Goal: Information Seeking & Learning: Learn about a topic

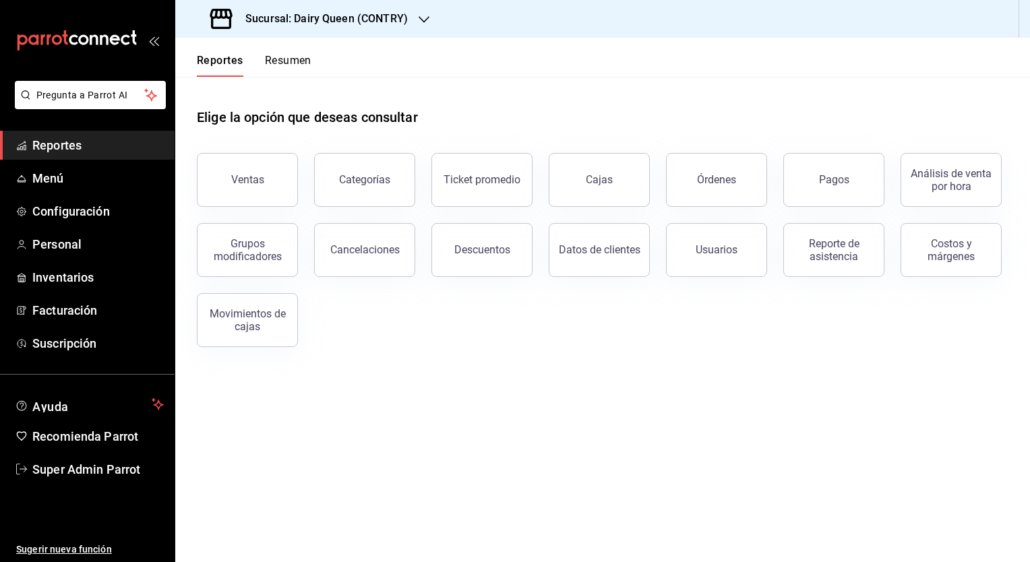
click at [282, 67] on button "Resumen" at bounding box center [288, 65] width 47 height 23
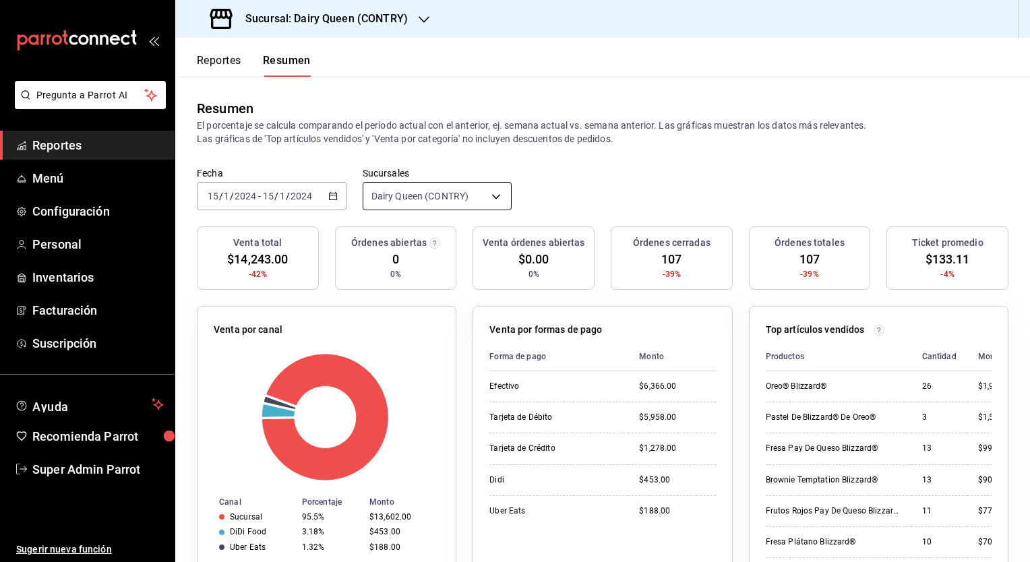
click at [397, 197] on body "Pregunta a Parrot AI Reportes Menú Configuración Personal Inventarios Facturaci…" at bounding box center [515, 281] width 1030 height 562
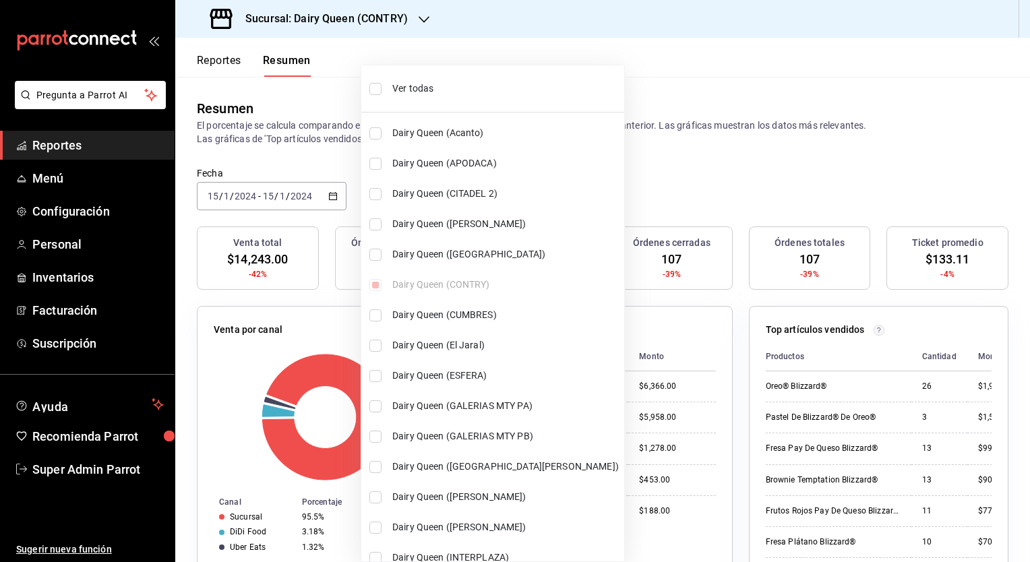
scroll to position [471, 0]
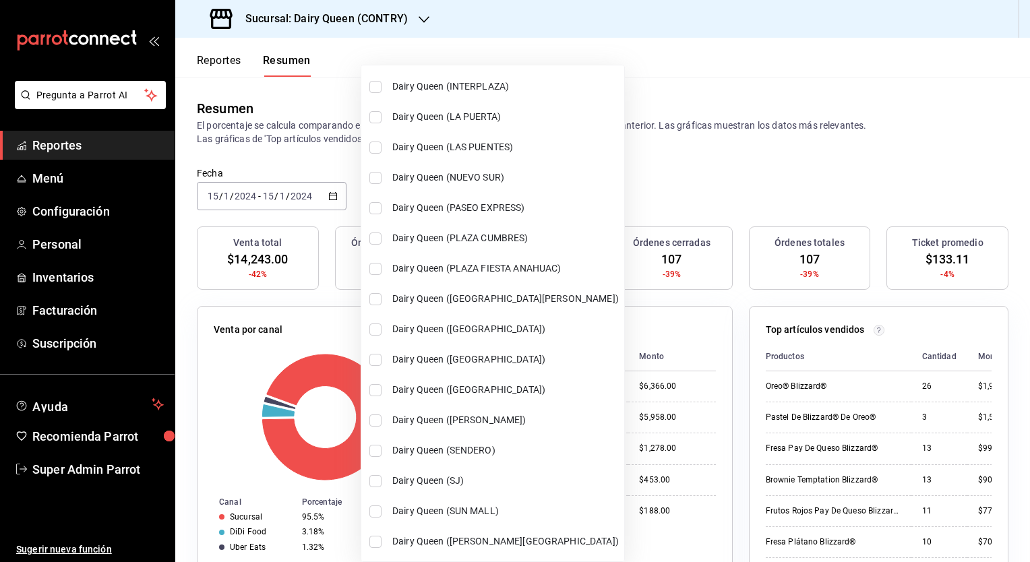
click at [375, 450] on input "checkbox" at bounding box center [376, 451] width 12 height 12
checkbox input "true"
type input "[object Object],[object Object]"
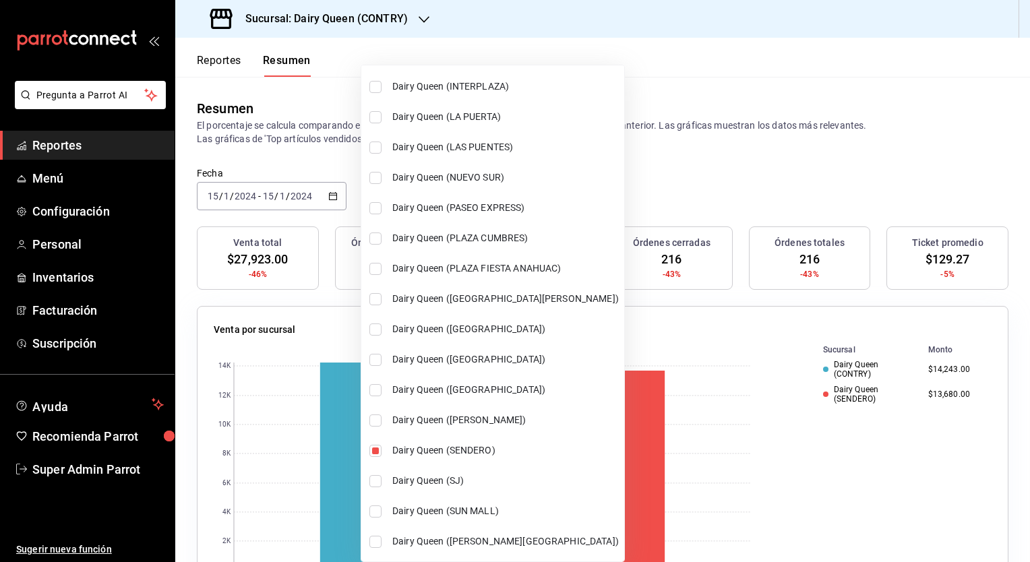
scroll to position [1, 0]
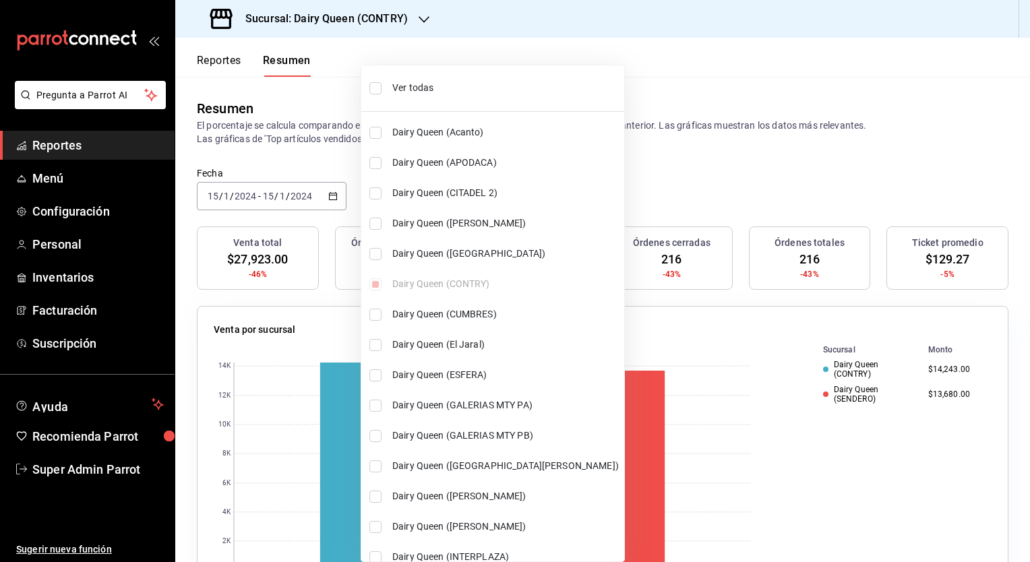
click at [371, 314] on input "checkbox" at bounding box center [376, 315] width 12 height 12
checkbox input "true"
type input "[object Object],[object Object],[object Object]"
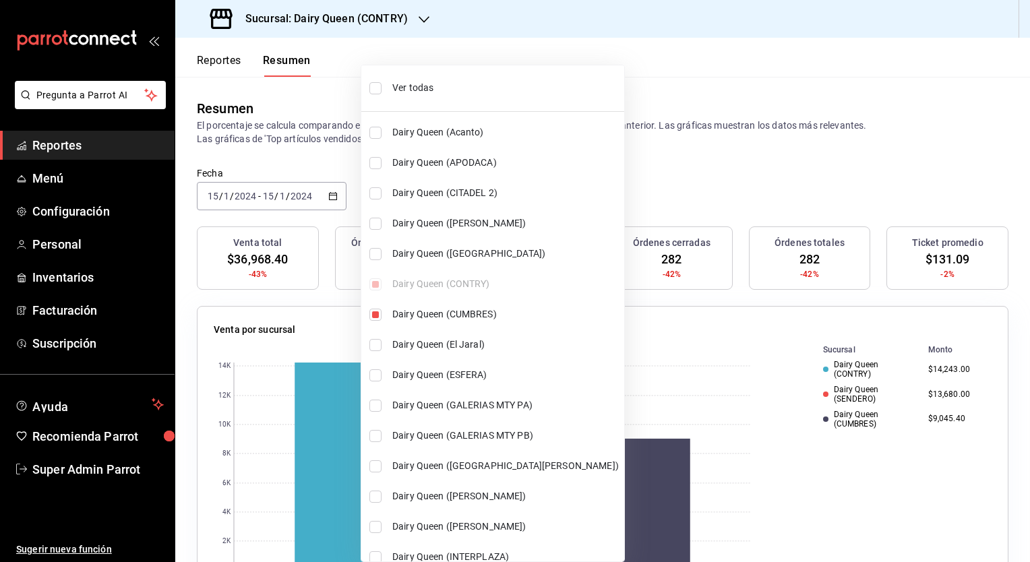
scroll to position [305, 0]
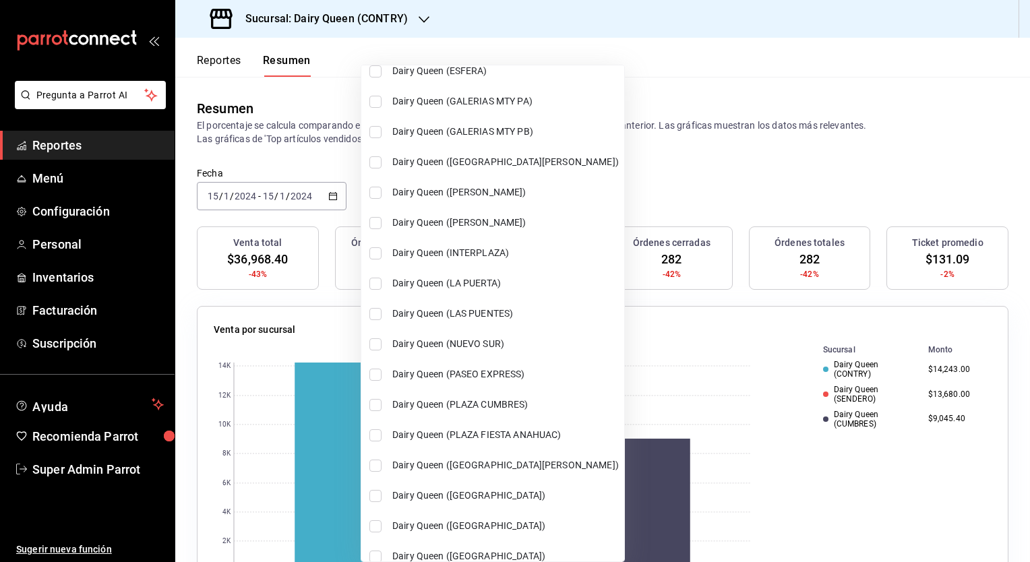
click at [378, 310] on input "checkbox" at bounding box center [376, 314] width 12 height 12
checkbox input "true"
type input "[object Object],[object Object],[object Object],[object Object]"
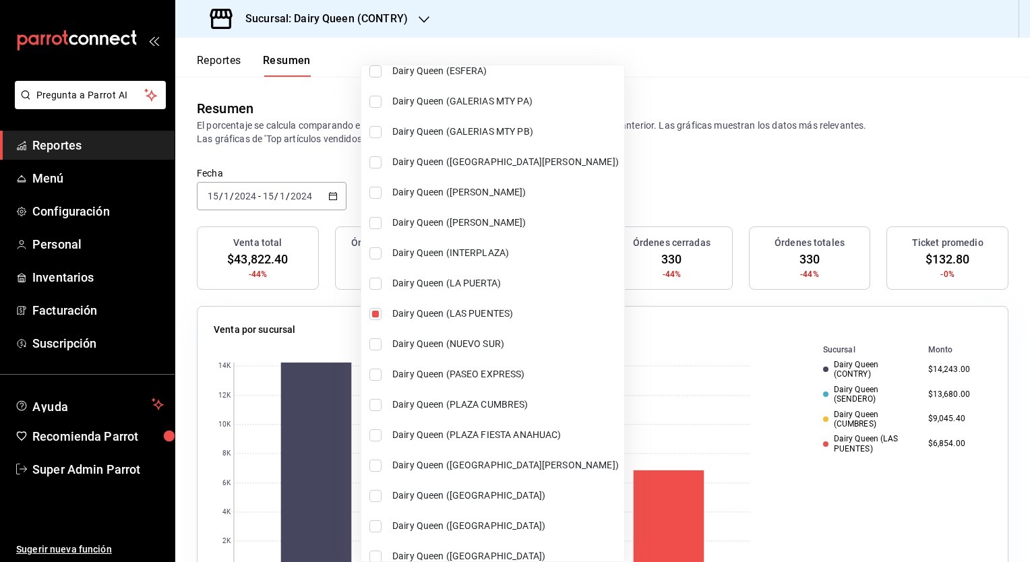
scroll to position [471, 0]
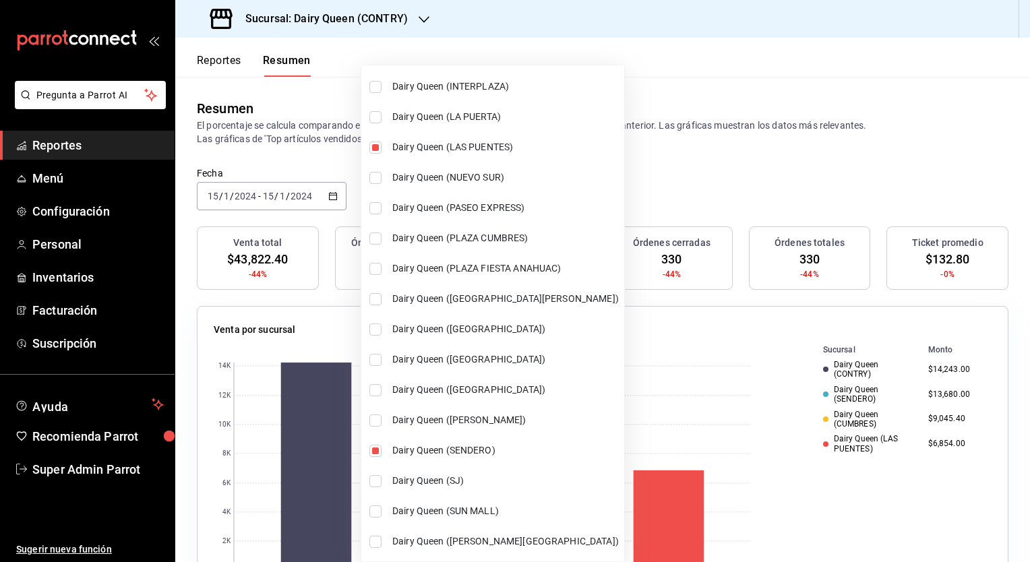
click at [372, 479] on input "checkbox" at bounding box center [376, 481] width 12 height 12
checkbox input "true"
type input "[object Object],[object Object],[object Object],[object Object],[object Object]"
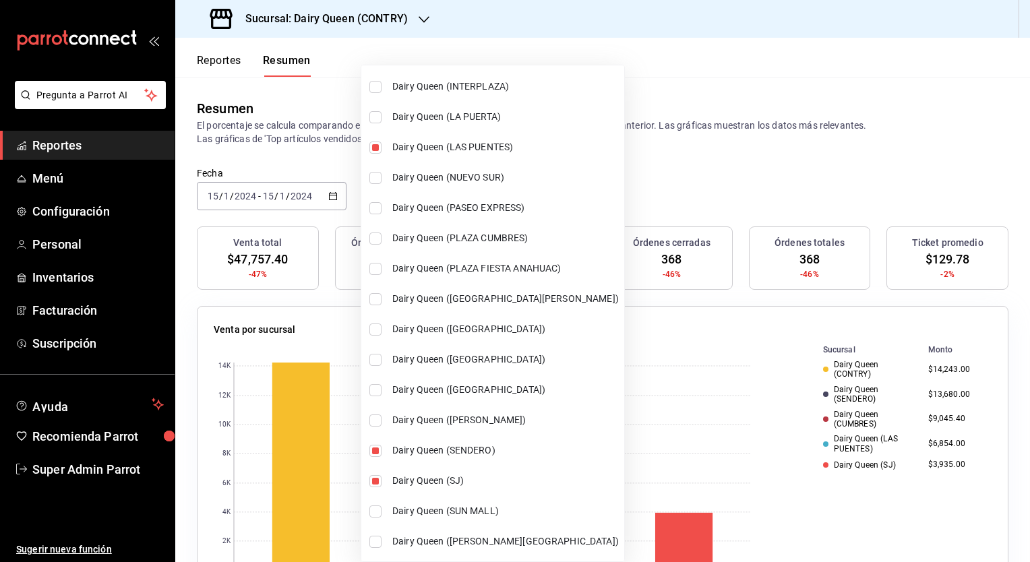
click at [373, 330] on input "checkbox" at bounding box center [376, 330] width 12 height 12
checkbox input "true"
type input "[object Object],[object Object],[object Object],[object Object],[object Object]…"
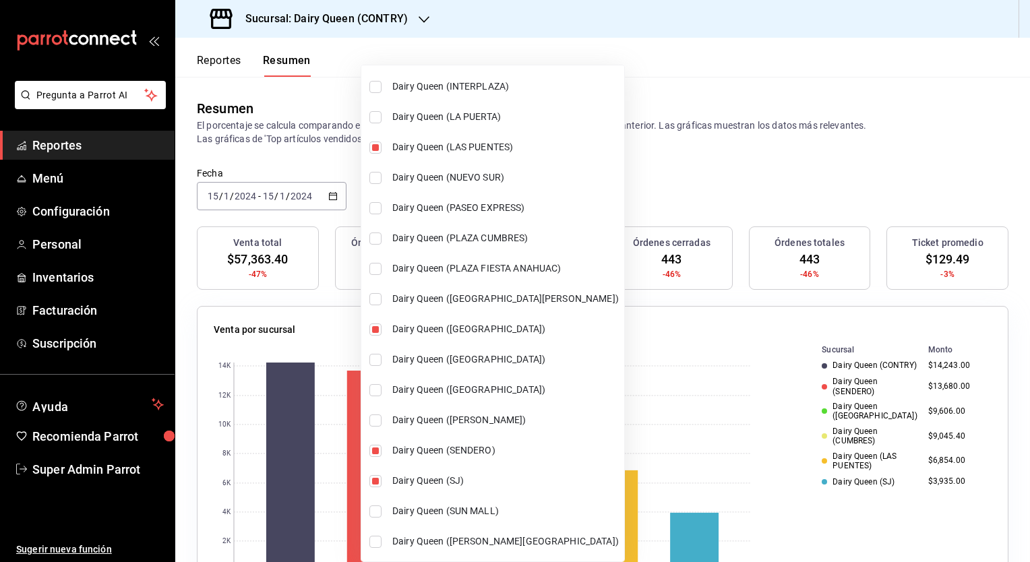
click at [372, 118] on input "checkbox" at bounding box center [376, 117] width 12 height 12
checkbox input "true"
type input "[object Object],[object Object],[object Object],[object Object],[object Object]…"
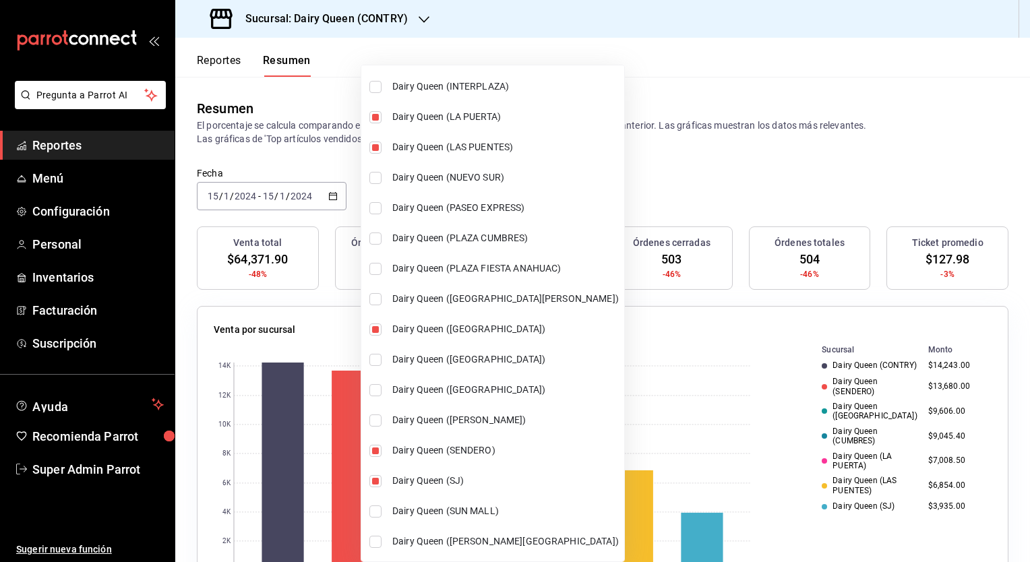
click at [377, 540] on input "checkbox" at bounding box center [376, 542] width 12 height 12
checkbox input "true"
type input "[object Object],[object Object],[object Object],[object Object],[object Object]…"
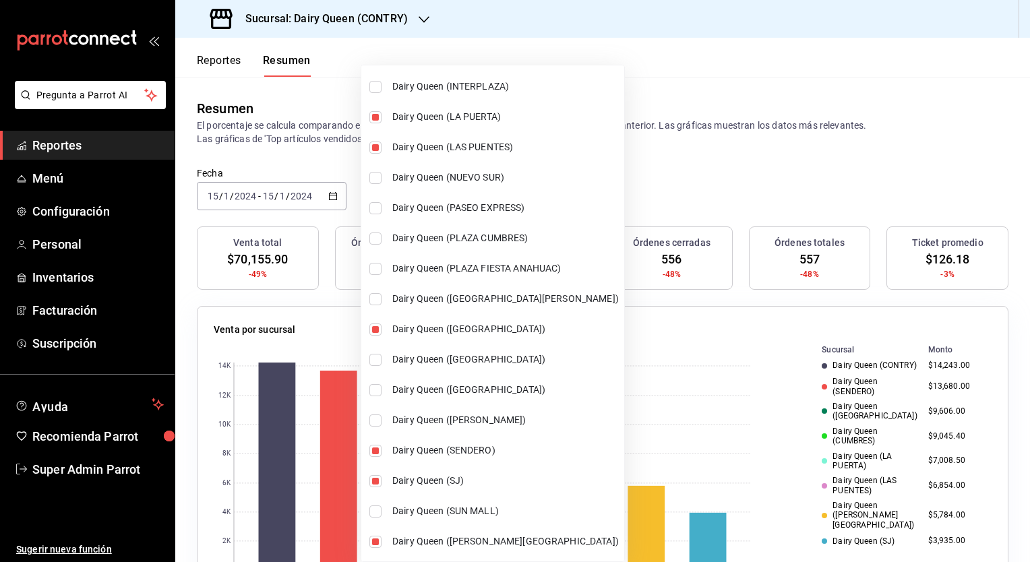
scroll to position [0, 0]
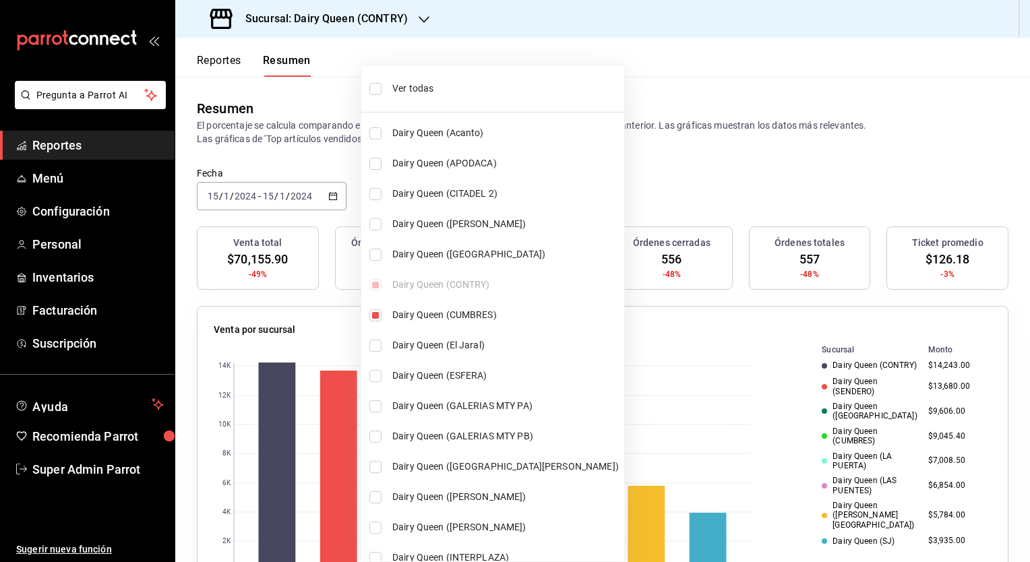
click at [376, 255] on input "checkbox" at bounding box center [376, 255] width 12 height 12
checkbox input "true"
type input "[object Object],[object Object],[object Object],[object Object],[object Object]…"
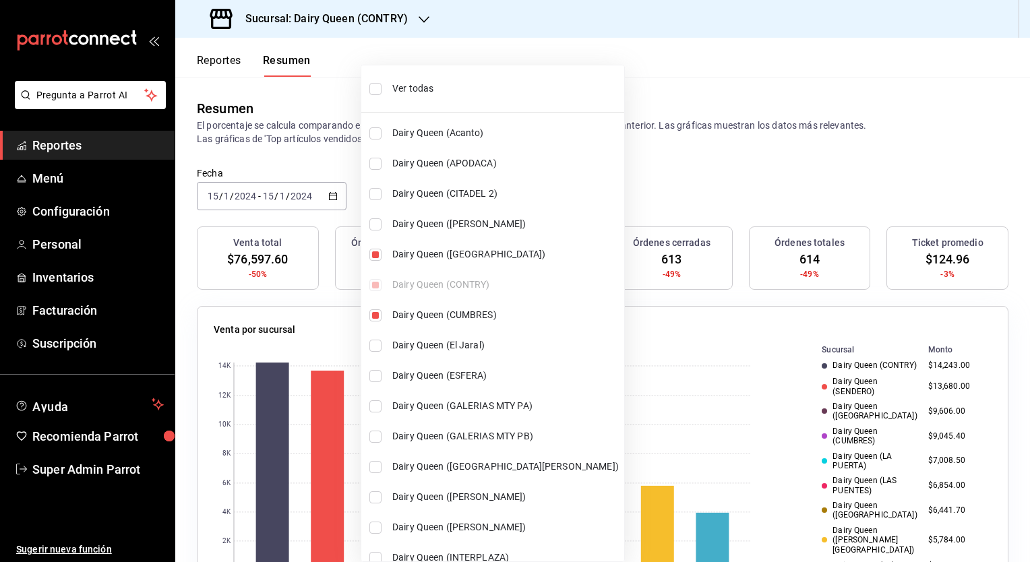
click at [372, 225] on input "checkbox" at bounding box center [376, 224] width 12 height 12
checkbox input "true"
type input "[object Object],[object Object],[object Object],[object Object],[object Object]…"
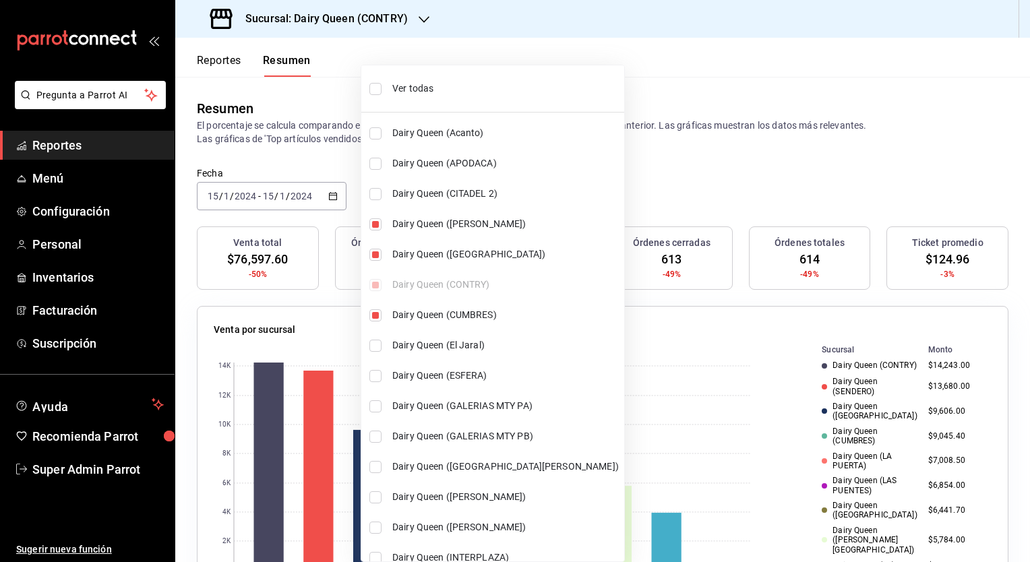
scroll to position [471, 0]
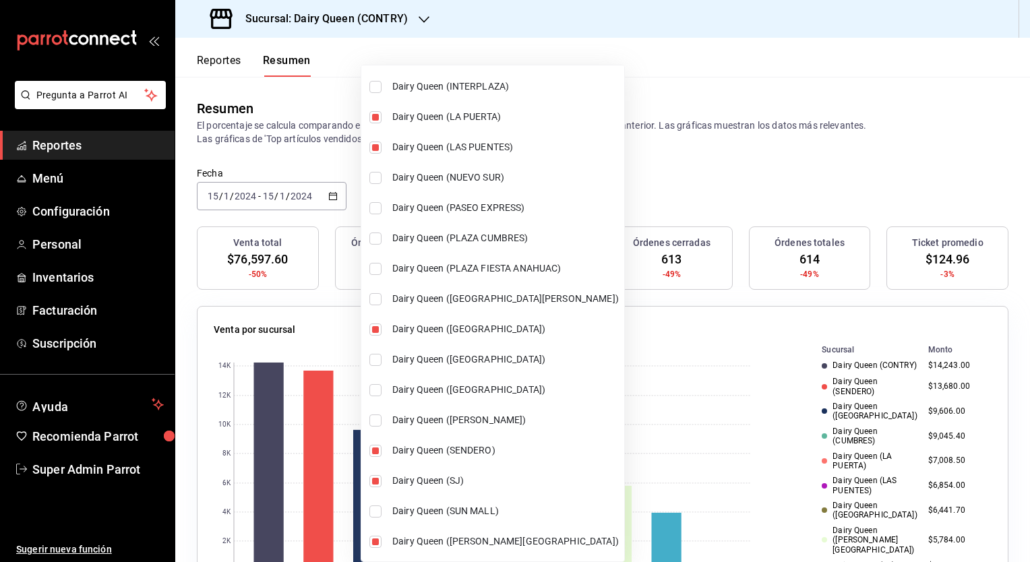
click at [374, 425] on input "checkbox" at bounding box center [376, 421] width 12 height 12
checkbox input "true"
type input "[object Object],[object Object],[object Object],[object Object],[object Object]…"
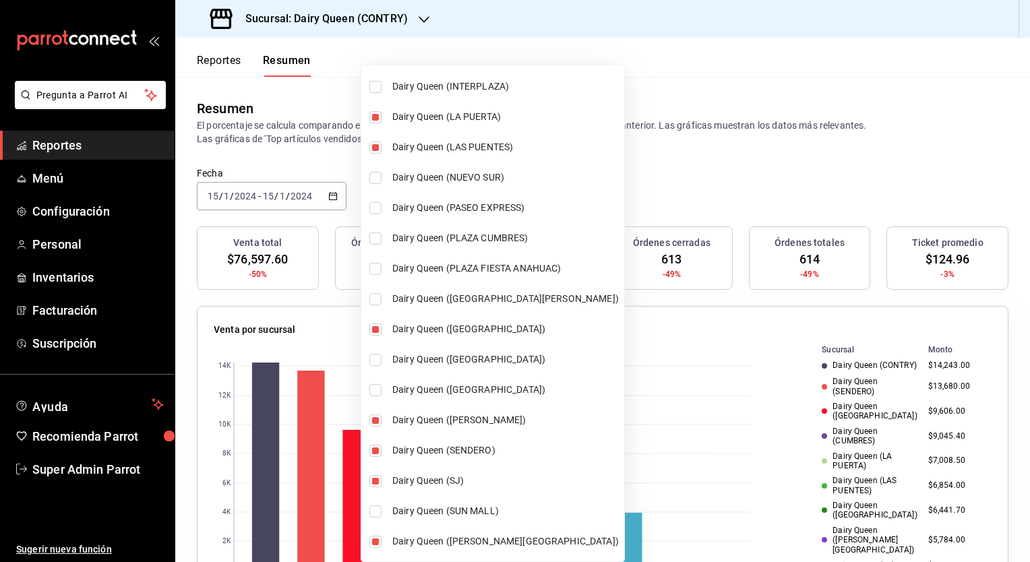
click at [372, 391] on input "checkbox" at bounding box center [376, 390] width 12 height 12
checkbox input "true"
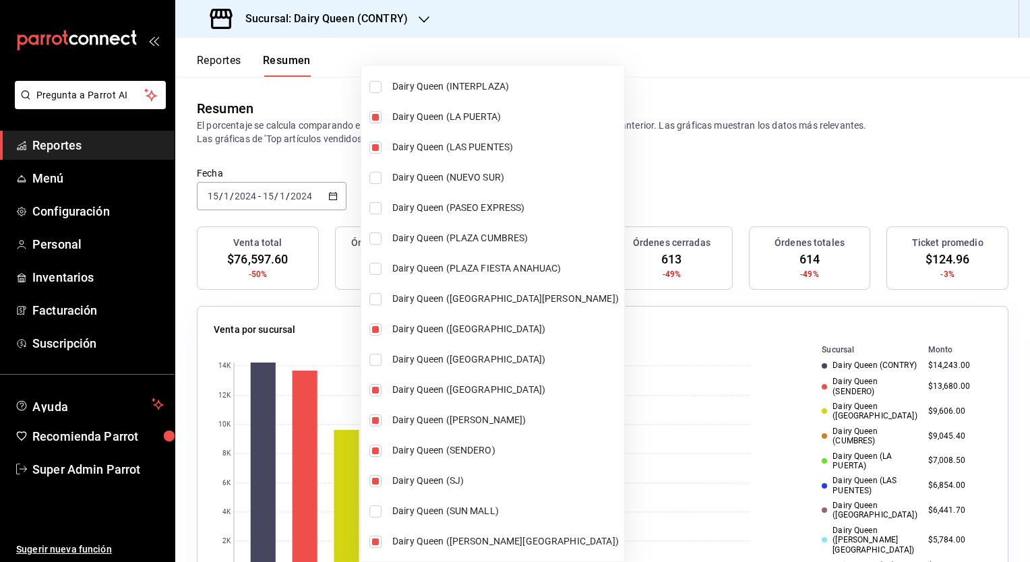
scroll to position [0, 0]
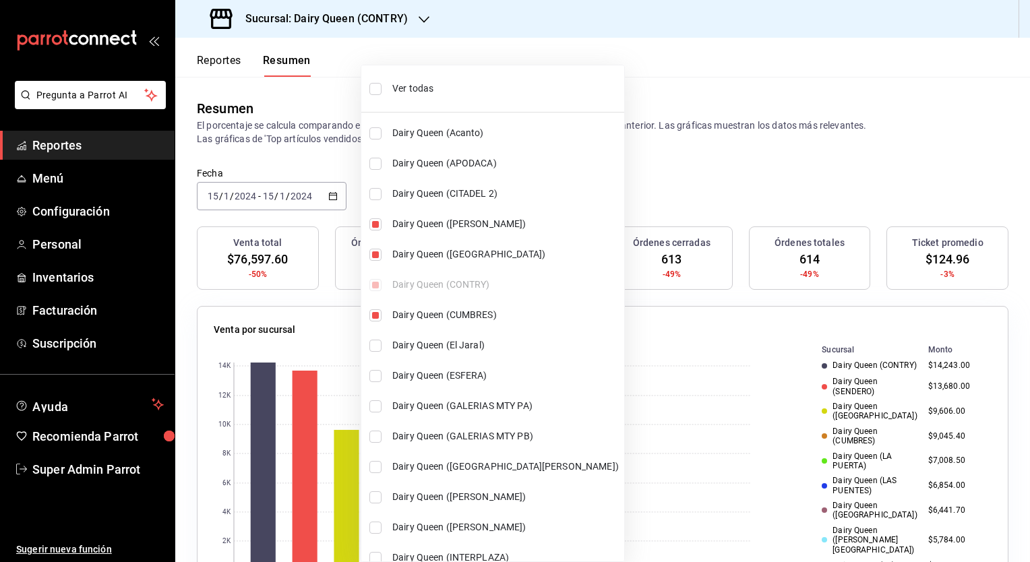
click at [370, 142] on li "Dairy Queen (Acanto)" at bounding box center [492, 133] width 263 height 30
type input "[object Object],[object Object],[object Object],[object Object],[object Object]…"
checkbox input "true"
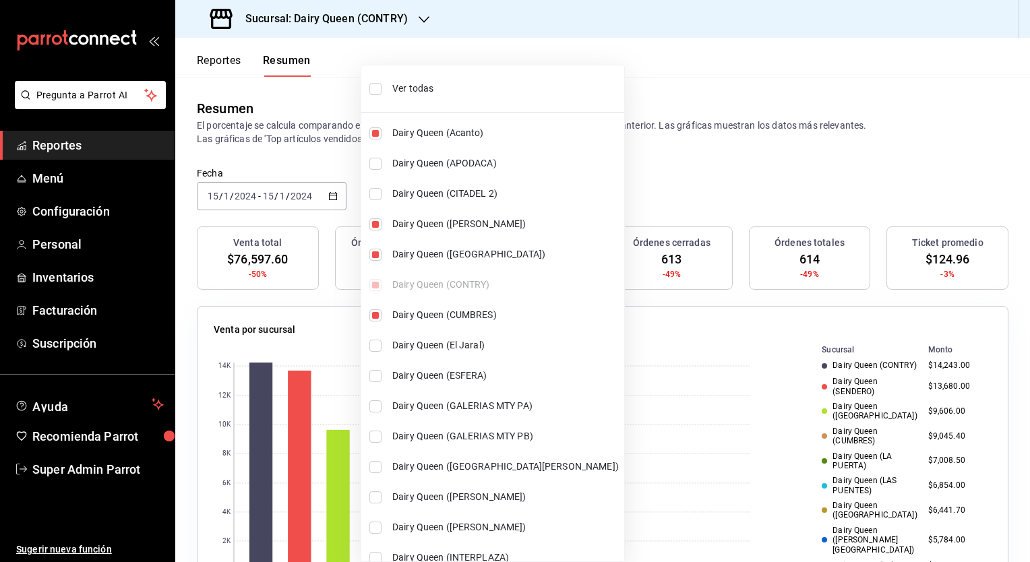
click at [674, 152] on div at bounding box center [515, 281] width 1030 height 562
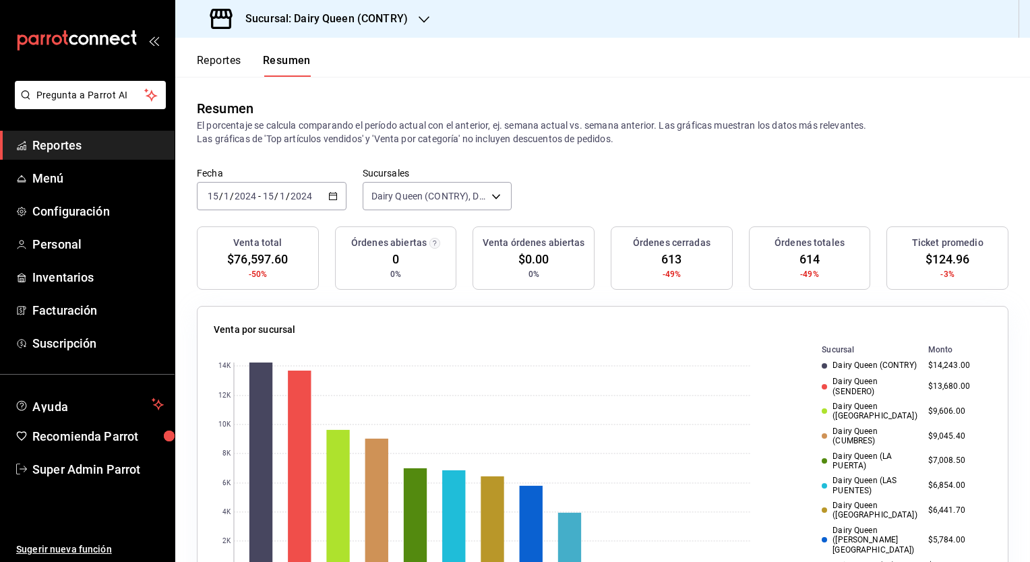
click at [338, 205] on div "[DATE] [DATE] - [DATE] [DATE]" at bounding box center [272, 196] width 150 height 28
click at [568, 153] on div "Resumen El porcentaje se calcula comparando el período actual con el anterior, …" at bounding box center [602, 122] width 855 height 90
click at [392, 258] on span "0" at bounding box center [395, 259] width 7 height 18
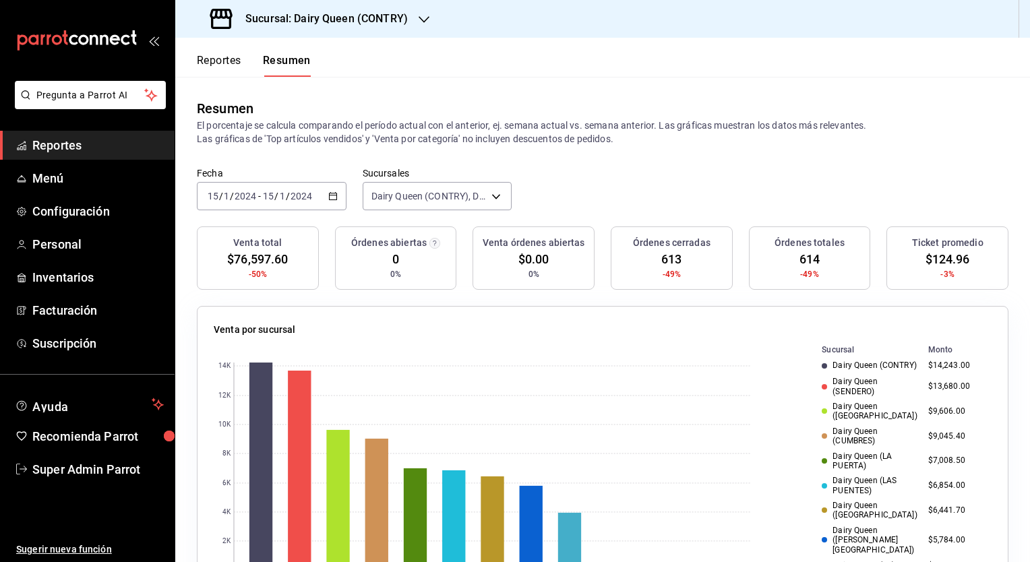
click at [265, 263] on span "$76,597.60" at bounding box center [257, 259] width 61 height 18
click at [265, 262] on span "$76,597.60" at bounding box center [257, 259] width 61 height 18
click at [252, 274] on span "-50%" at bounding box center [258, 274] width 19 height 12
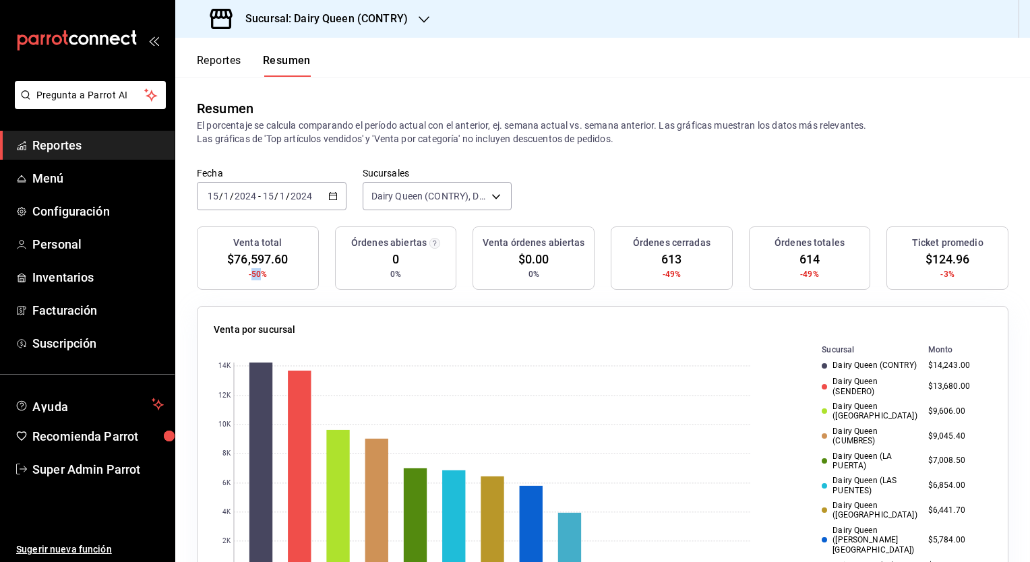
click at [252, 274] on span "-50%" at bounding box center [258, 274] width 19 height 12
drag, startPoint x: 252, startPoint y: 274, endPoint x: 235, endPoint y: 256, distance: 24.8
click at [235, 256] on span "$76,597.60" at bounding box center [257, 259] width 61 height 18
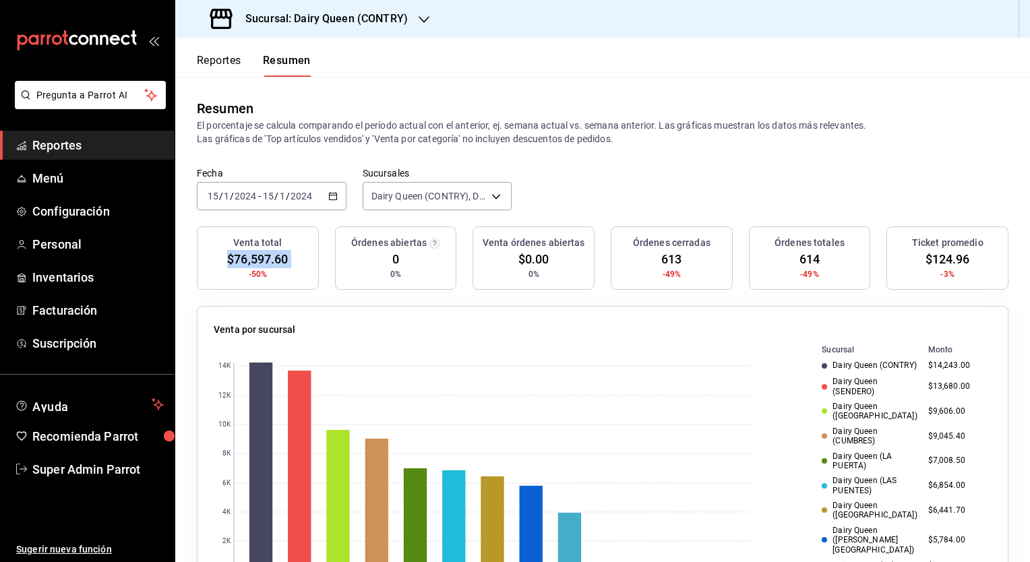
click at [235, 256] on span "$76,597.60" at bounding box center [257, 259] width 61 height 18
drag, startPoint x: 235, startPoint y: 256, endPoint x: 341, endPoint y: 196, distance: 121.7
click at [341, 196] on div "[DATE] [DATE] - [DATE] [DATE]" at bounding box center [272, 196] width 150 height 28
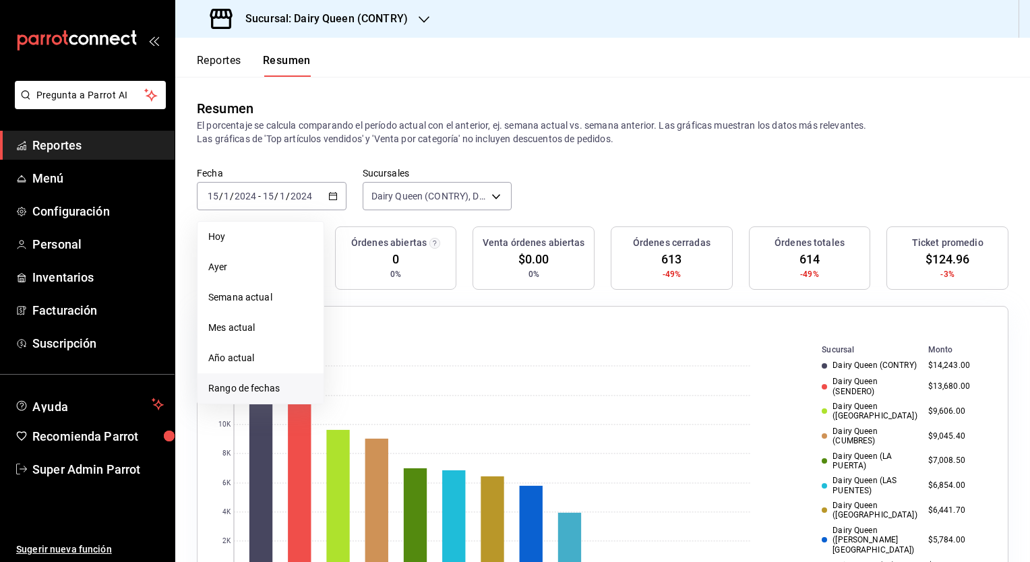
click at [243, 386] on span "Rango de fechas" at bounding box center [260, 389] width 105 height 14
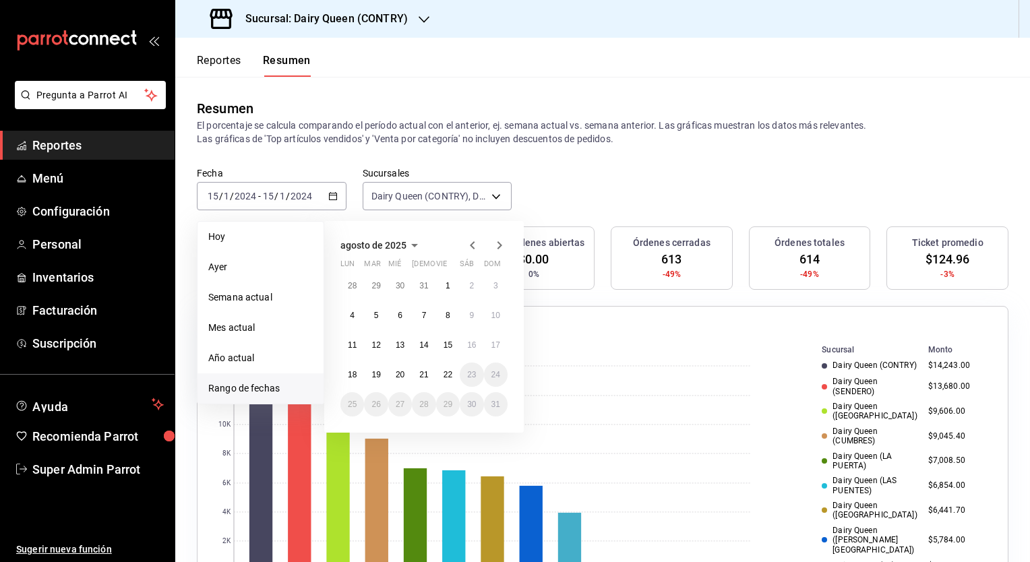
click at [384, 238] on button "agosto de 2025" at bounding box center [382, 245] width 82 height 16
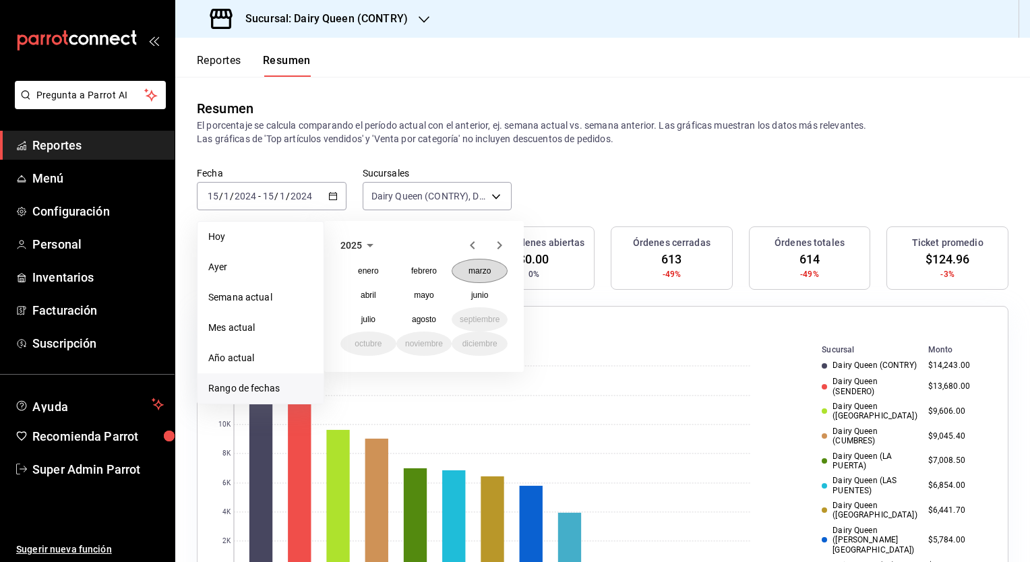
click at [475, 279] on button "marzo" at bounding box center [480, 271] width 56 height 24
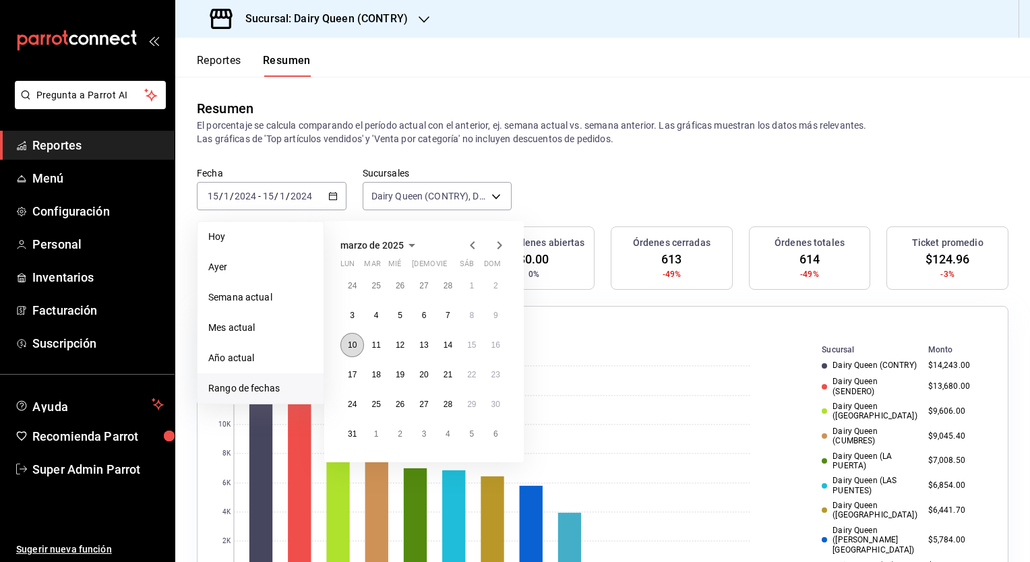
click at [343, 344] on button "10" at bounding box center [353, 345] width 24 height 24
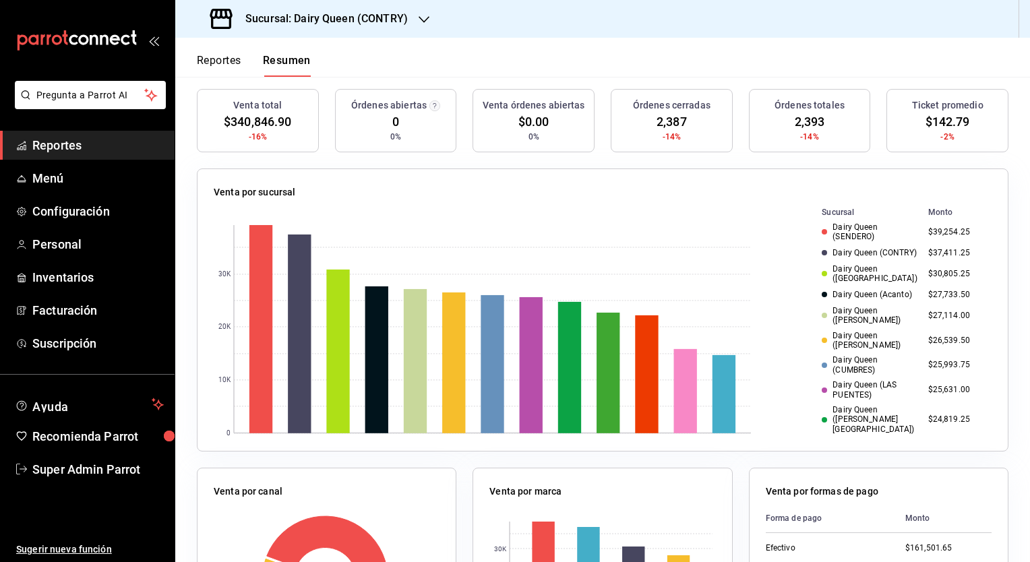
scroll to position [67, 0]
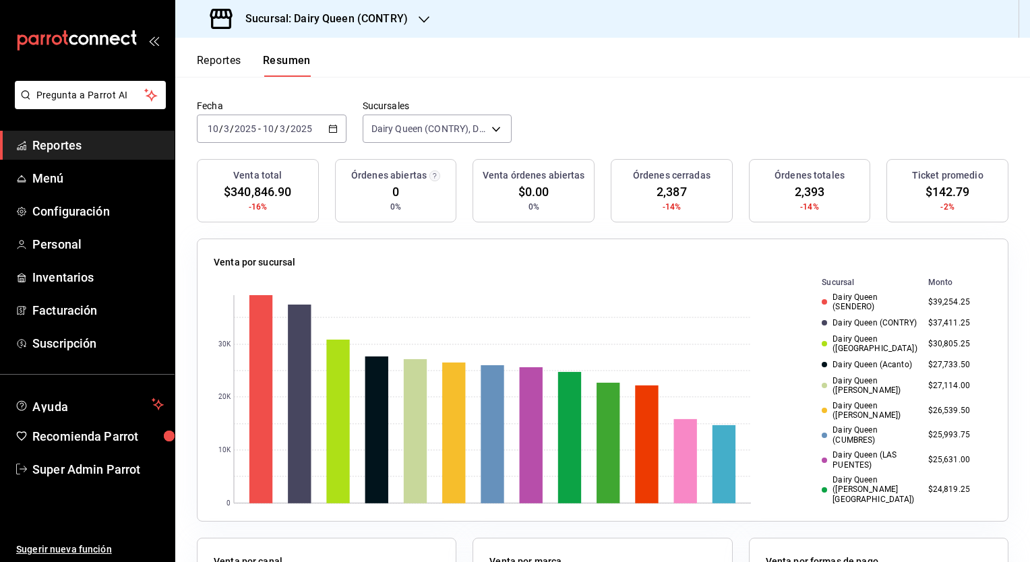
click at [927, 189] on span "$142.79" at bounding box center [948, 192] width 45 height 18
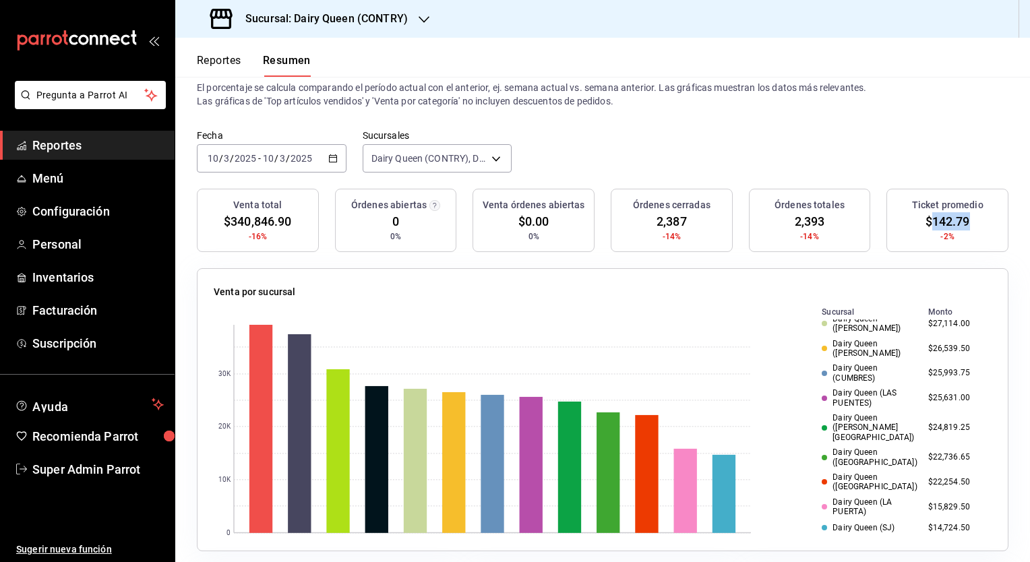
scroll to position [0, 0]
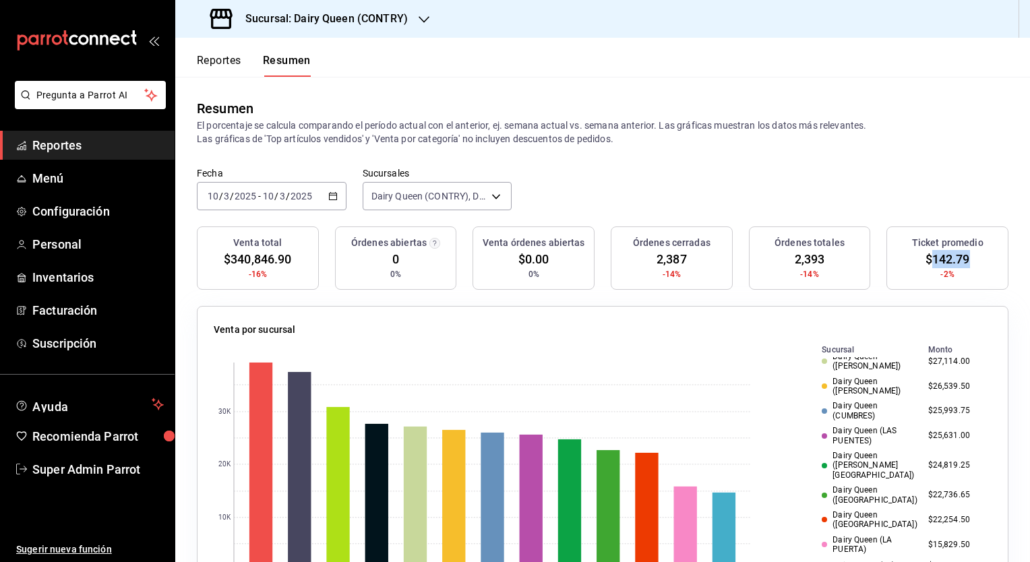
copy span "142.79"
click at [328, 196] on icon "button" at bounding box center [332, 196] width 9 height 9
click at [658, 264] on span "2,387" at bounding box center [672, 259] width 30 height 18
copy span "2,387"
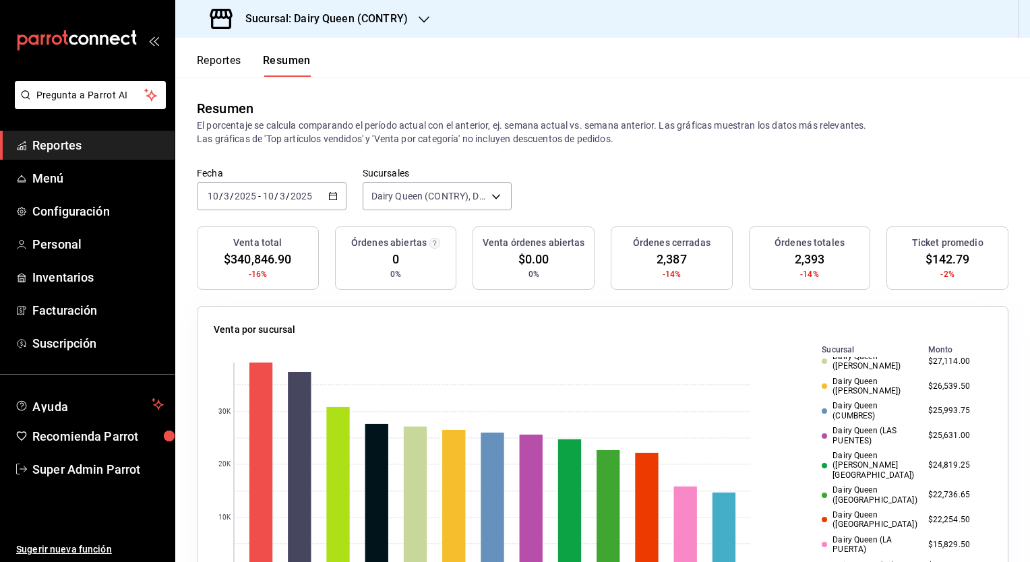
click at [340, 196] on div "[DATE] [DATE] - [DATE] [DATE]" at bounding box center [272, 196] width 150 height 28
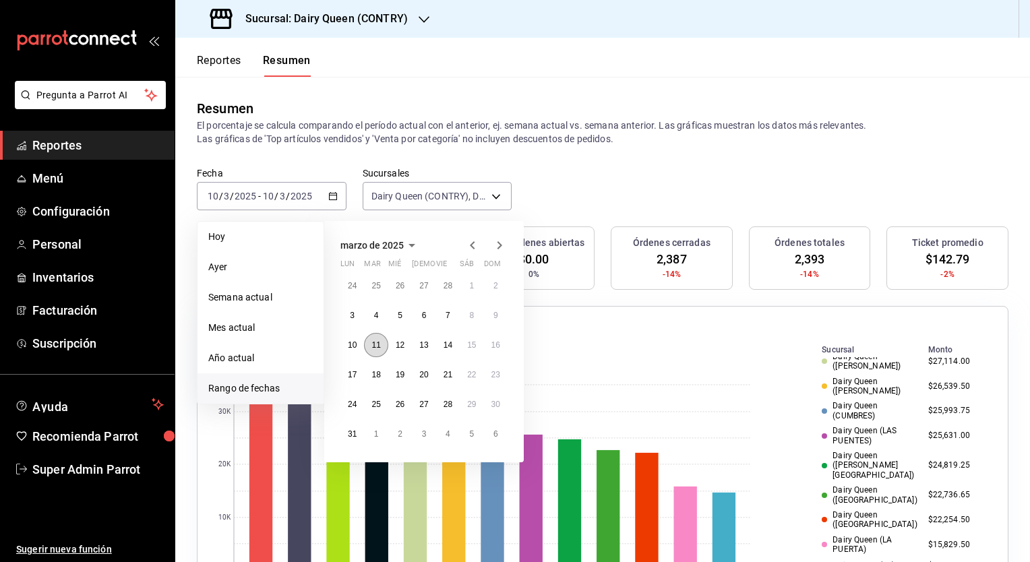
click at [380, 347] on button "11" at bounding box center [376, 345] width 24 height 24
click at [380, 347] on abbr "11" at bounding box center [376, 345] width 9 height 9
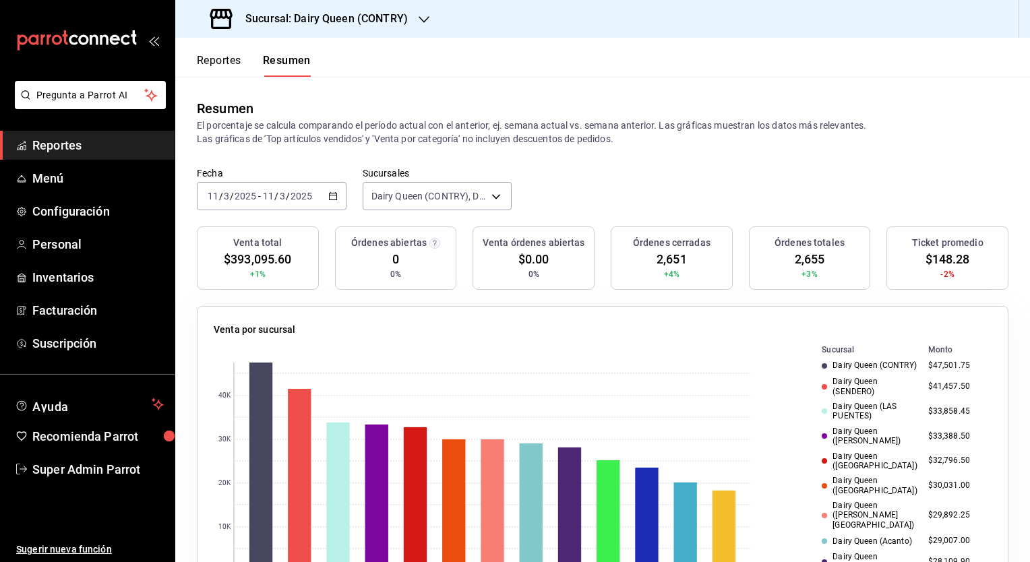
click at [933, 256] on span "$148.28" at bounding box center [948, 259] width 45 height 18
copy span "148.28"
click at [667, 259] on span "2,651" at bounding box center [672, 259] width 30 height 18
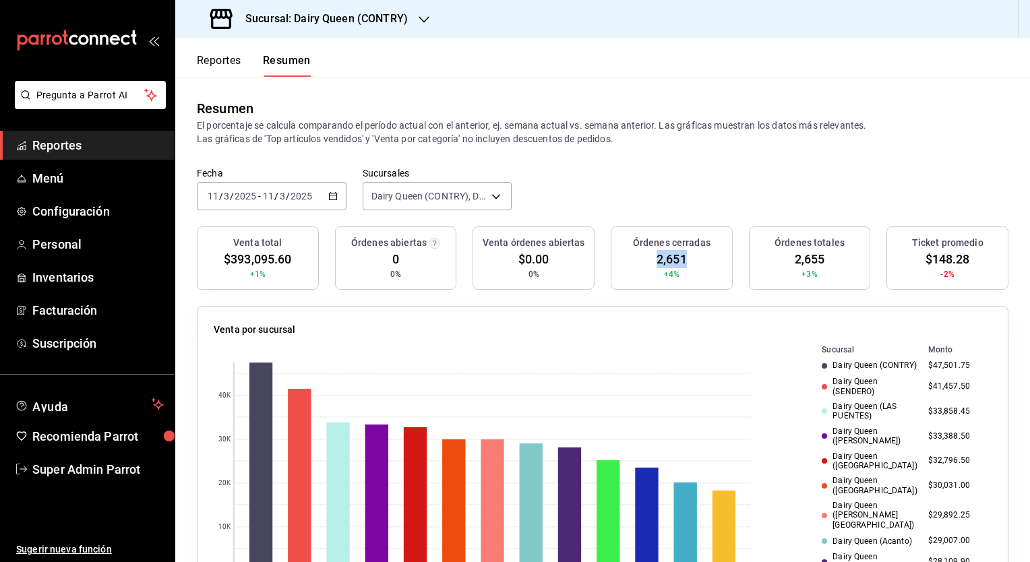
copy span "2,651"
click at [337, 197] on div "[DATE] [DATE] - [DATE] [DATE]" at bounding box center [272, 196] width 150 height 28
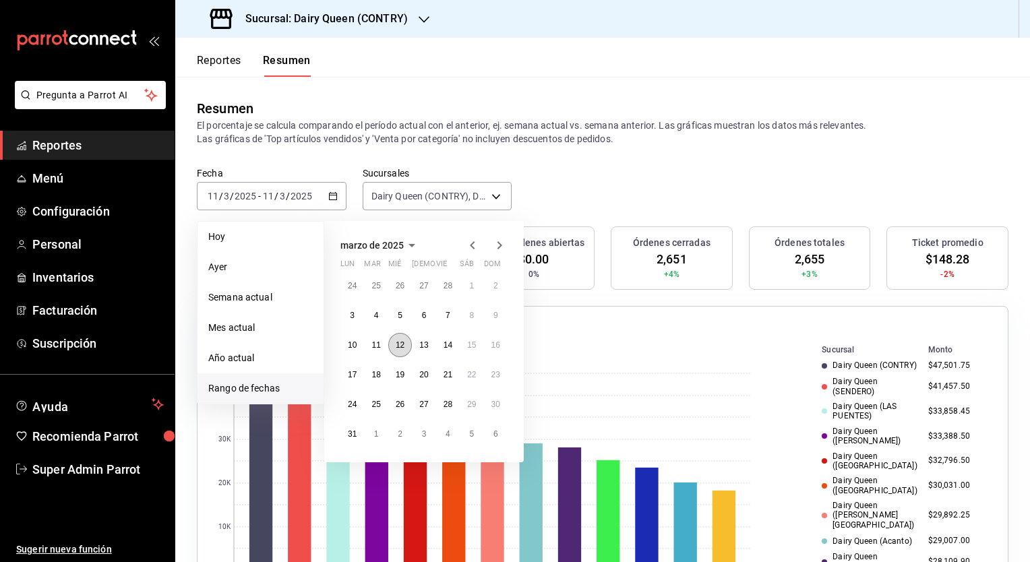
click at [405, 347] on abbr "12" at bounding box center [400, 345] width 9 height 9
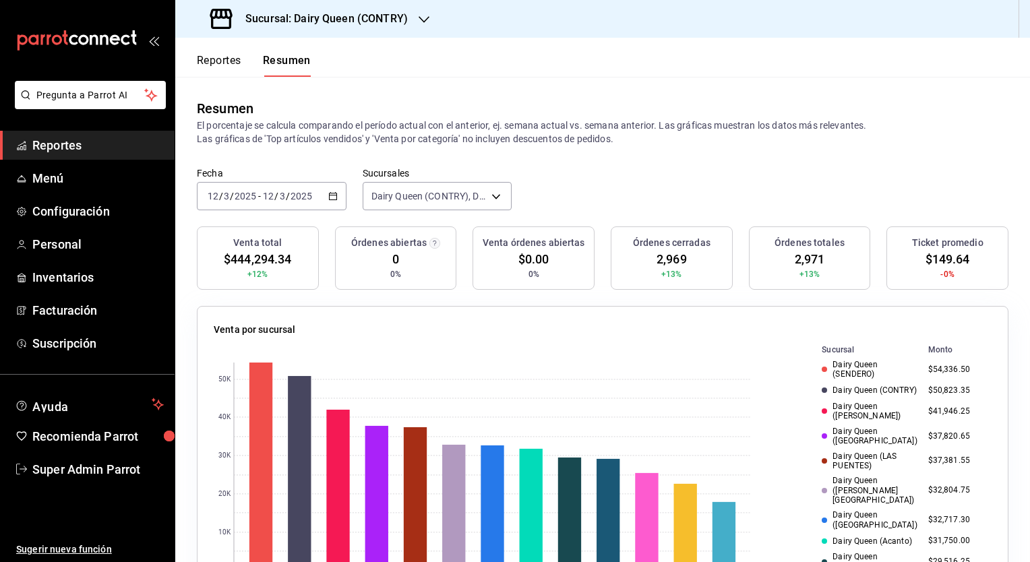
click at [939, 252] on span "$149.64" at bounding box center [948, 259] width 45 height 18
copy span "149.64"
click at [658, 252] on span "2,969" at bounding box center [672, 259] width 30 height 18
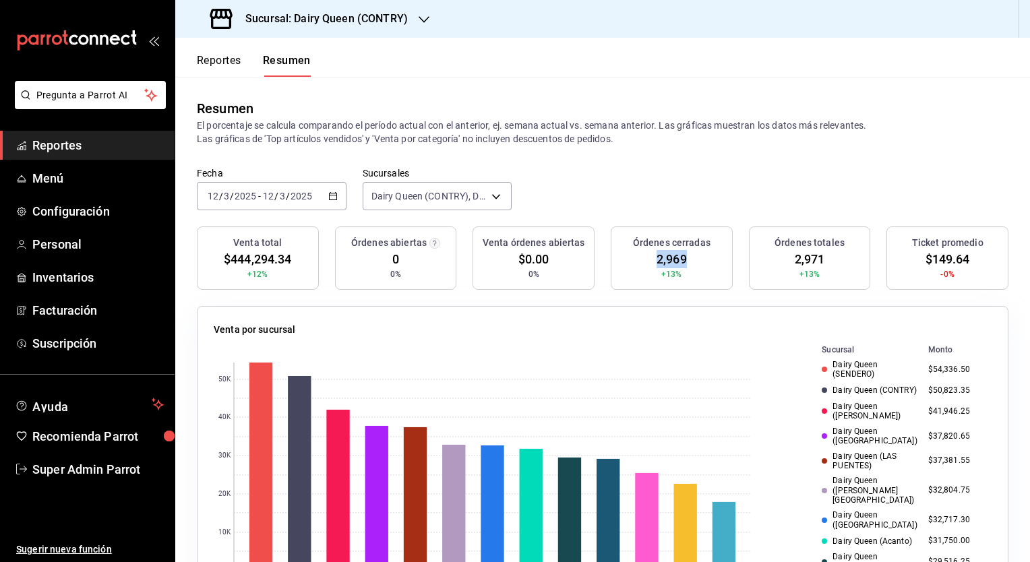
copy span "2,969"
click at [332, 198] on icon "button" at bounding box center [332, 196] width 9 height 9
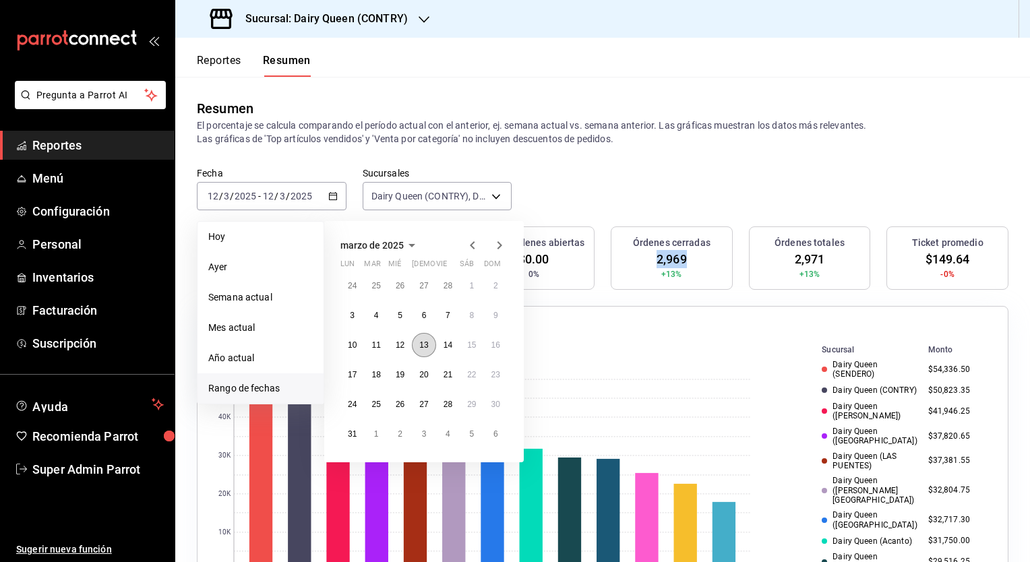
click at [432, 351] on button "13" at bounding box center [424, 345] width 24 height 24
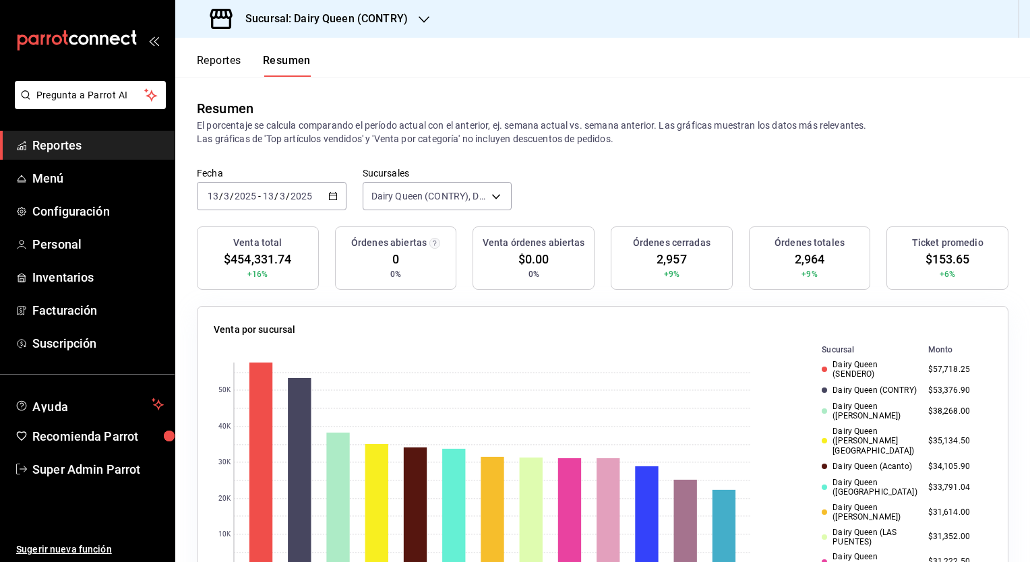
click at [940, 268] on span "+6%" at bounding box center [948, 274] width 16 height 12
drag, startPoint x: 932, startPoint y: 268, endPoint x: 933, endPoint y: 258, distance: 10.8
click at [933, 258] on span "$153.65" at bounding box center [948, 259] width 45 height 18
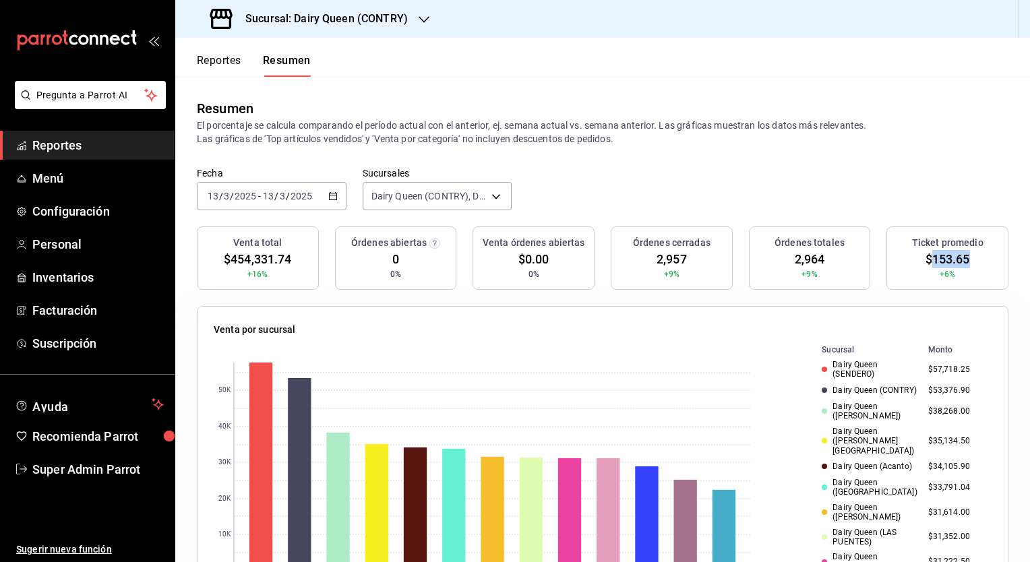
copy span "153.65"
click at [658, 256] on span "2,957" at bounding box center [672, 259] width 30 height 18
copy span "2,957"
click at [337, 195] on div "[DATE] [DATE] - [DATE] [DATE]" at bounding box center [272, 196] width 150 height 28
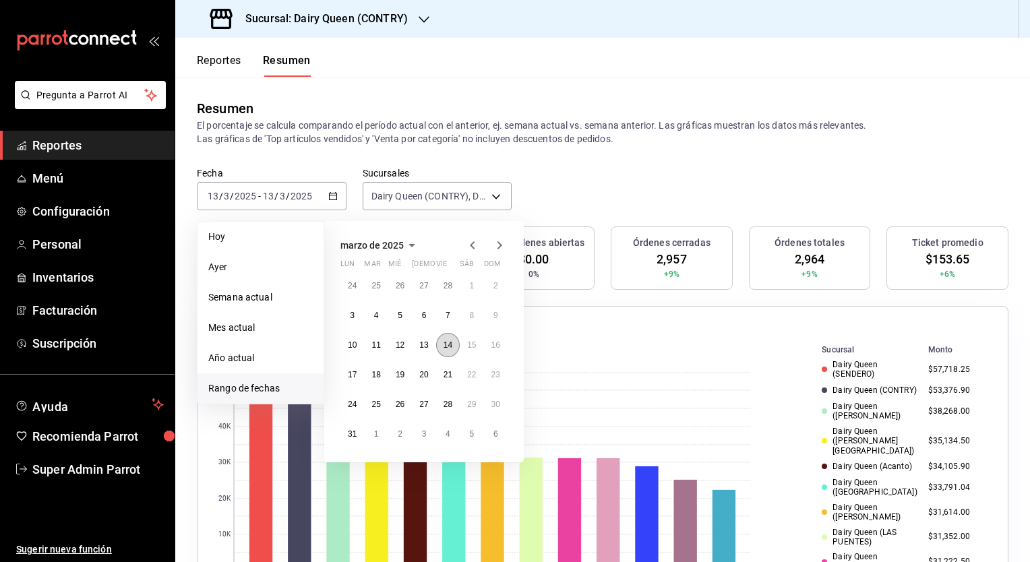
click at [448, 349] on abbr "14" at bounding box center [448, 345] width 9 height 9
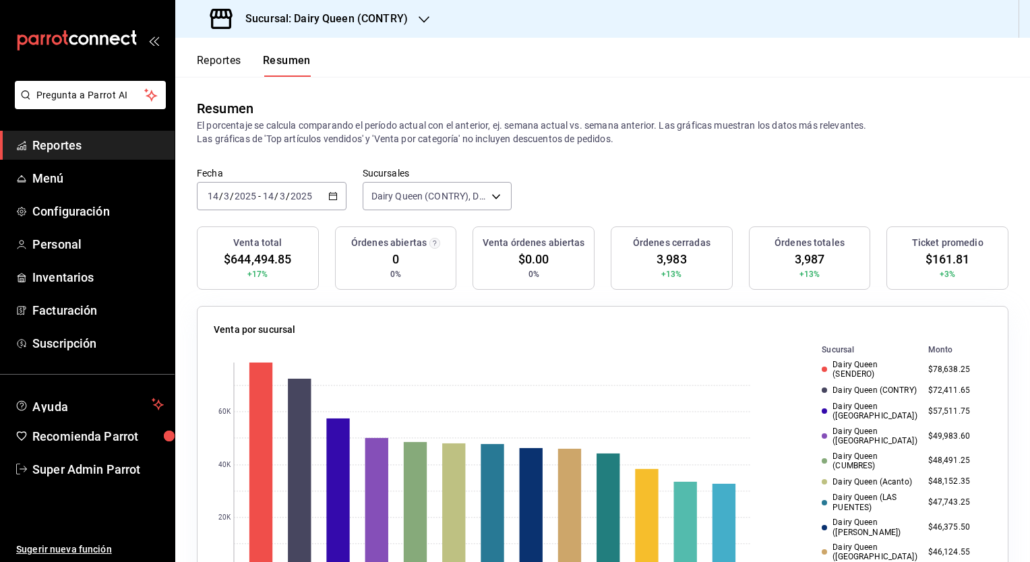
click at [947, 254] on span "$161.81" at bounding box center [948, 259] width 45 height 18
click at [945, 254] on span "$161.81" at bounding box center [948, 259] width 45 height 18
copy span "161.81"
click at [661, 258] on span "3,983" at bounding box center [672, 259] width 30 height 18
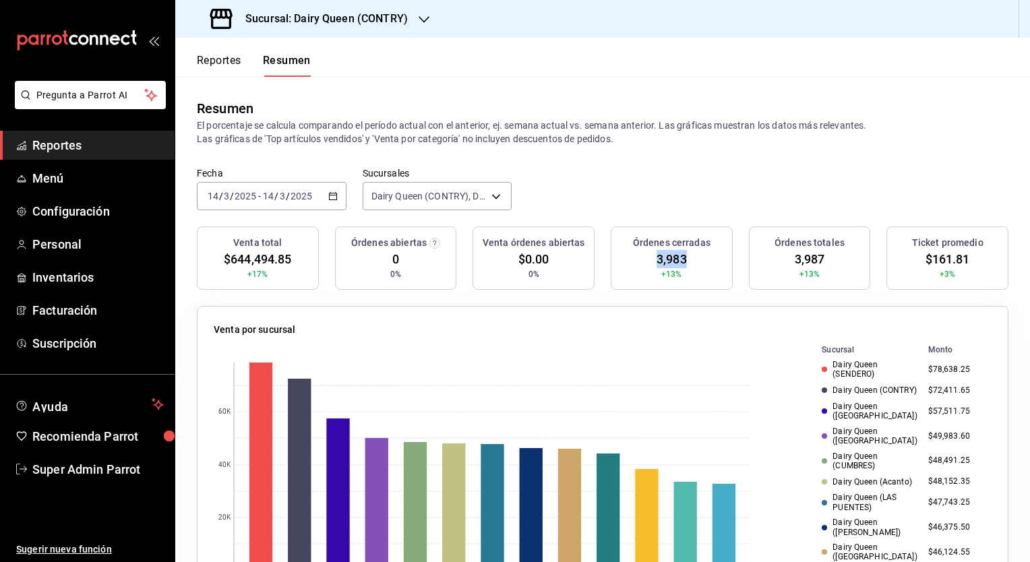
copy span "3,983"
click at [334, 193] on \(Stroke\) "button" at bounding box center [333, 196] width 8 height 7
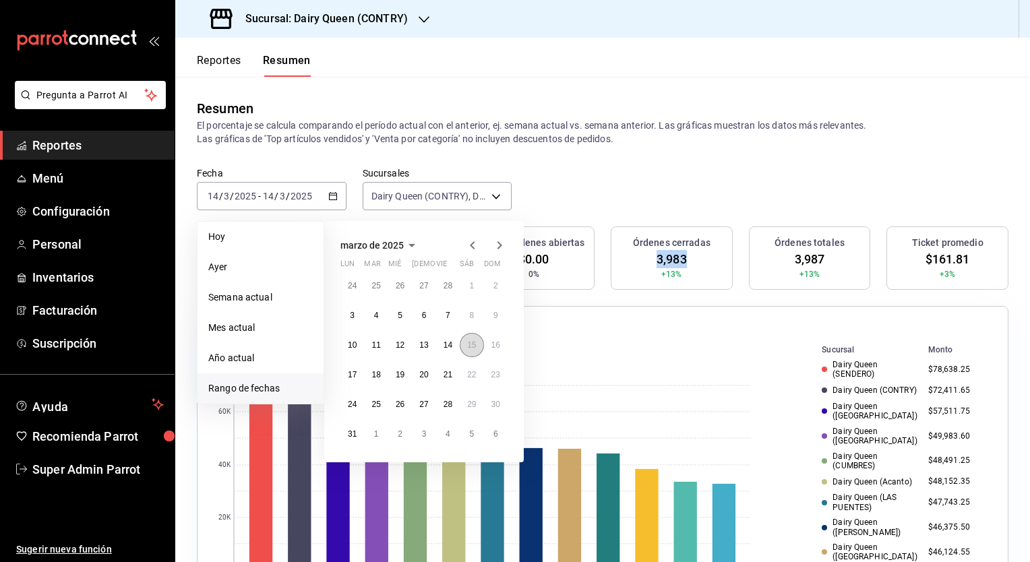
click at [467, 347] on abbr "15" at bounding box center [471, 345] width 9 height 9
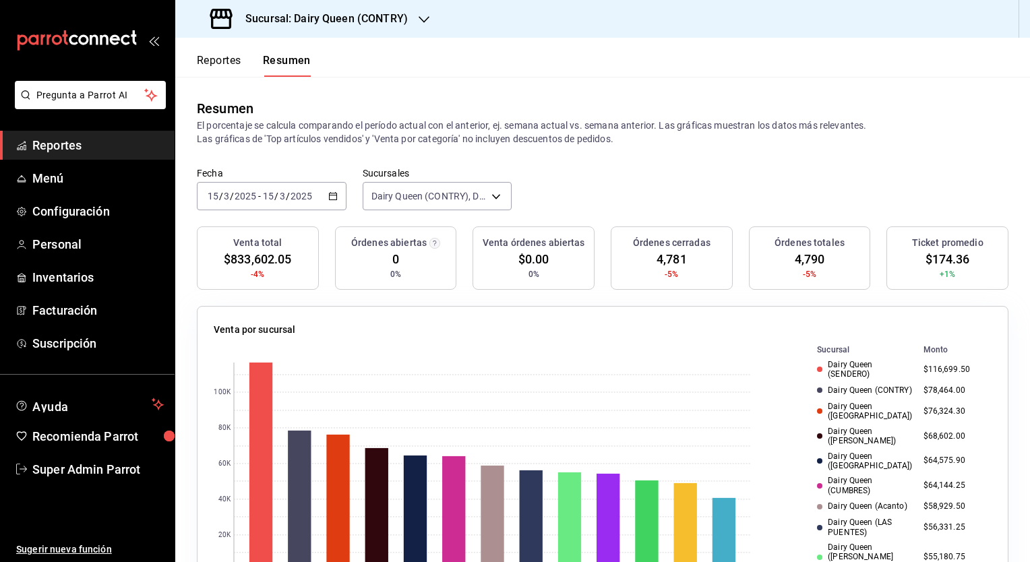
click at [940, 274] on span "+1%" at bounding box center [948, 274] width 16 height 12
drag, startPoint x: 933, startPoint y: 274, endPoint x: 926, endPoint y: 260, distance: 15.7
click at [926, 260] on span "$174.36" at bounding box center [948, 259] width 45 height 18
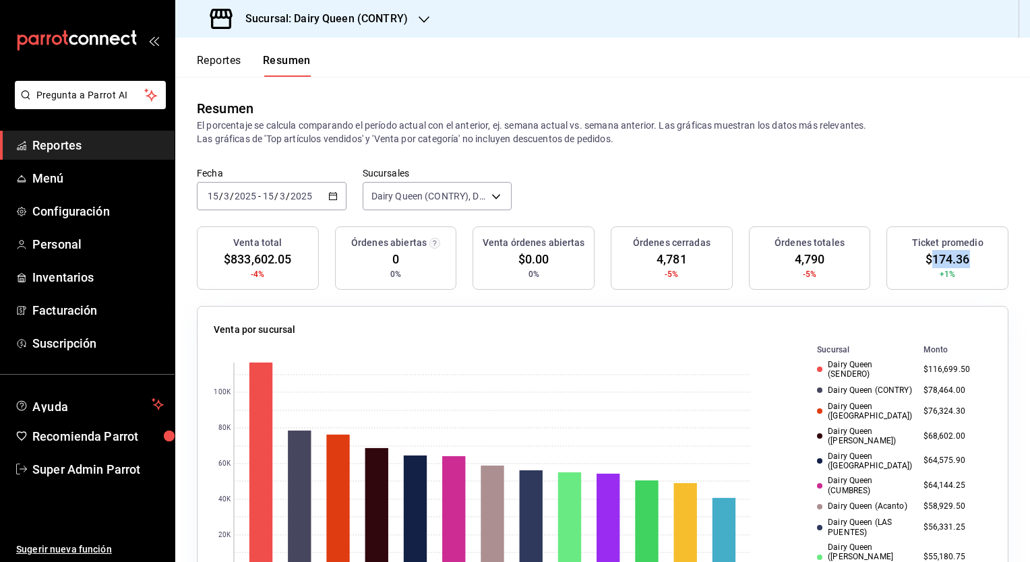
click at [660, 264] on span "4,781" at bounding box center [672, 259] width 30 height 18
click at [340, 200] on div "[DATE] [DATE] - [DATE] [DATE]" at bounding box center [272, 196] width 150 height 28
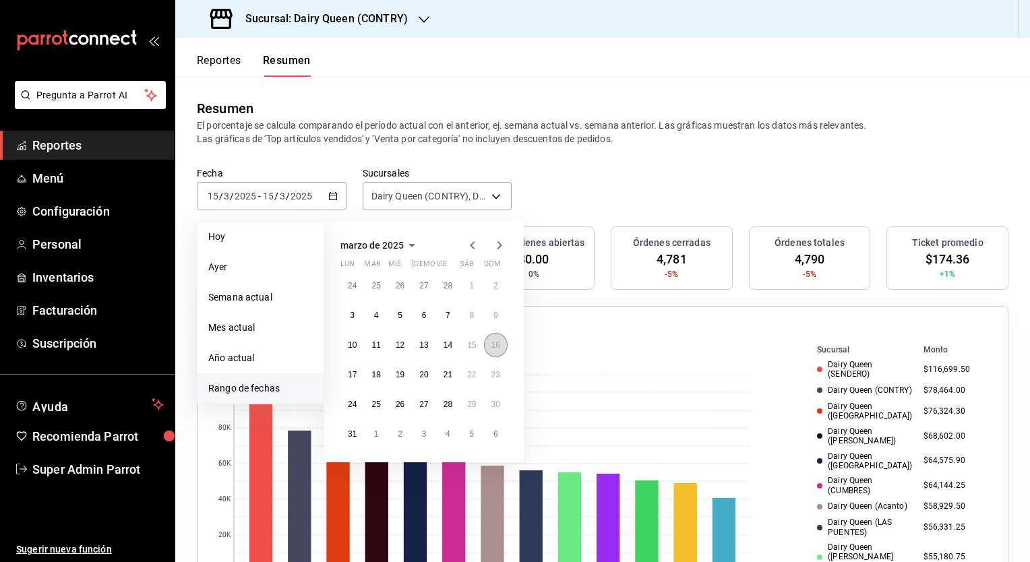
click at [490, 344] on button "16" at bounding box center [496, 345] width 24 height 24
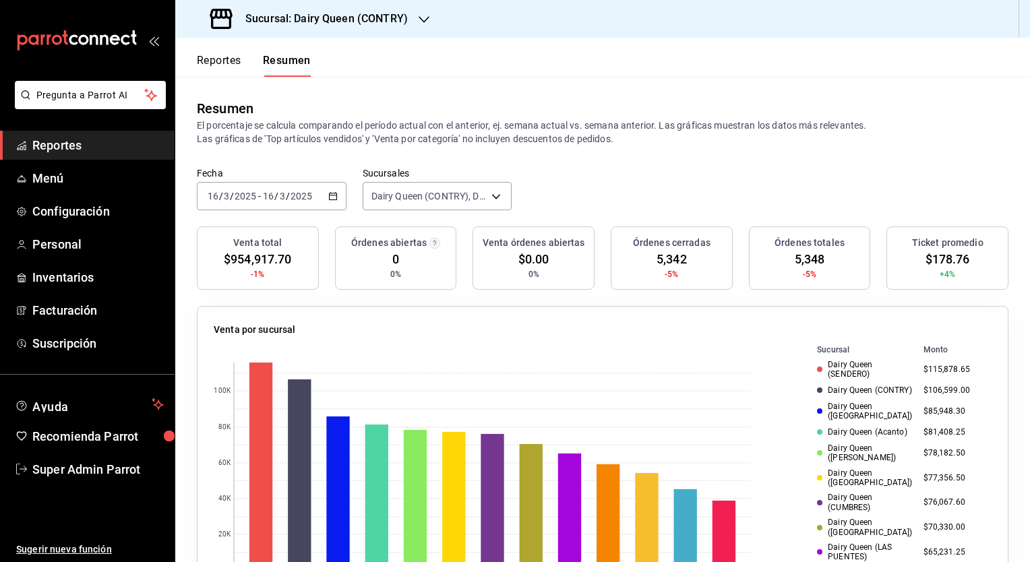
click at [934, 254] on span "$178.76" at bounding box center [948, 259] width 45 height 18
click at [667, 260] on span "5,342" at bounding box center [672, 259] width 30 height 18
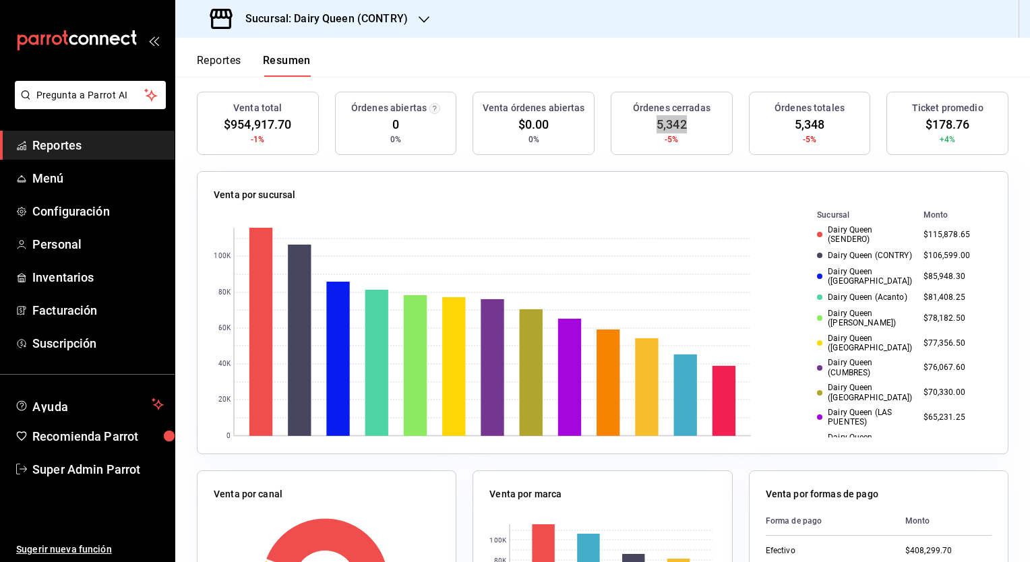
scroll to position [67, 0]
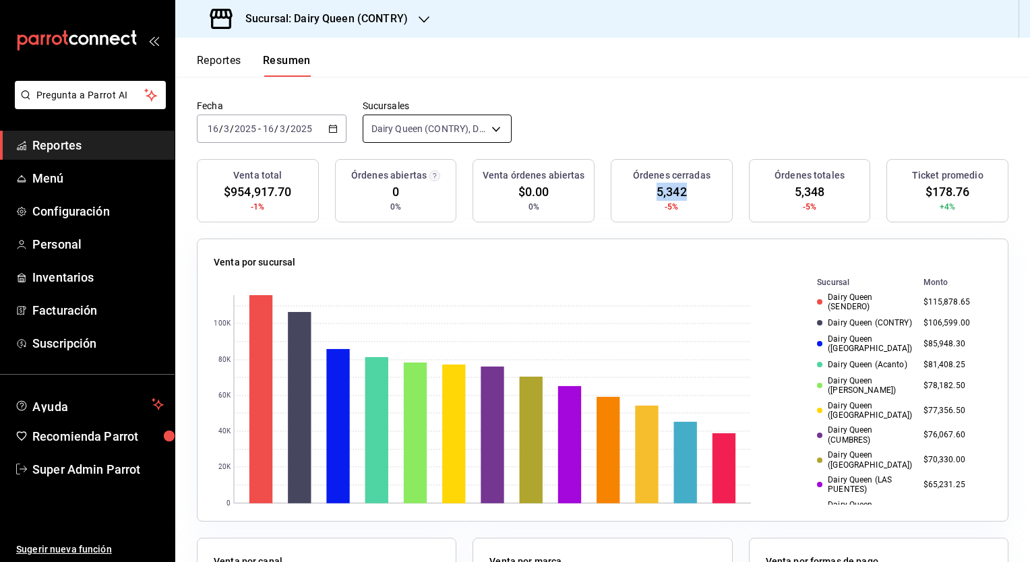
drag, startPoint x: 331, startPoint y: 126, endPoint x: 370, endPoint y: 141, distance: 41.2
click at [331, 126] on icon "button" at bounding box center [332, 128] width 9 height 9
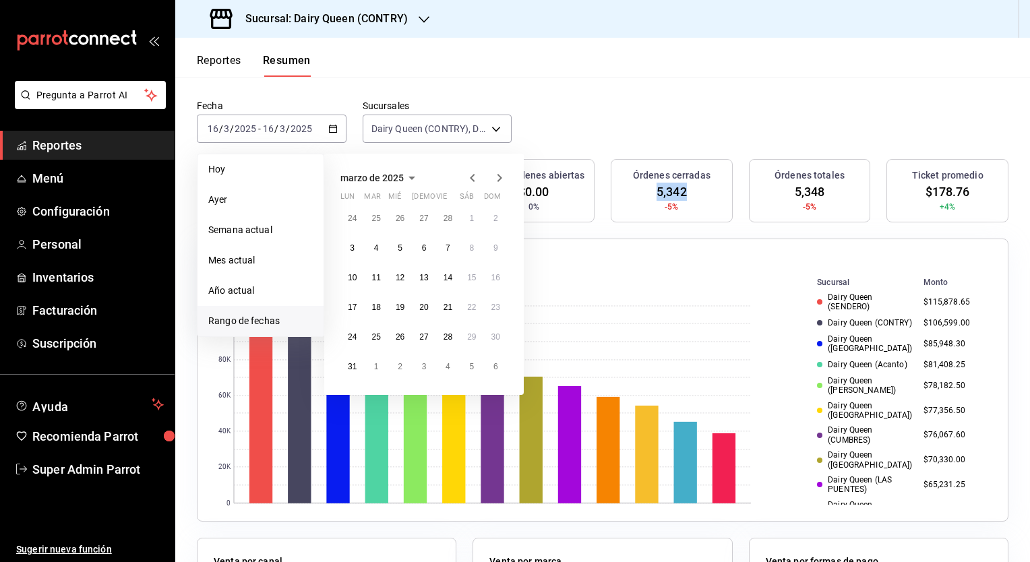
click at [498, 182] on icon "button" at bounding box center [500, 178] width 16 height 16
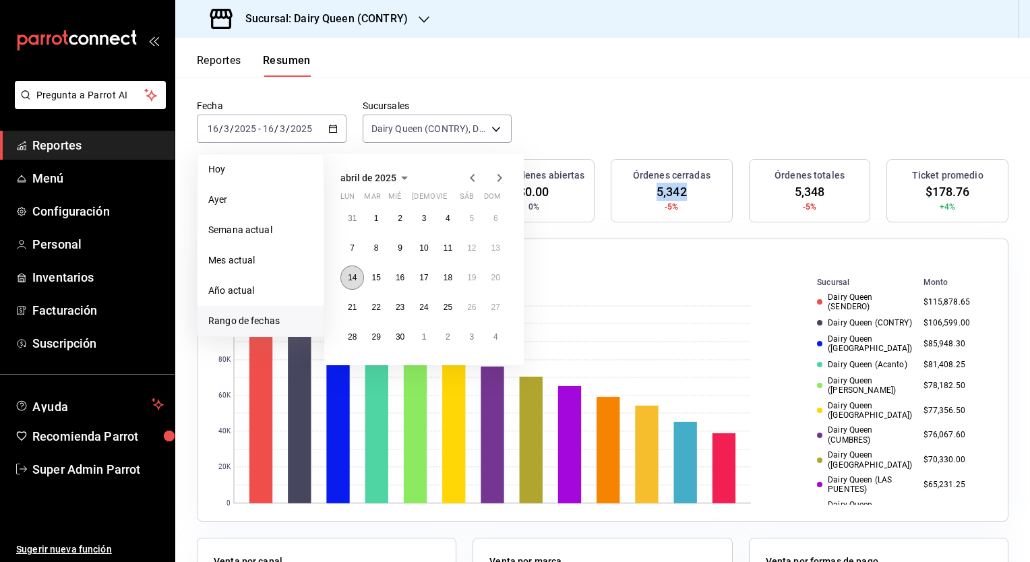
click at [351, 283] on button "14" at bounding box center [353, 278] width 24 height 24
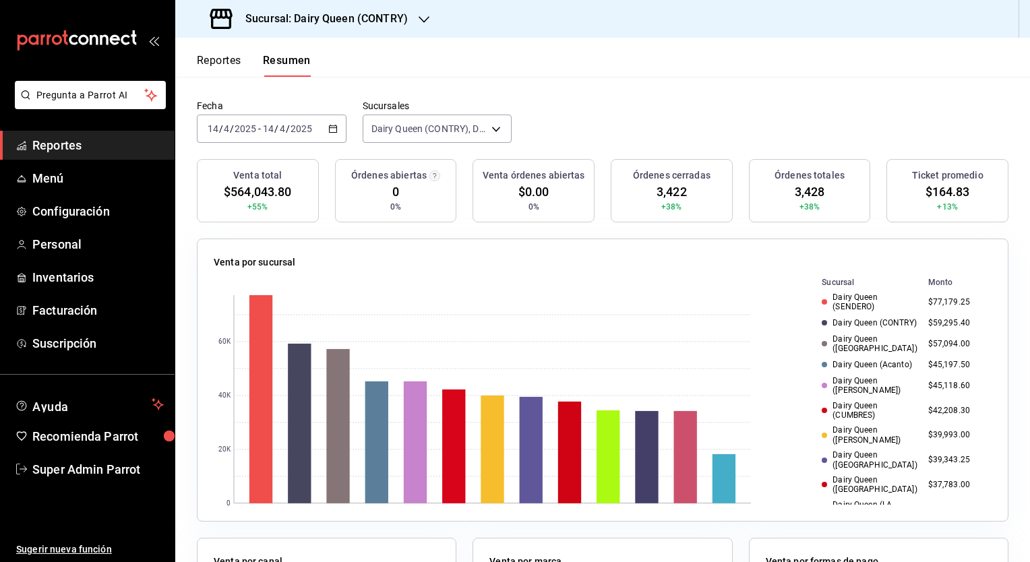
click at [944, 195] on span "$164.83" at bounding box center [948, 192] width 45 height 18
click at [666, 198] on span "3,422" at bounding box center [672, 192] width 30 height 18
click at [657, 190] on span "3,422" at bounding box center [672, 192] width 30 height 18
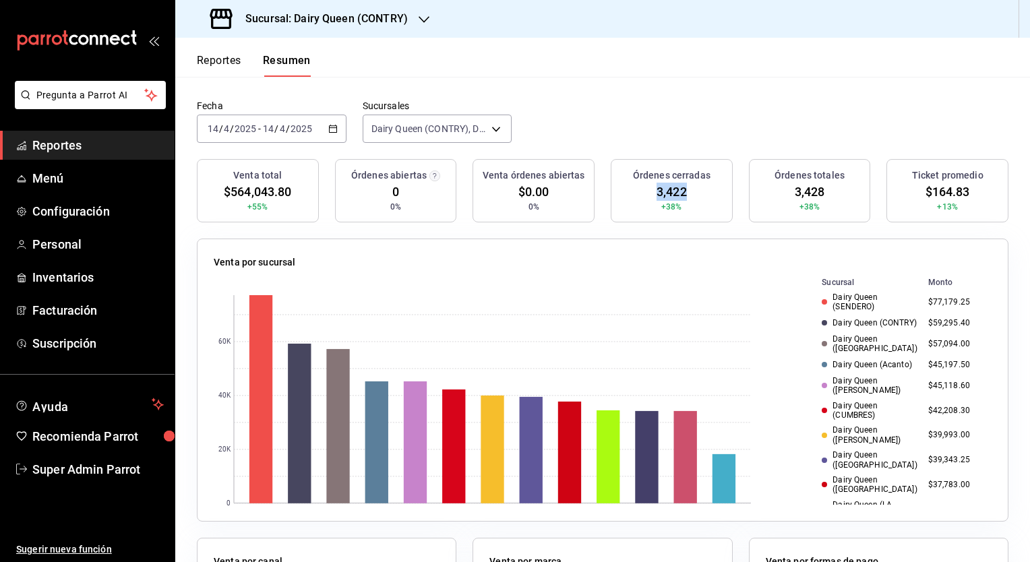
click at [328, 132] on icon "button" at bounding box center [332, 128] width 9 height 9
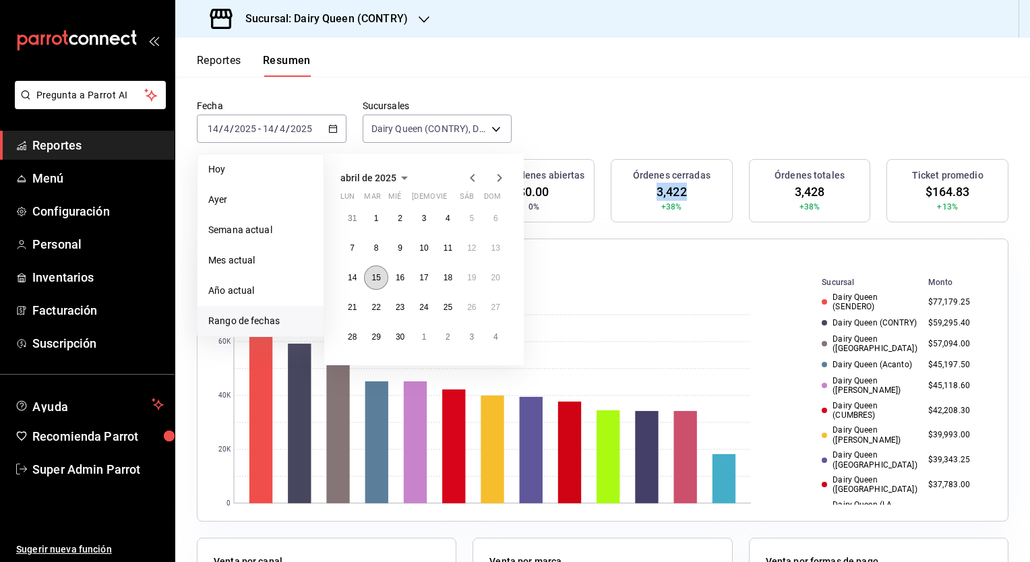
click at [372, 281] on abbr "15" at bounding box center [376, 277] width 9 height 9
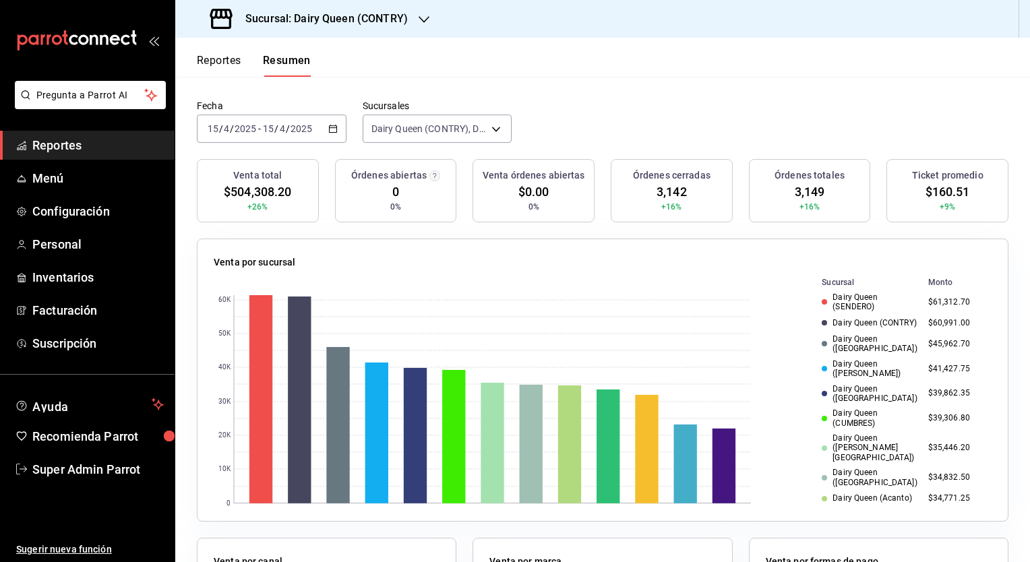
click at [937, 195] on span "$160.51" at bounding box center [948, 192] width 45 height 18
click at [658, 187] on span "3,142" at bounding box center [672, 192] width 30 height 18
click at [331, 123] on div "[DATE] [DATE] - [DATE] [DATE]" at bounding box center [272, 129] width 150 height 28
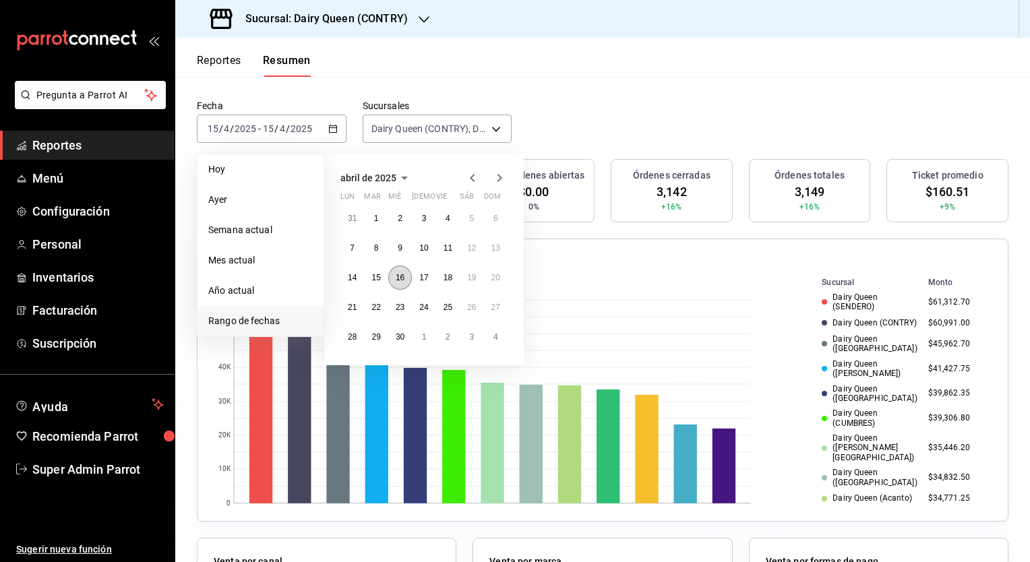
click at [404, 279] on abbr "16" at bounding box center [400, 277] width 9 height 9
click at [394, 281] on button "16" at bounding box center [400, 278] width 24 height 24
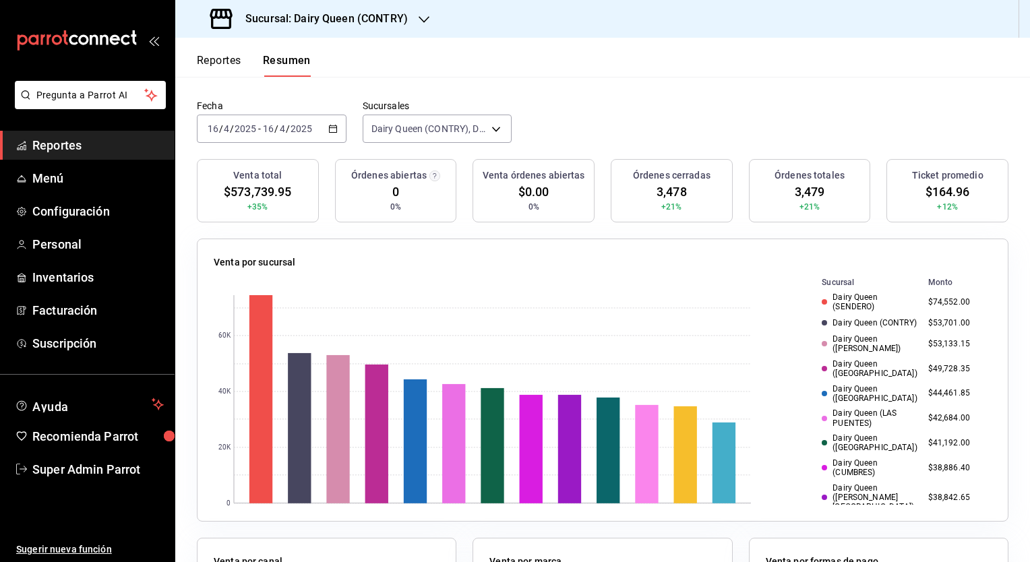
click at [932, 193] on span "$164.96" at bounding box center [948, 192] width 45 height 18
click at [662, 187] on span "3,478" at bounding box center [672, 192] width 30 height 18
click at [333, 134] on div "[DATE] [DATE] - [DATE] [DATE]" at bounding box center [272, 129] width 150 height 28
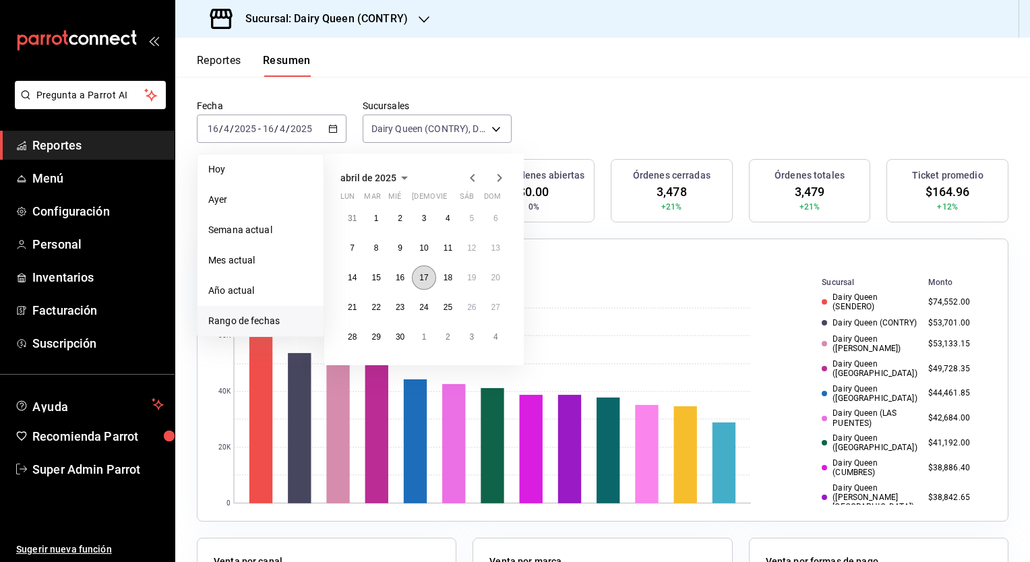
click at [426, 276] on abbr "17" at bounding box center [423, 277] width 9 height 9
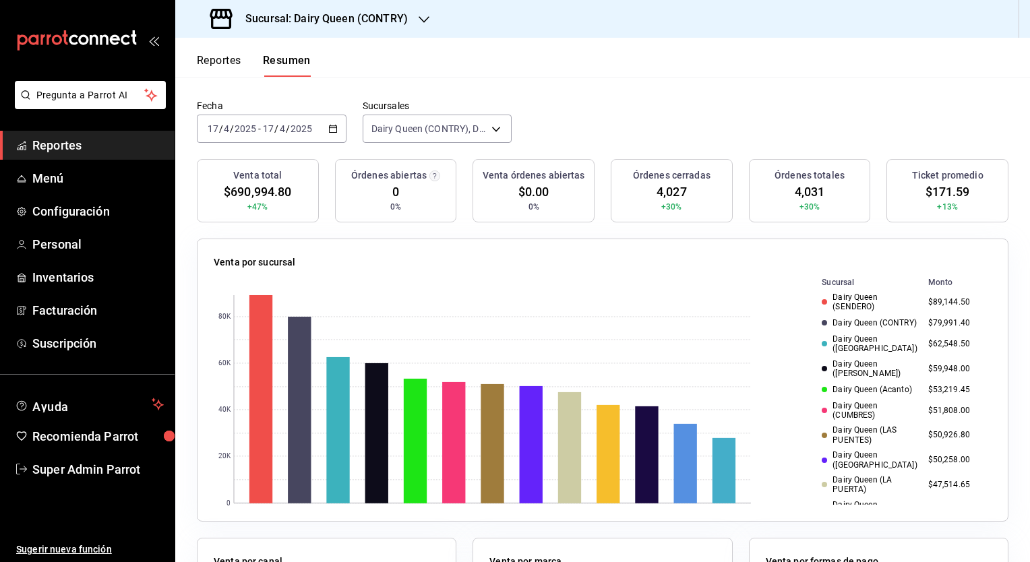
click at [333, 133] on icon "button" at bounding box center [332, 128] width 9 height 9
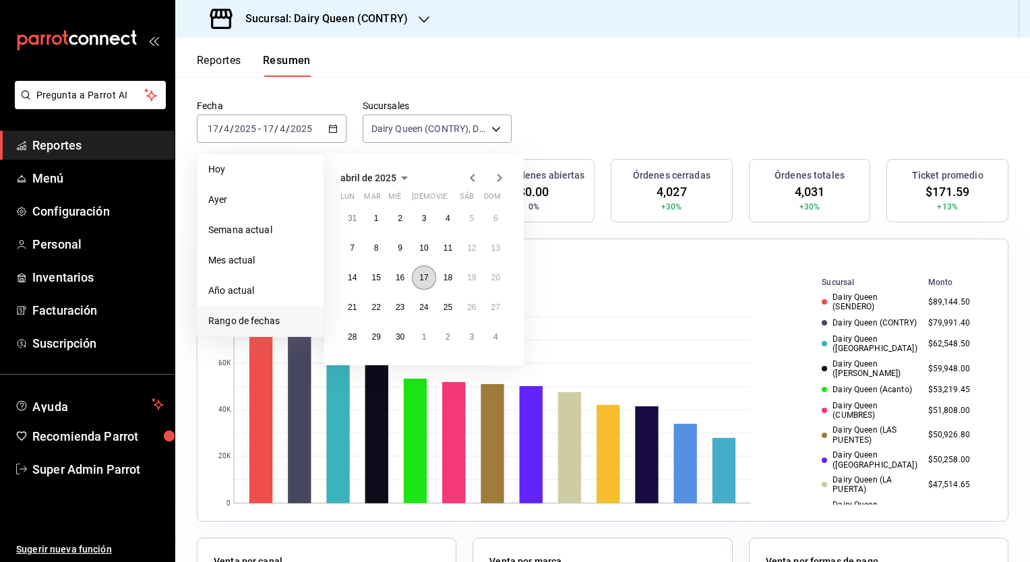
click at [420, 280] on abbr "17" at bounding box center [423, 277] width 9 height 9
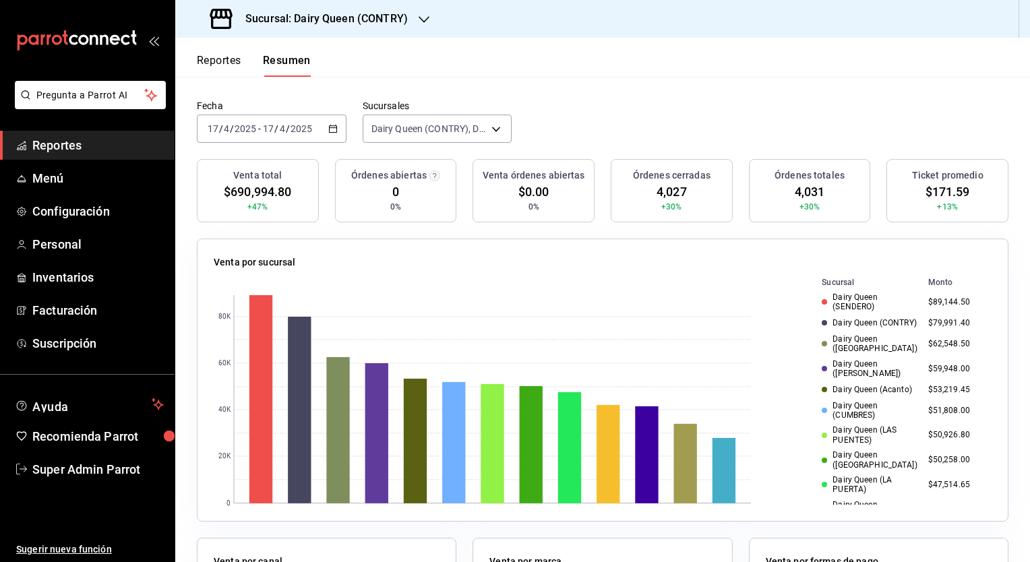
click at [932, 188] on span "$171.59" at bounding box center [948, 192] width 45 height 18
click at [669, 192] on span "4,027" at bounding box center [672, 192] width 30 height 18
click at [338, 132] on div "[DATE] [DATE] - [DATE] [DATE]" at bounding box center [272, 129] width 150 height 28
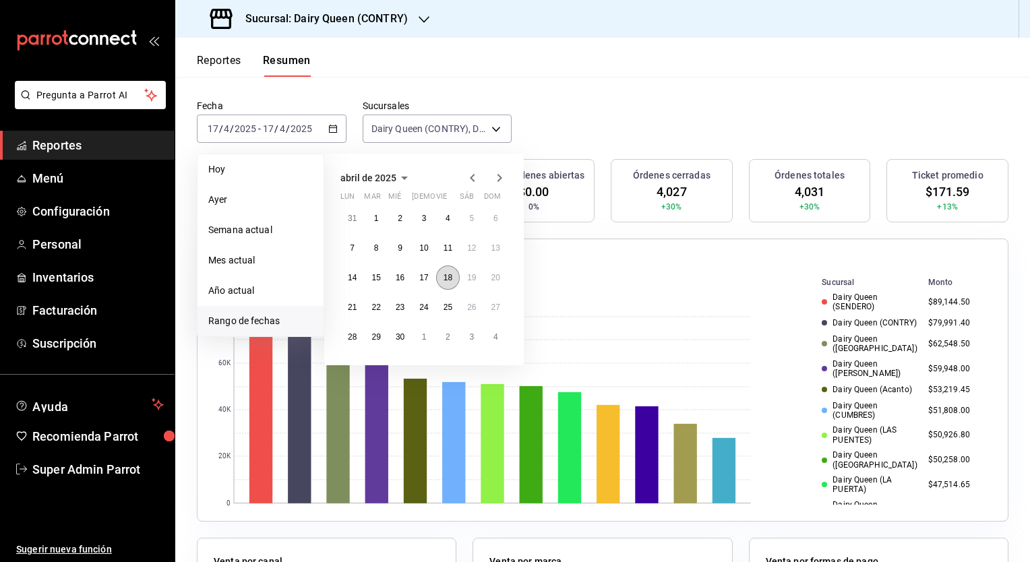
click at [445, 275] on abbr "18" at bounding box center [448, 277] width 9 height 9
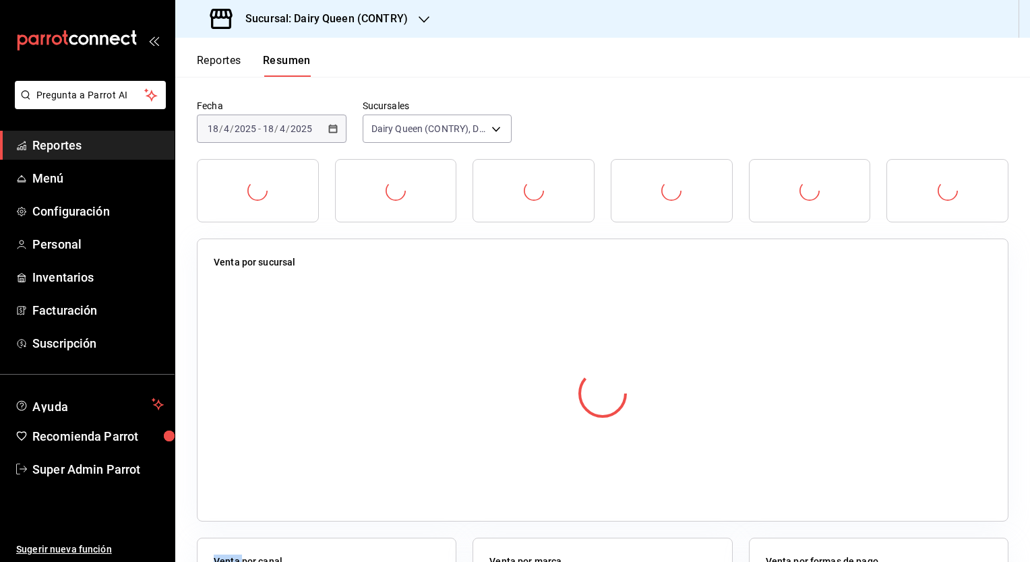
click at [445, 275] on div at bounding box center [603, 393] width 778 height 237
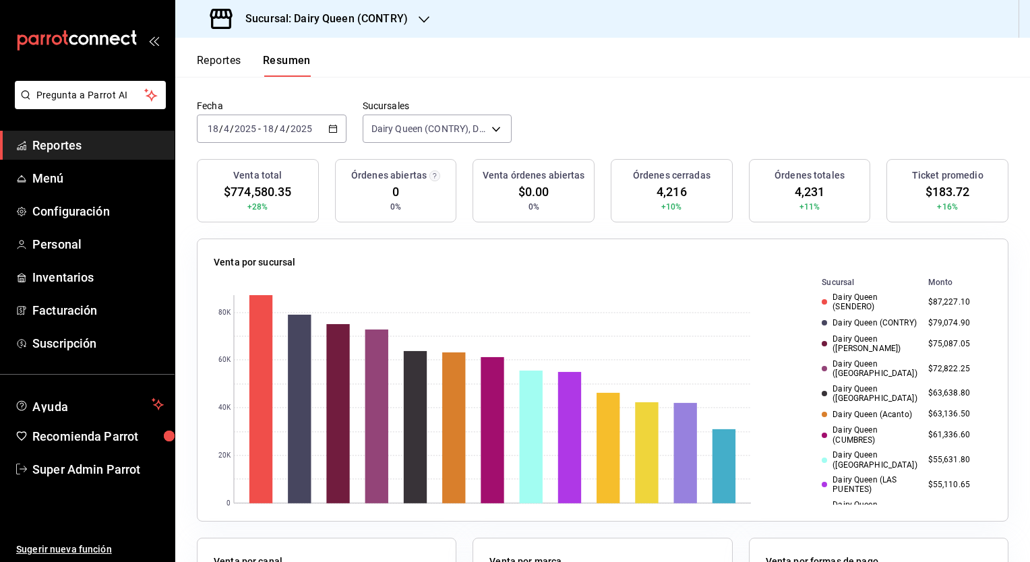
click at [339, 131] on div "[DATE] [DATE] - [DATE] [DATE]" at bounding box center [272, 129] width 150 height 28
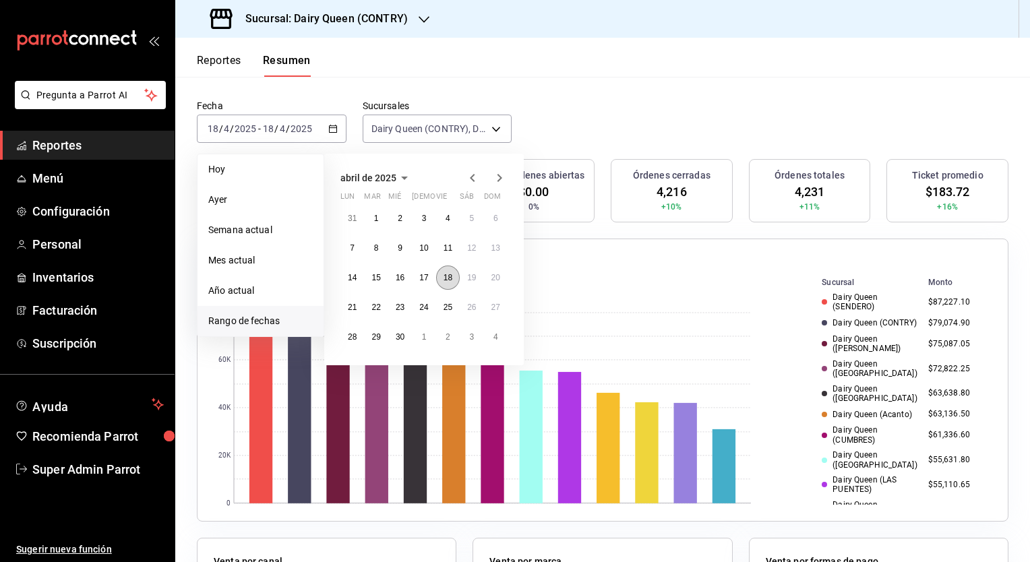
click at [449, 279] on abbr "18" at bounding box center [448, 277] width 9 height 9
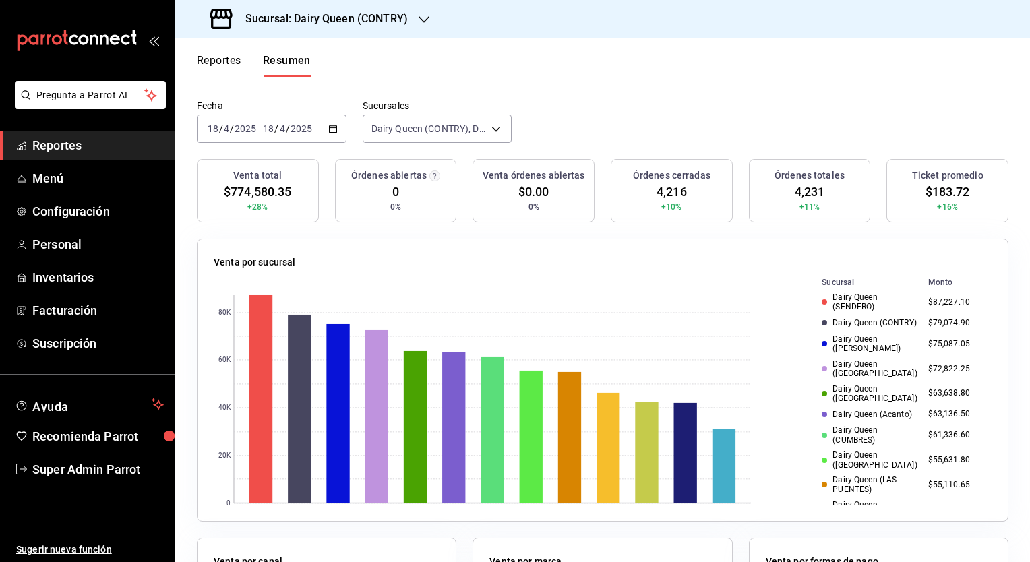
click at [944, 190] on span "$183.72" at bounding box center [948, 192] width 45 height 18
click at [672, 189] on span "4,216" at bounding box center [672, 192] width 30 height 18
click at [330, 122] on div "[DATE] [DATE] - [DATE] [DATE]" at bounding box center [272, 129] width 150 height 28
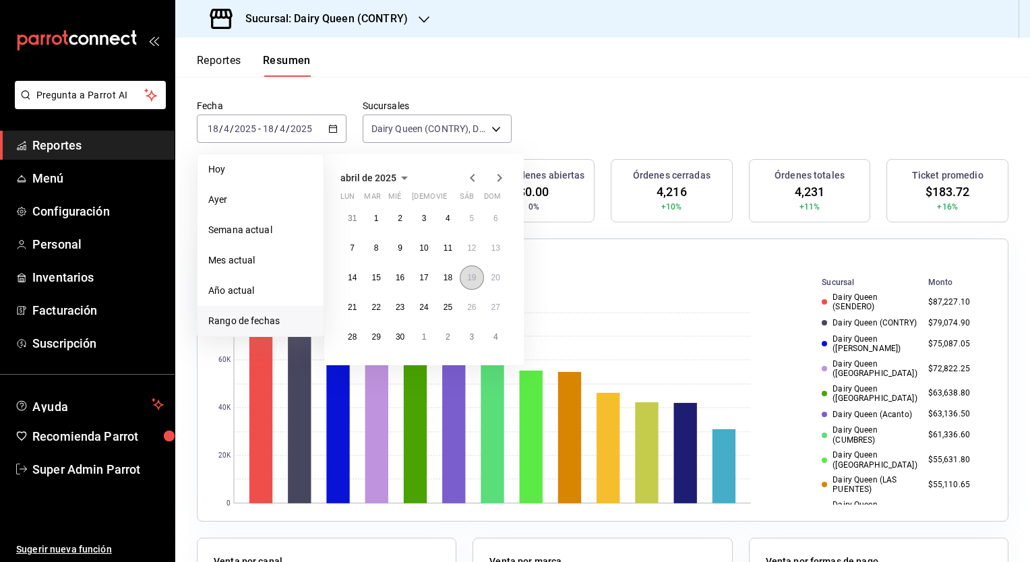
click at [475, 279] on abbr "19" at bounding box center [471, 277] width 9 height 9
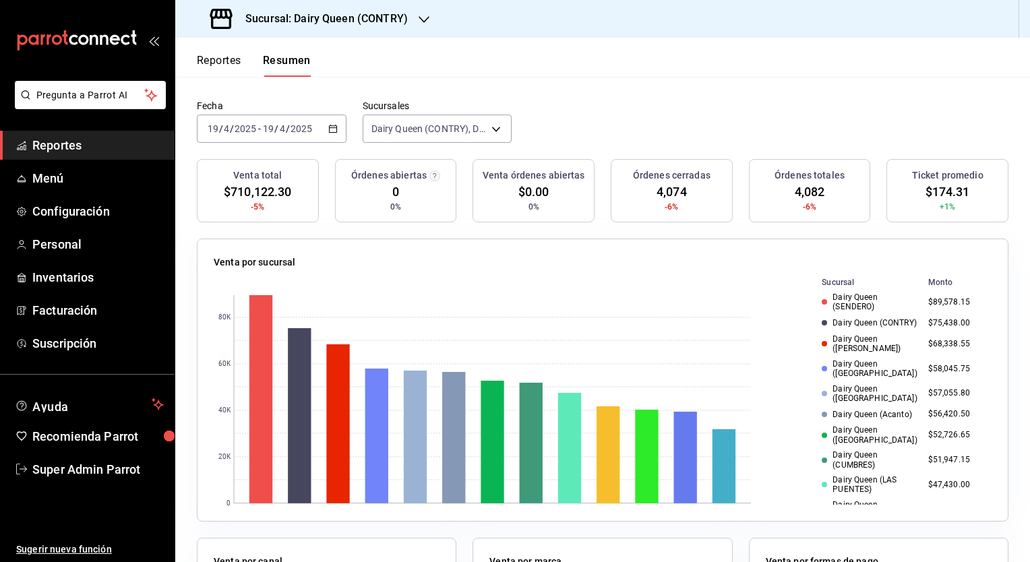
click at [943, 192] on span "$174.31" at bounding box center [948, 192] width 45 height 18
click at [671, 190] on span "4,074" at bounding box center [672, 192] width 30 height 18
click at [324, 126] on div "[DATE] [DATE] - [DATE] [DATE]" at bounding box center [272, 129] width 150 height 28
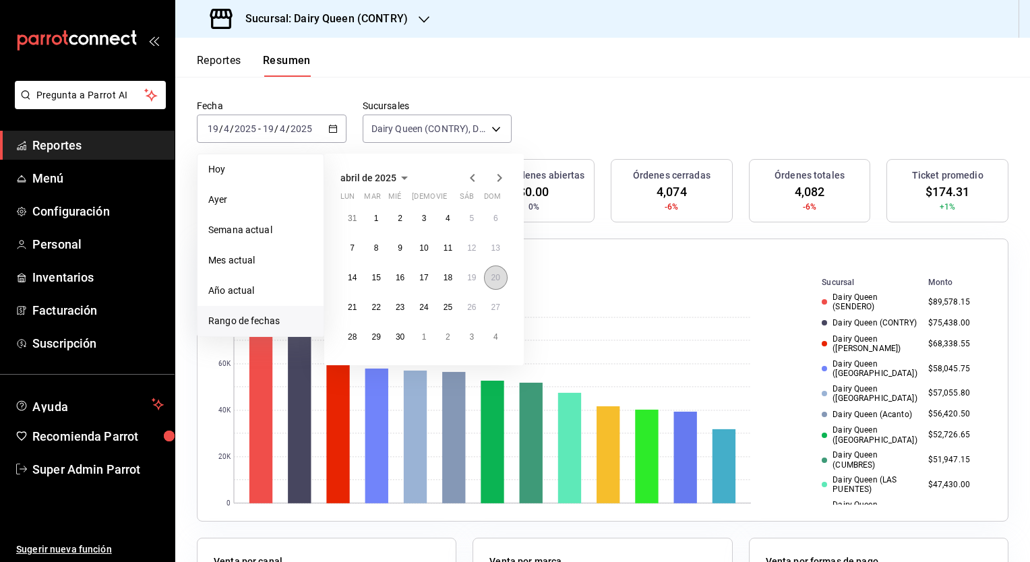
click at [489, 285] on button "20" at bounding box center [496, 278] width 24 height 24
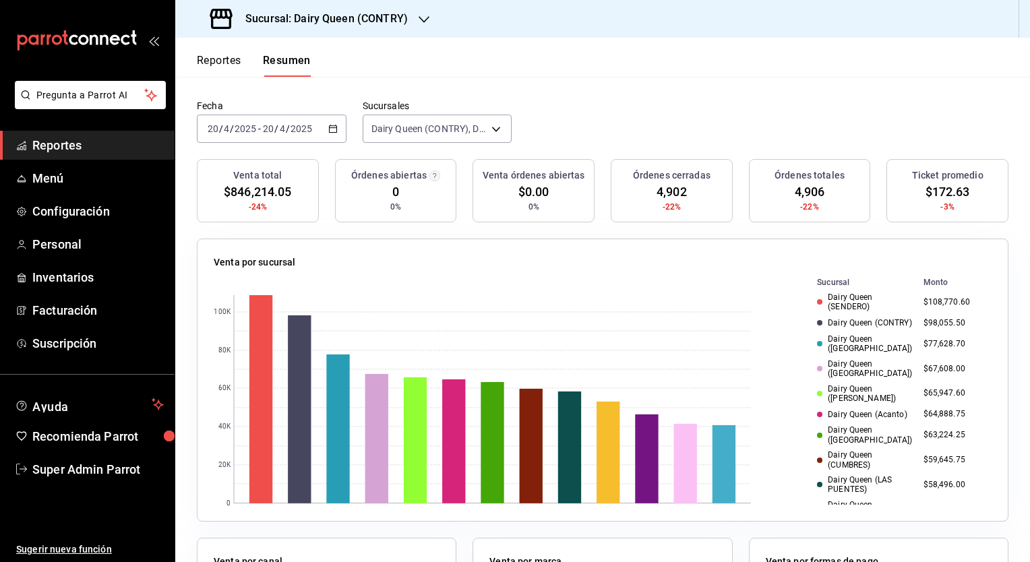
click at [929, 192] on span "$172.63" at bounding box center [948, 192] width 45 height 18
click at [661, 191] on span "4,902" at bounding box center [672, 192] width 30 height 18
click at [329, 127] on \(Stroke\) "button" at bounding box center [332, 127] width 7 height 1
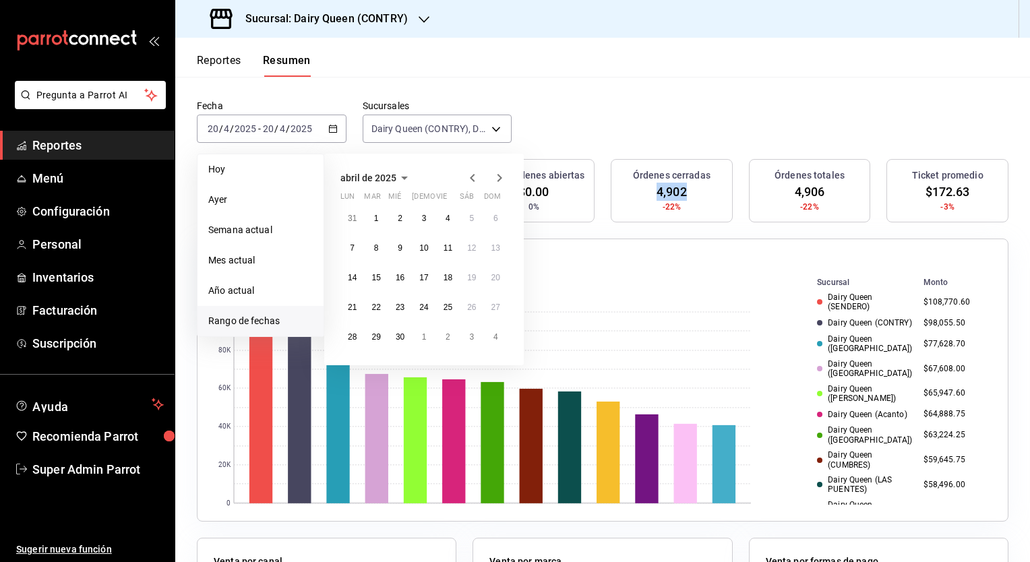
click at [505, 175] on icon "button" at bounding box center [500, 178] width 16 height 16
click at [357, 278] on button "12" at bounding box center [353, 278] width 24 height 24
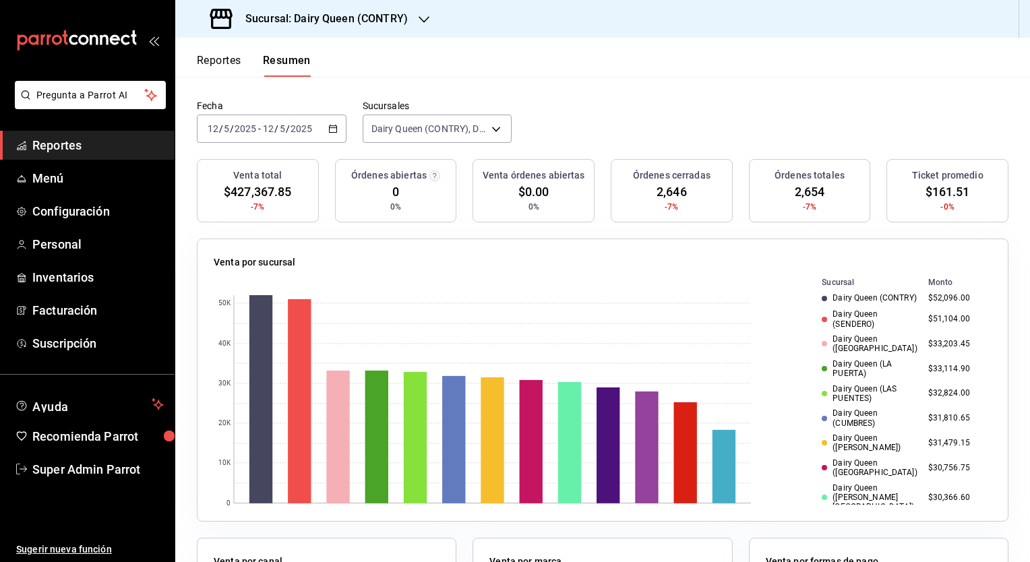
click at [928, 195] on span "$161.51" at bounding box center [948, 192] width 45 height 18
click at [823, 208] on div "Órdenes totales 2,654 -7%" at bounding box center [810, 190] width 122 height 63
click at [949, 189] on span "$161.51" at bounding box center [948, 192] width 45 height 18
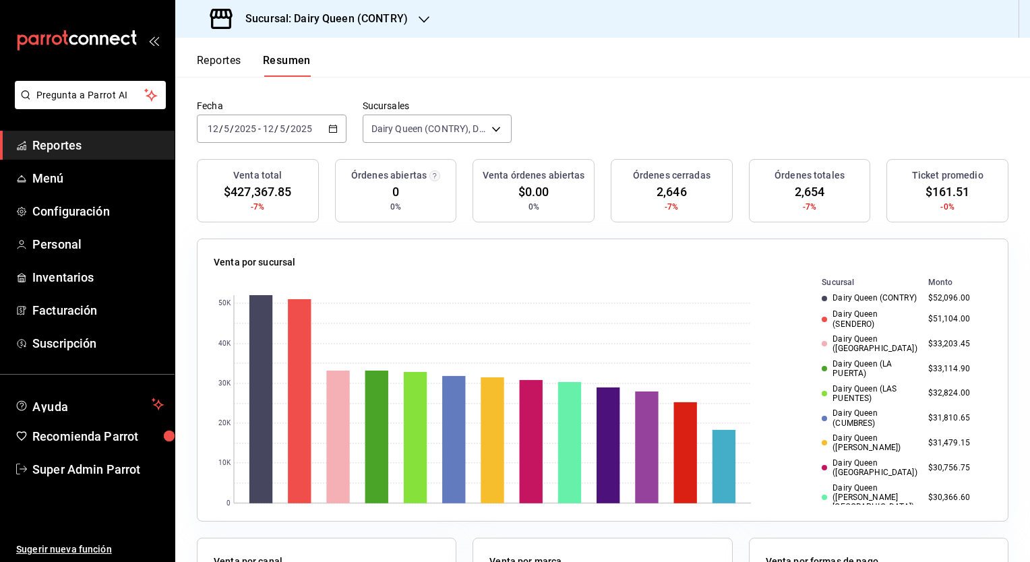
click at [657, 195] on span "2,646" at bounding box center [672, 192] width 30 height 18
click at [339, 125] on div "[DATE] [DATE] - [DATE] [DATE]" at bounding box center [272, 129] width 150 height 28
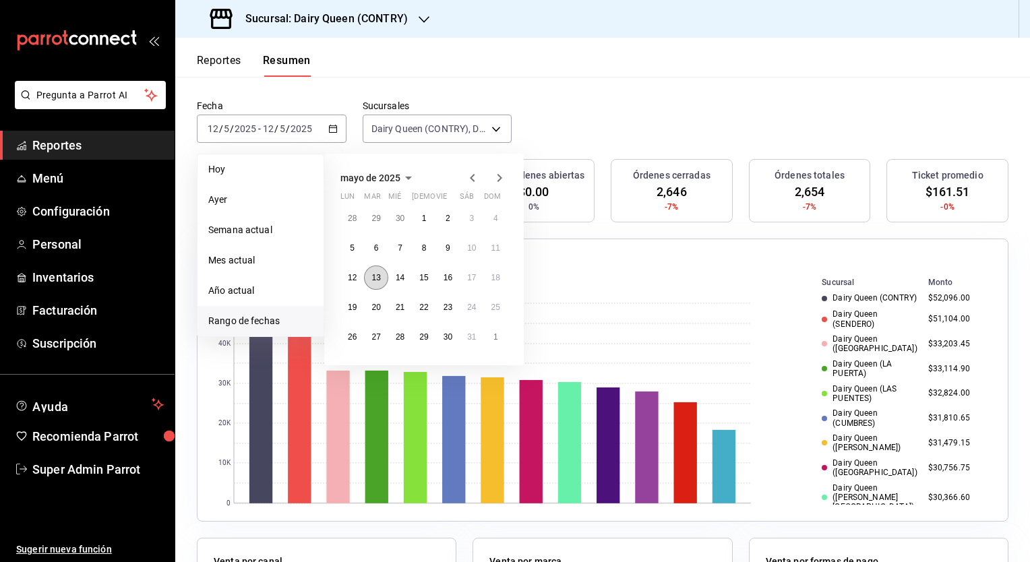
click at [384, 279] on button "13" at bounding box center [376, 278] width 24 height 24
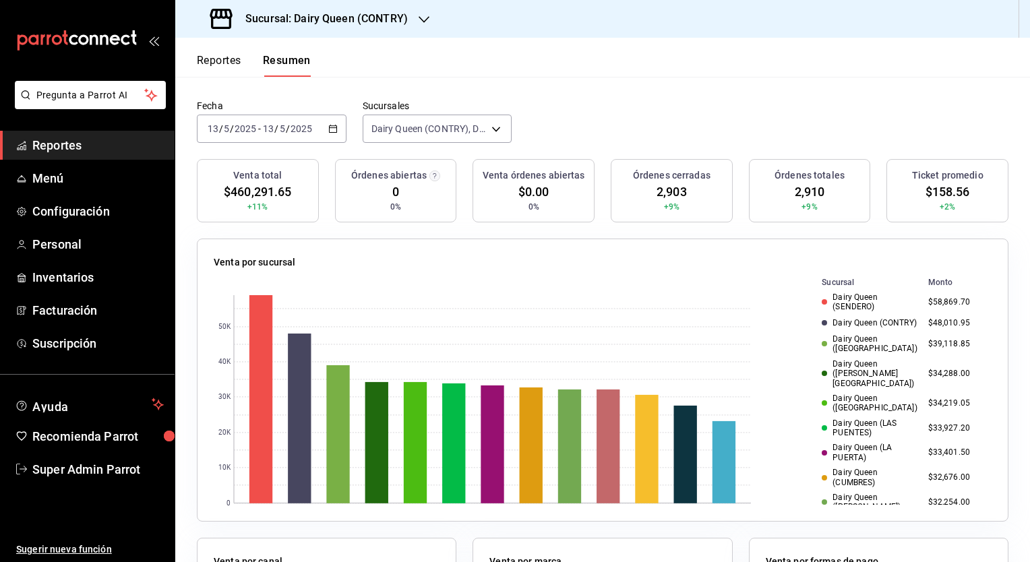
click at [939, 193] on span "$158.56" at bounding box center [948, 192] width 45 height 18
click at [670, 196] on span "2,903" at bounding box center [672, 192] width 30 height 18
click at [332, 136] on div "[DATE] [DATE] - [DATE] [DATE]" at bounding box center [272, 129] width 150 height 28
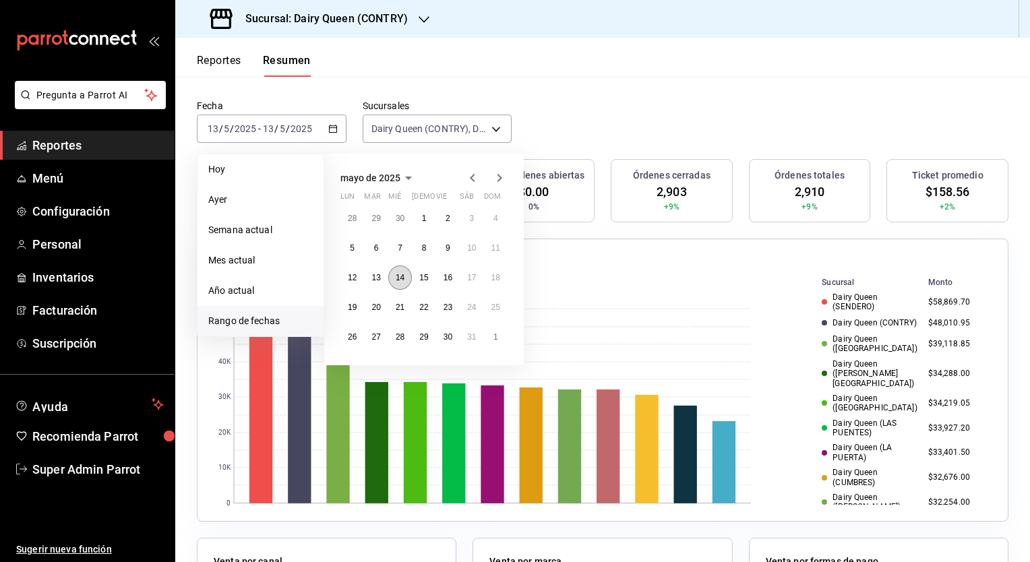
click at [401, 282] on button "14" at bounding box center [400, 278] width 24 height 24
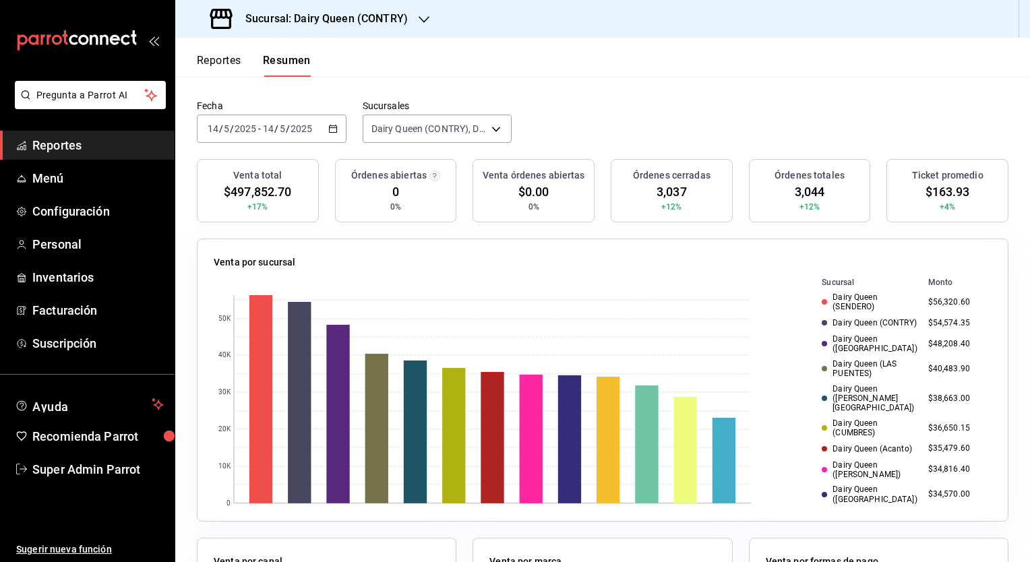
click at [950, 189] on span "$163.93" at bounding box center [948, 192] width 45 height 18
click at [666, 196] on span "3,037" at bounding box center [672, 192] width 30 height 18
click at [332, 132] on icon "button" at bounding box center [332, 128] width 9 height 9
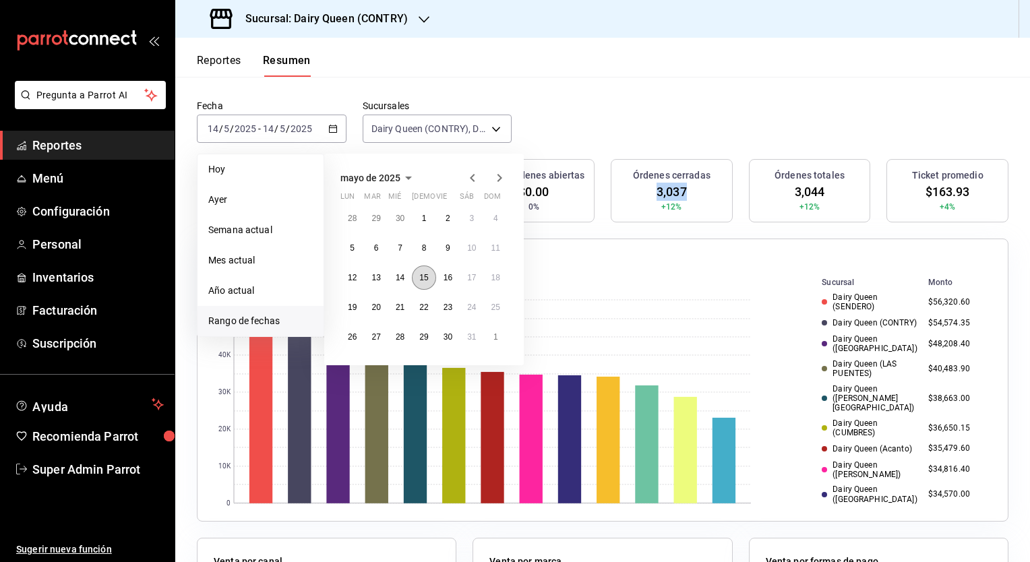
click at [428, 273] on abbr "15" at bounding box center [423, 277] width 9 height 9
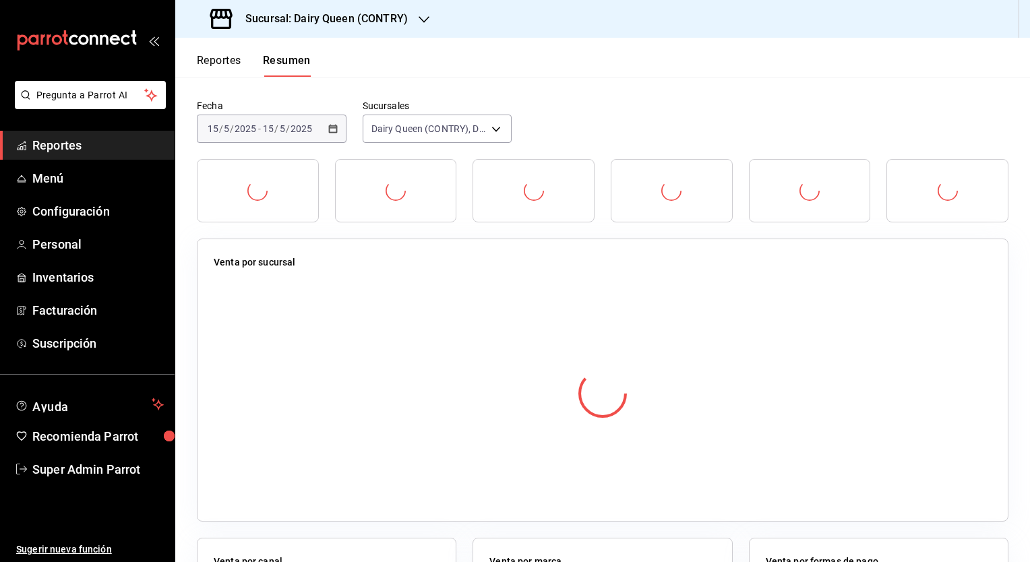
click at [345, 103] on div "Fecha [DATE] [DATE] - [DATE] [DATE] Sucursales Dairy Queen (CONTRY), Dairy Quee…" at bounding box center [602, 129] width 855 height 59
click at [379, 103] on label "Sucursales" at bounding box center [438, 105] width 150 height 9
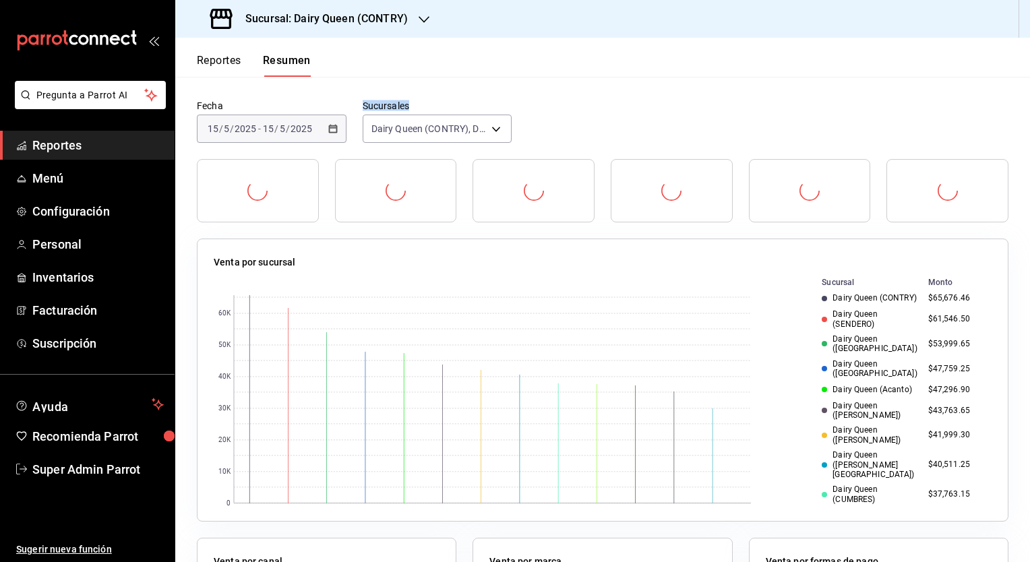
click at [379, 103] on label "Sucursales" at bounding box center [438, 105] width 150 height 9
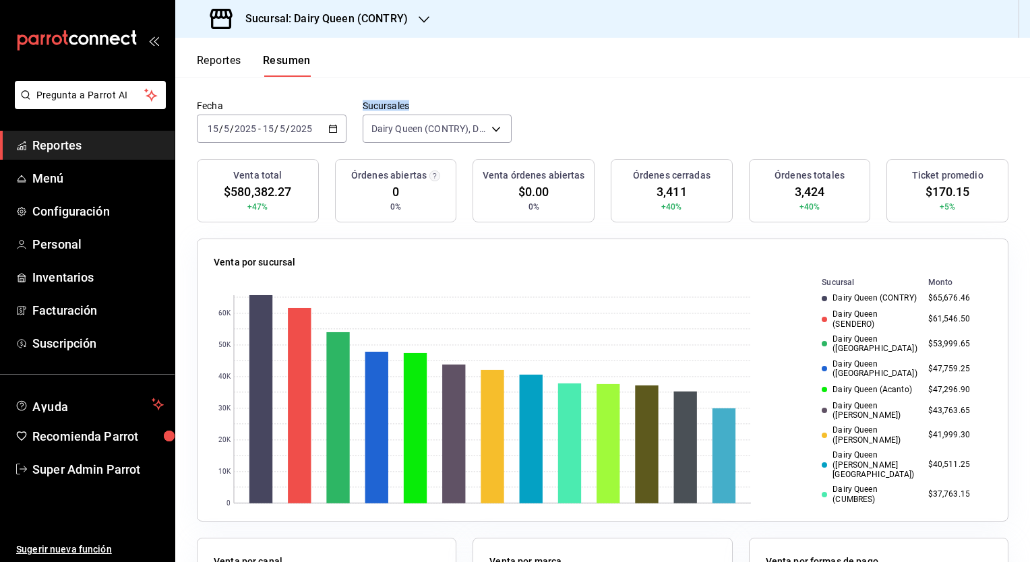
click at [942, 189] on span "$170.15" at bounding box center [948, 192] width 45 height 18
click at [663, 190] on span "3,411" at bounding box center [672, 192] width 30 height 18
click at [329, 126] on icon "button" at bounding box center [332, 128] width 9 height 9
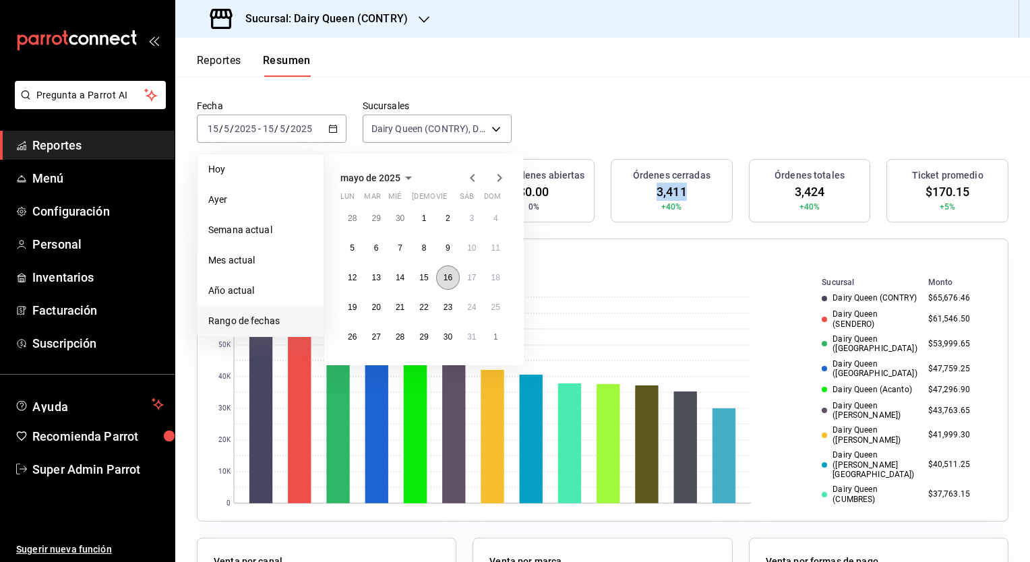
click at [448, 284] on button "16" at bounding box center [448, 278] width 24 height 24
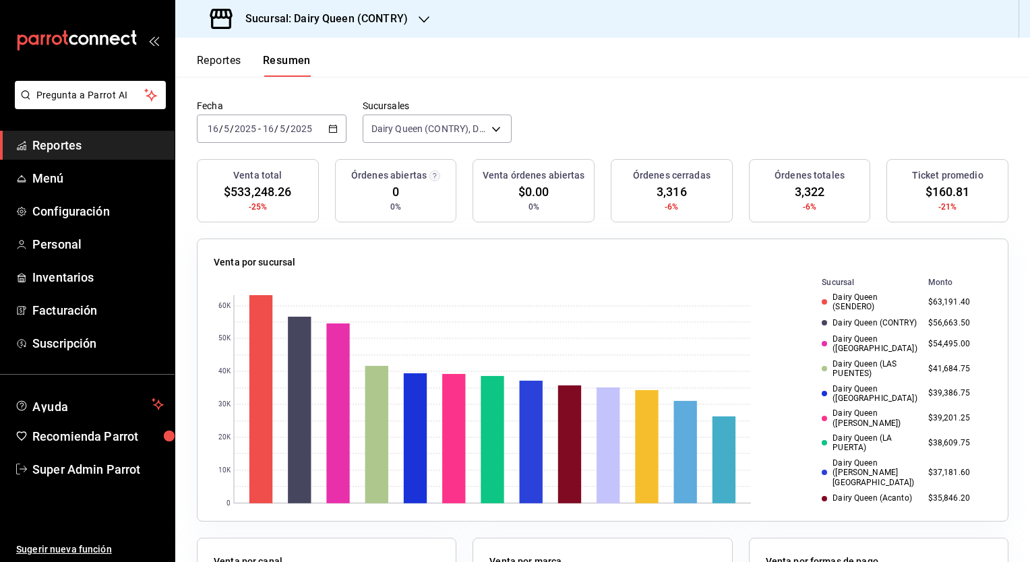
click at [926, 193] on span "$160.81" at bounding box center [948, 192] width 45 height 18
click at [661, 196] on span "3,316" at bounding box center [672, 192] width 30 height 18
click at [335, 136] on div "[DATE] [DATE] - [DATE] [DATE]" at bounding box center [272, 129] width 150 height 28
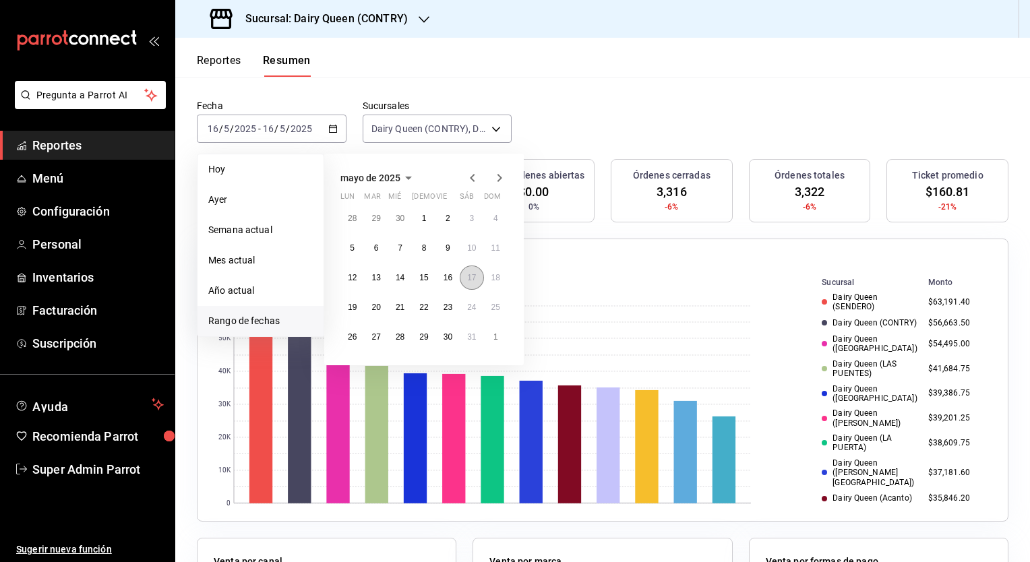
click at [471, 283] on button "17" at bounding box center [472, 278] width 24 height 24
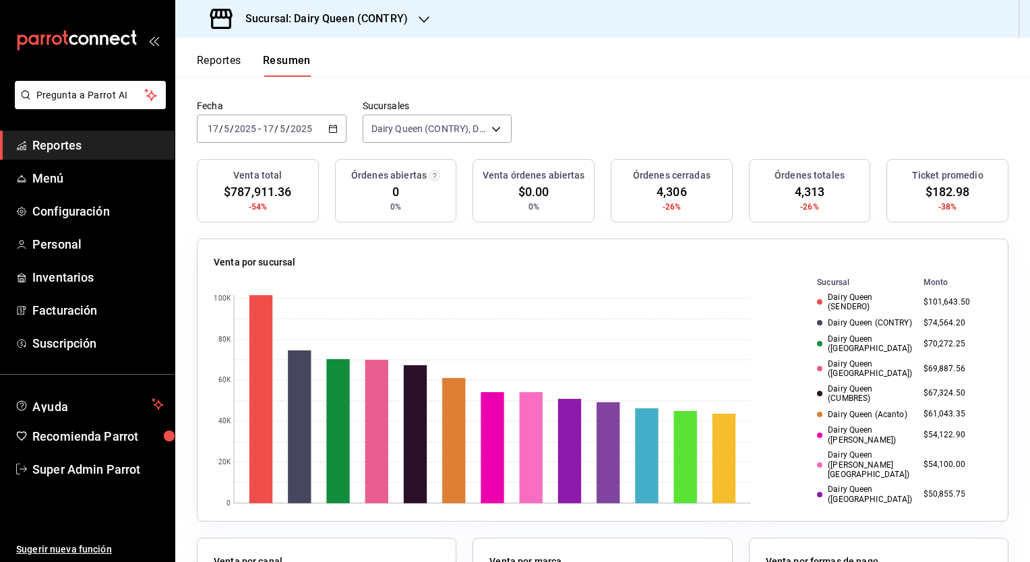
click at [927, 193] on span "$182.98" at bounding box center [948, 192] width 45 height 18
click at [657, 192] on span "4,306" at bounding box center [672, 192] width 30 height 18
click at [330, 129] on icon "button" at bounding box center [332, 128] width 9 height 9
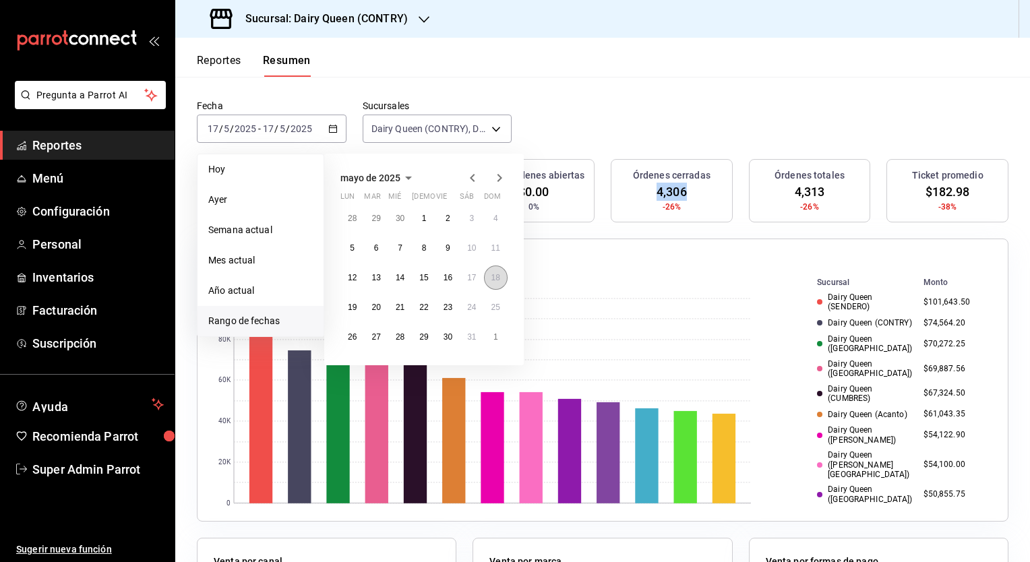
click at [499, 285] on button "18" at bounding box center [496, 278] width 24 height 24
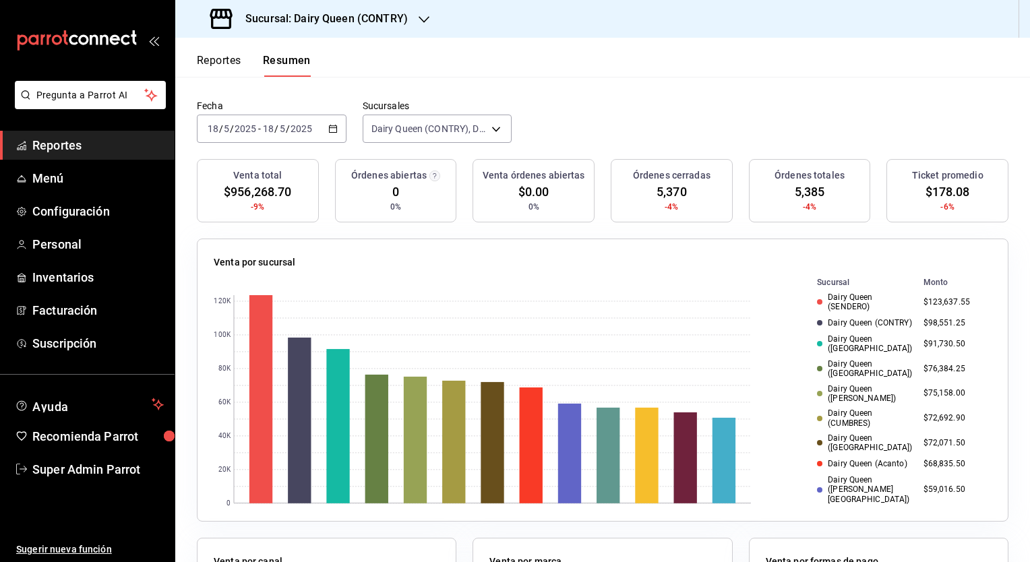
click at [931, 196] on span "$178.08" at bounding box center [948, 192] width 45 height 18
click at [668, 194] on span "5,370" at bounding box center [672, 192] width 30 height 18
click at [399, 229] on div "Venta por sucursal 0 20K 40K 60K 80K 100K 120K Sucursal Monto Dairy Queen (SEND…" at bounding box center [595, 372] width 828 height 299
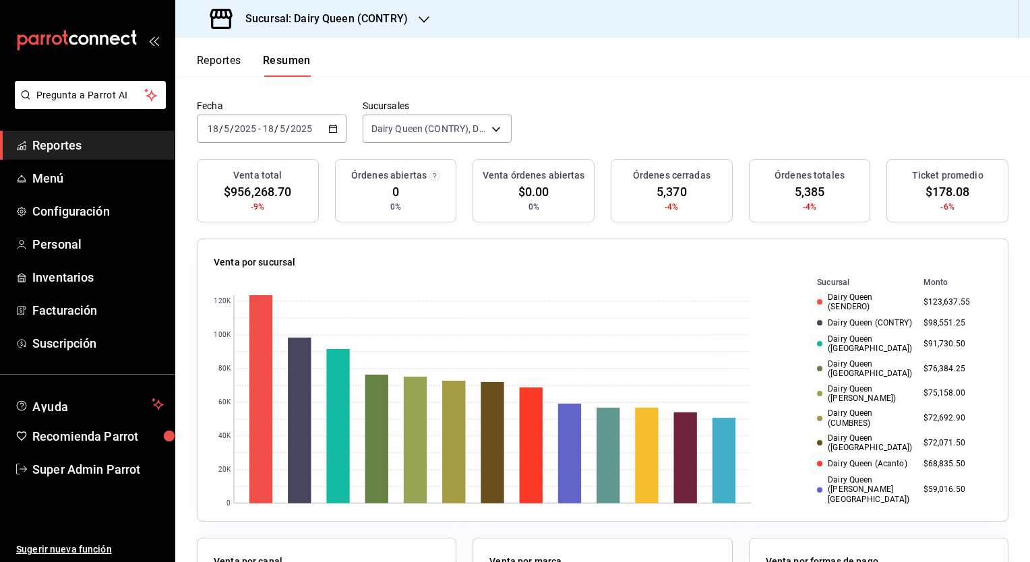
click at [332, 136] on div "[DATE] [DATE] - [DATE] [DATE]" at bounding box center [272, 129] width 150 height 28
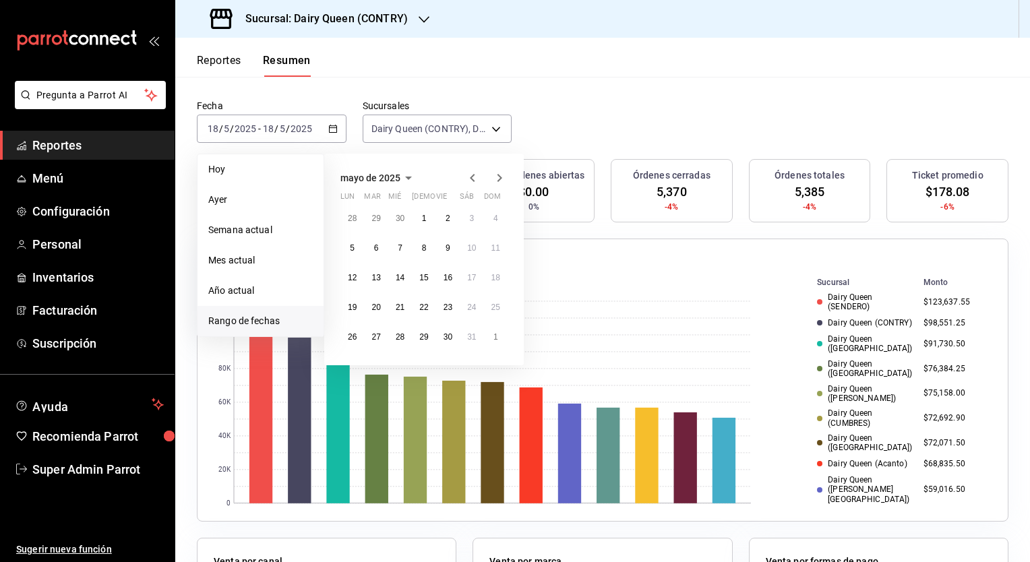
click at [496, 176] on icon "button" at bounding box center [500, 178] width 16 height 16
click at [349, 287] on button "9" at bounding box center [353, 278] width 24 height 24
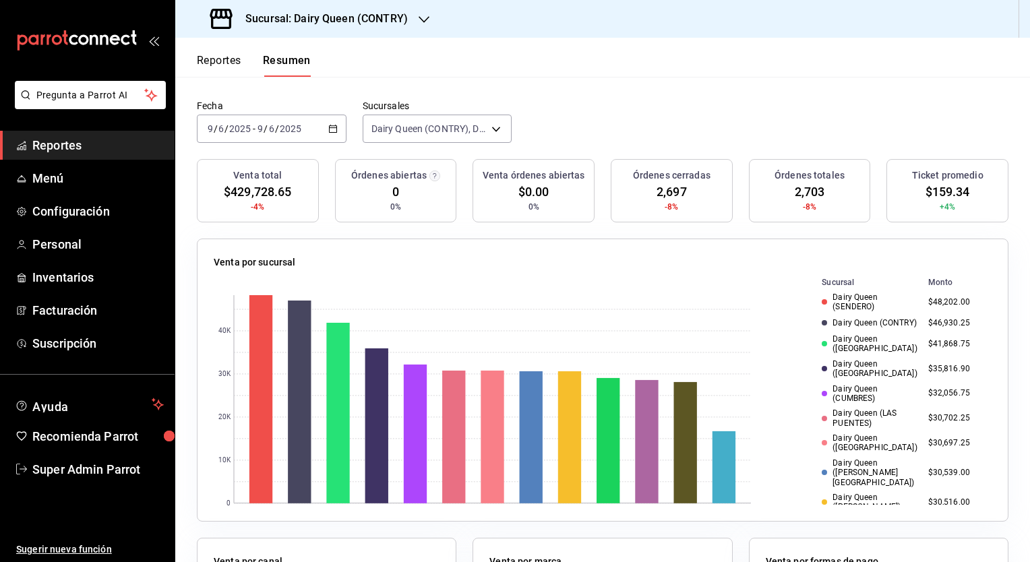
click at [928, 193] on span "$159.34" at bounding box center [948, 192] width 45 height 18
click at [657, 192] on span "2,697" at bounding box center [672, 192] width 30 height 18
click at [330, 128] on \(Stroke\) "button" at bounding box center [332, 127] width 7 height 1
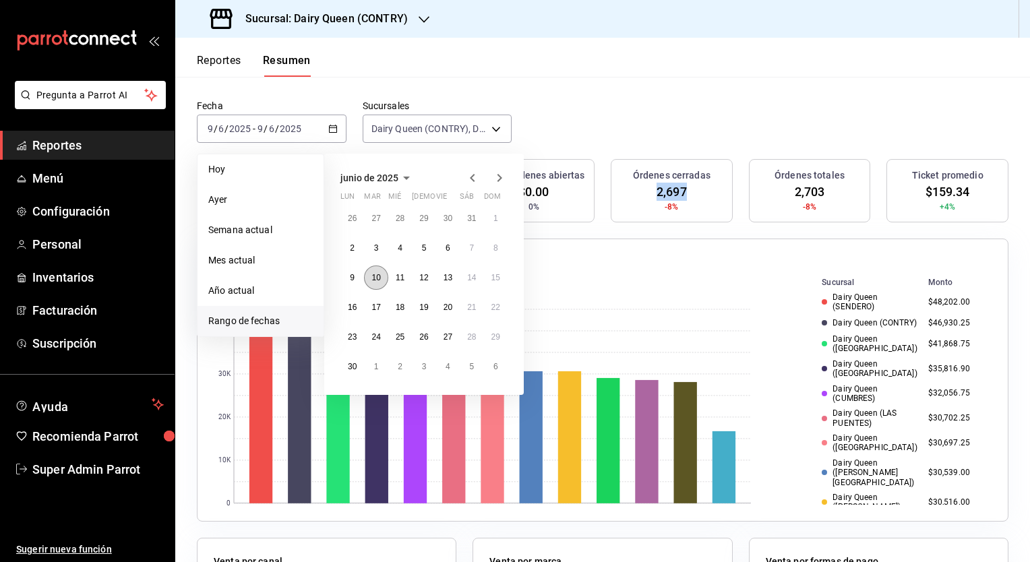
click at [367, 282] on button "10" at bounding box center [376, 278] width 24 height 24
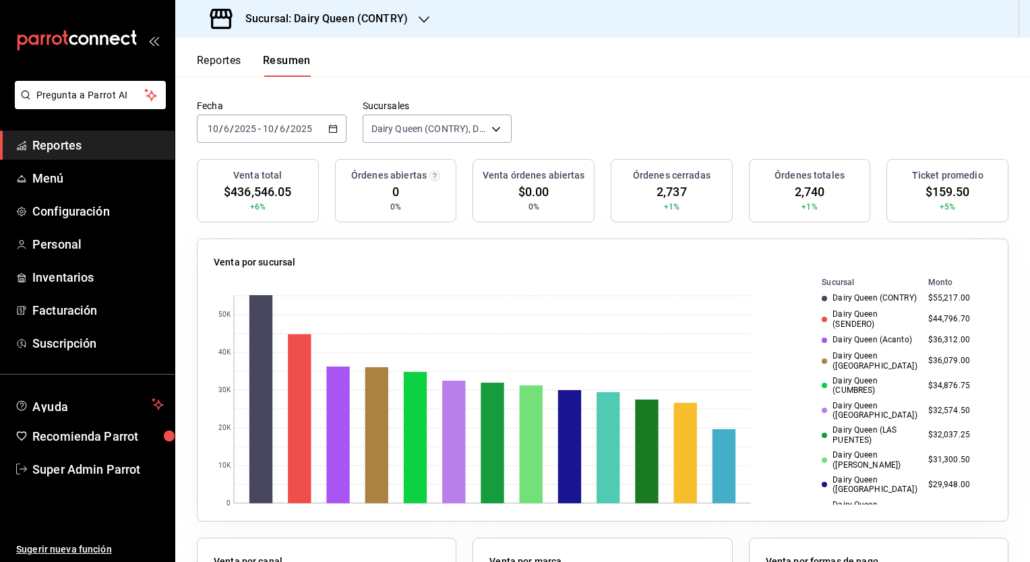
click at [926, 185] on span "$159.50" at bounding box center [948, 192] width 45 height 18
click at [658, 194] on span "2,737" at bounding box center [672, 192] width 30 height 18
click at [328, 129] on icon "button" at bounding box center [332, 128] width 9 height 9
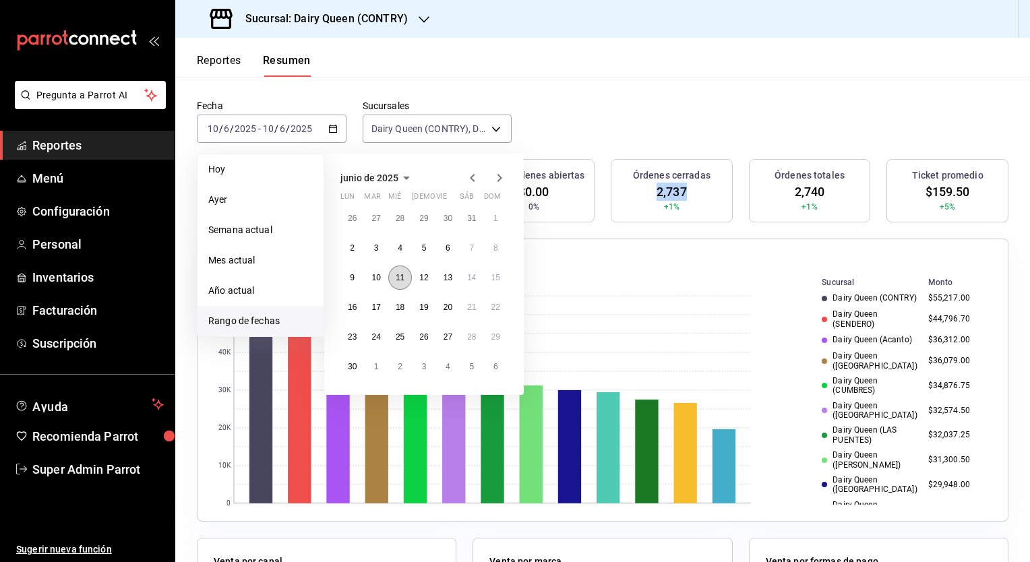
click at [403, 282] on button "11" at bounding box center [400, 278] width 24 height 24
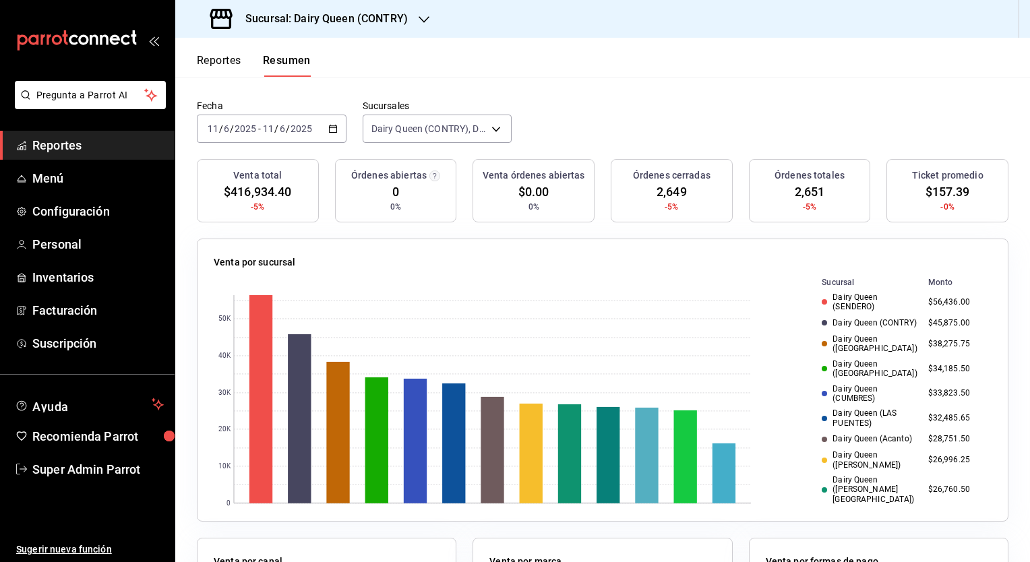
click at [939, 194] on span "$157.39" at bounding box center [948, 192] width 45 height 18
click at [657, 186] on span "2,649" at bounding box center [672, 192] width 30 height 18
click at [337, 129] on div "[DATE] [DATE] - [DATE] [DATE]" at bounding box center [272, 129] width 150 height 28
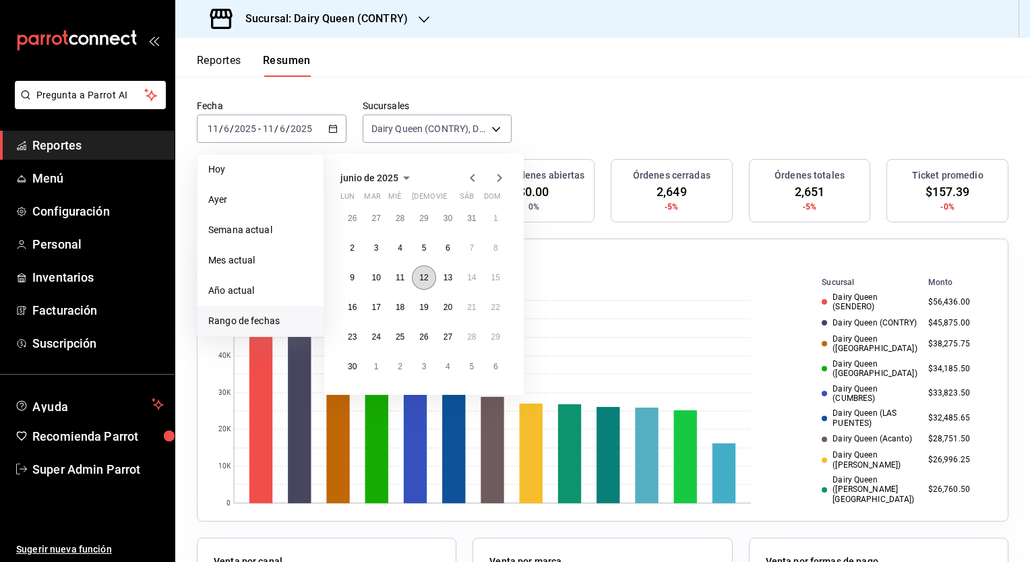
click at [422, 279] on abbr "12" at bounding box center [423, 277] width 9 height 9
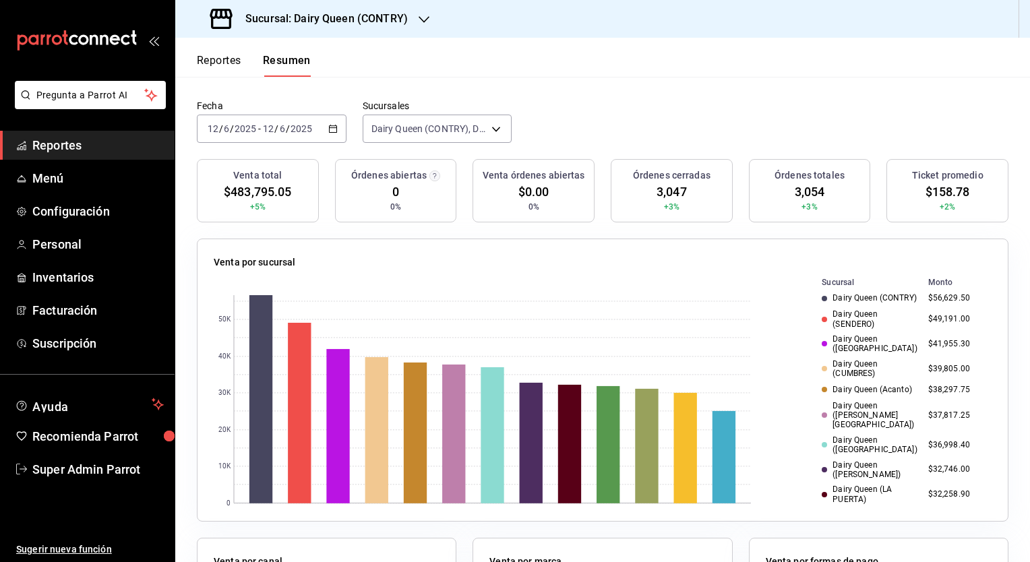
click at [942, 197] on span "$158.78" at bounding box center [948, 192] width 45 height 18
click at [670, 190] on span "3,047" at bounding box center [672, 192] width 30 height 18
click at [333, 126] on icon "button" at bounding box center [332, 128] width 9 height 9
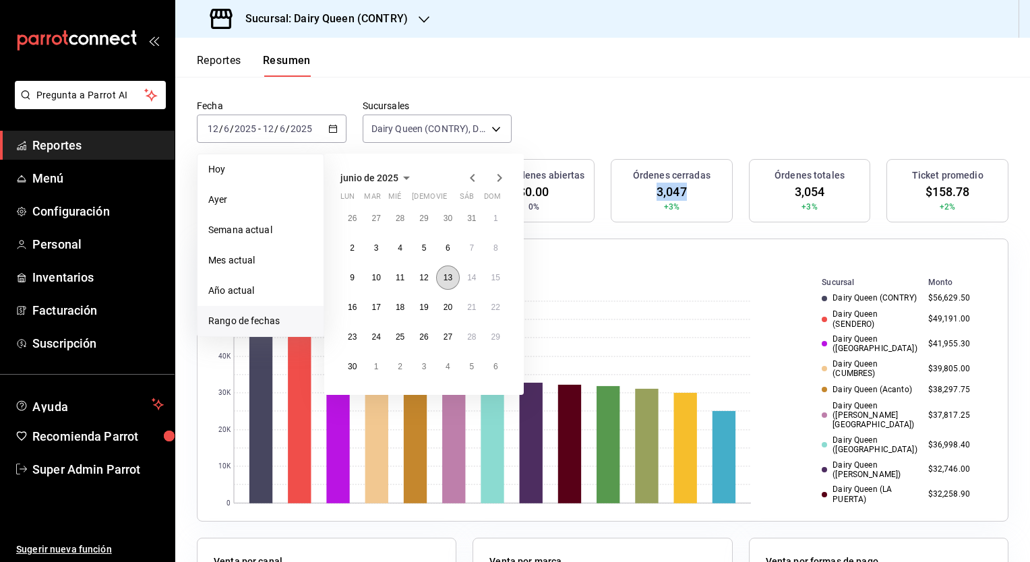
click at [448, 274] on abbr "13" at bounding box center [448, 277] width 9 height 9
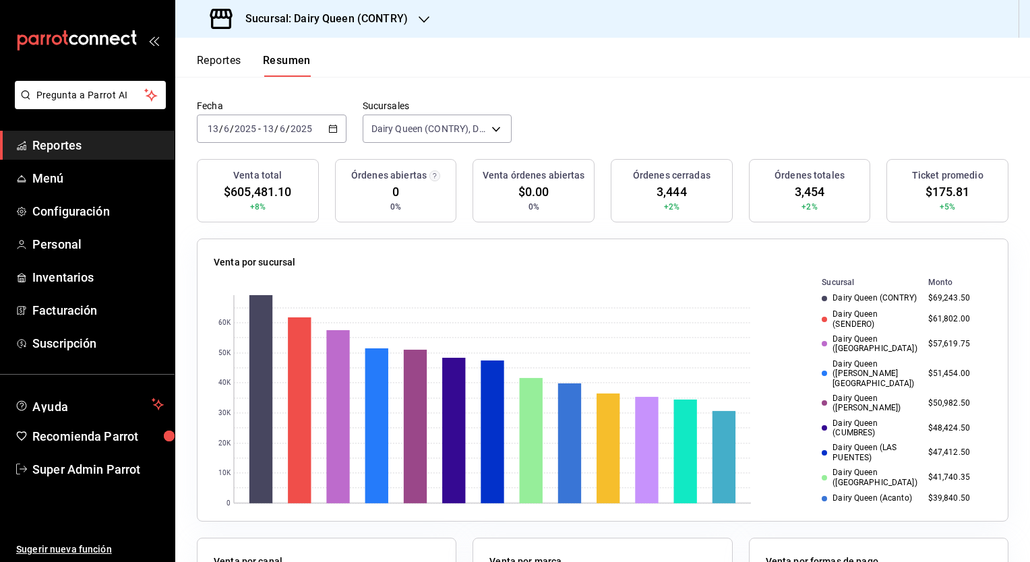
click at [945, 188] on span "$175.81" at bounding box center [948, 192] width 45 height 18
click at [666, 196] on span "3,444" at bounding box center [672, 192] width 30 height 18
click at [334, 134] on div "[DATE] [DATE] - [DATE] [DATE]" at bounding box center [272, 129] width 150 height 28
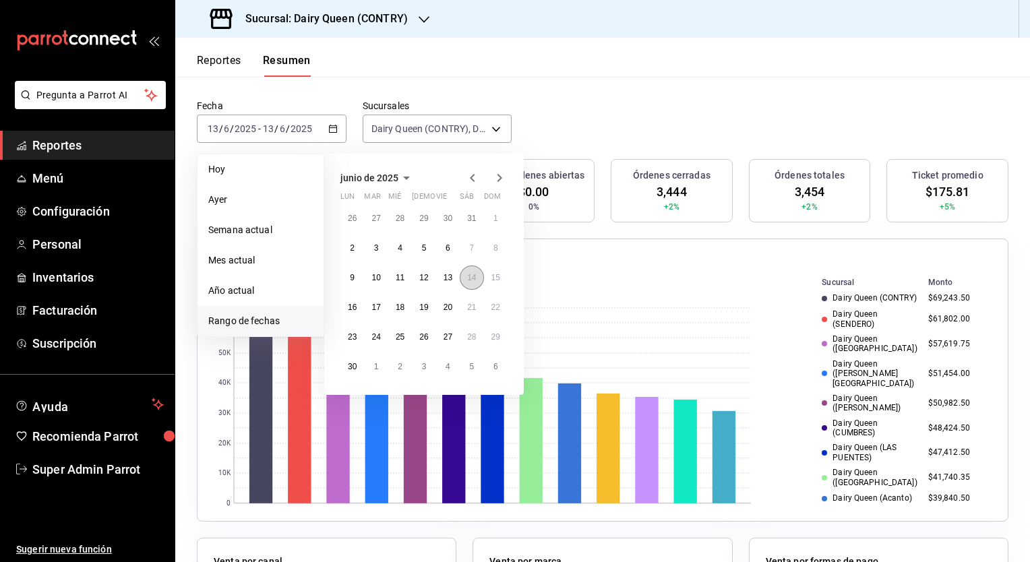
click at [472, 276] on abbr "14" at bounding box center [471, 277] width 9 height 9
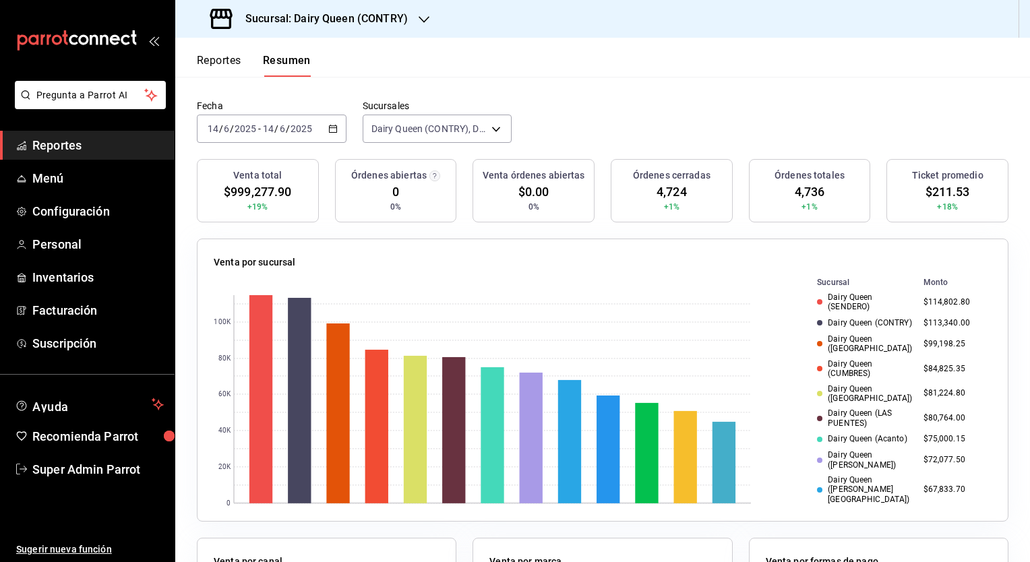
click at [926, 193] on span "$211.53" at bounding box center [948, 192] width 45 height 18
click at [657, 194] on span "4,724" at bounding box center [672, 192] width 30 height 18
click at [324, 128] on div "[DATE] [DATE] - [DATE] [DATE]" at bounding box center [272, 129] width 150 height 28
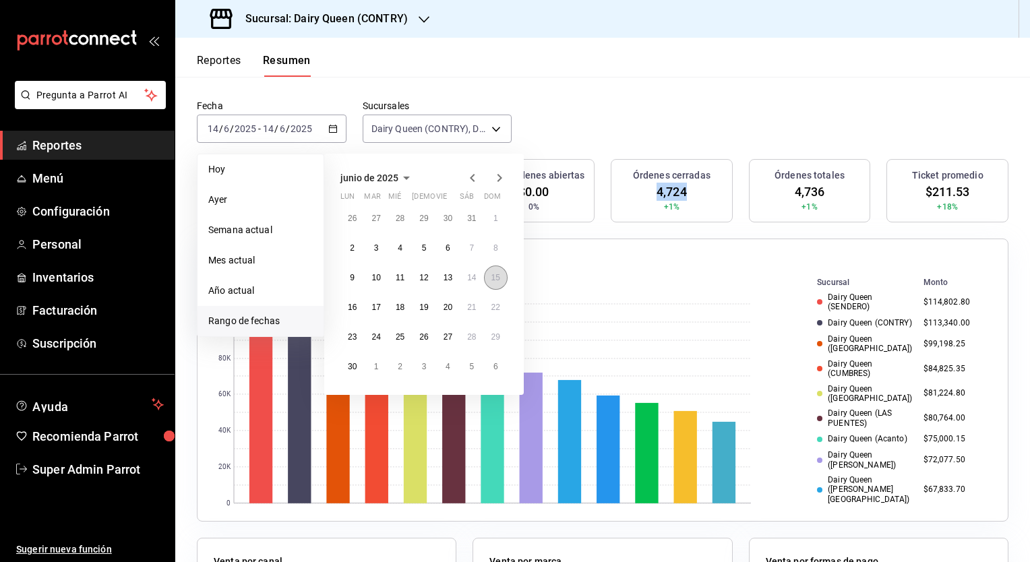
click at [498, 278] on abbr "15" at bounding box center [496, 277] width 9 height 9
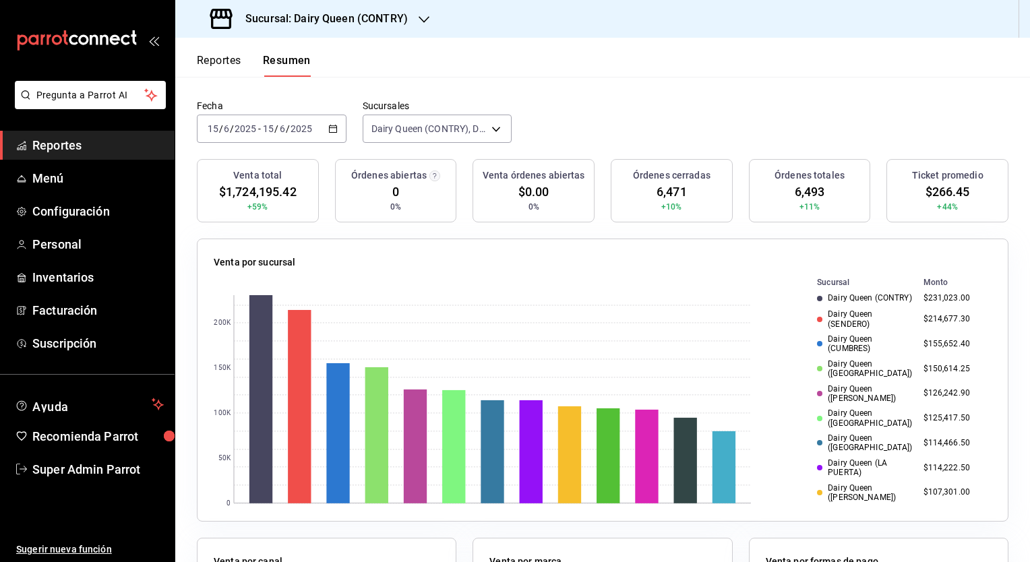
click at [926, 192] on span "$266.45" at bounding box center [948, 192] width 45 height 18
click at [668, 196] on span "6,471" at bounding box center [672, 192] width 30 height 18
click at [339, 127] on div "[DATE] [DATE] - [DATE] [DATE]" at bounding box center [272, 129] width 150 height 28
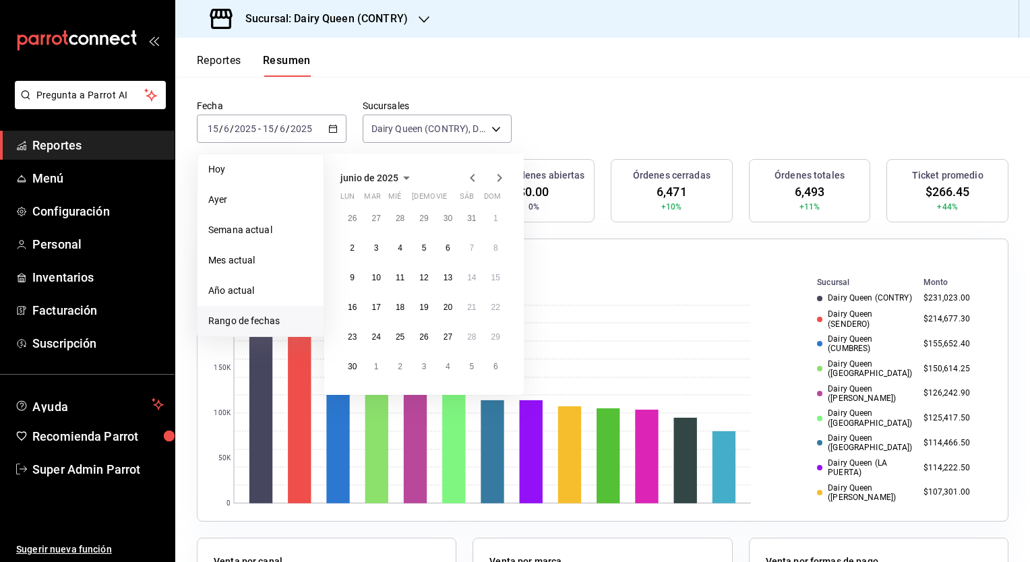
click at [496, 179] on icon "button" at bounding box center [500, 178] width 16 height 16
click at [351, 286] on button "14" at bounding box center [353, 283] width 24 height 24
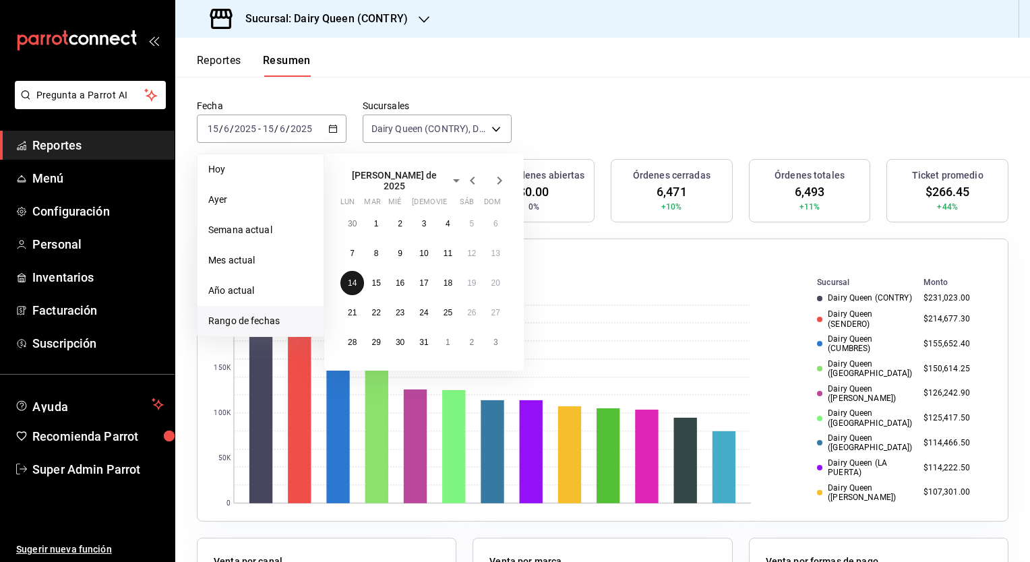
click at [351, 286] on button "14" at bounding box center [353, 283] width 24 height 24
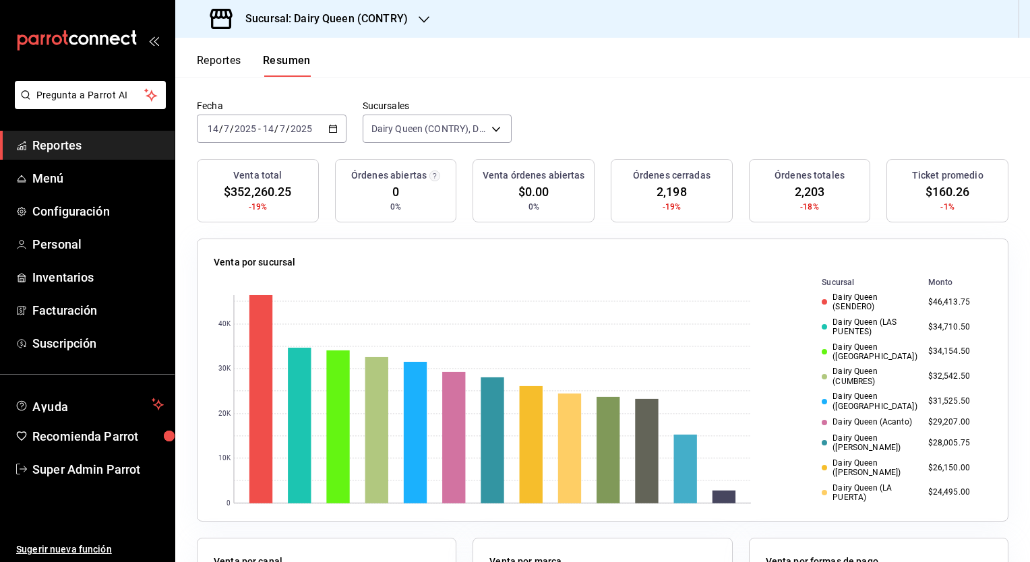
click at [933, 194] on span "$160.26" at bounding box center [948, 192] width 45 height 18
click at [662, 198] on span "2,198" at bounding box center [672, 192] width 30 height 18
click at [329, 127] on \(Stroke\) "button" at bounding box center [333, 128] width 8 height 7
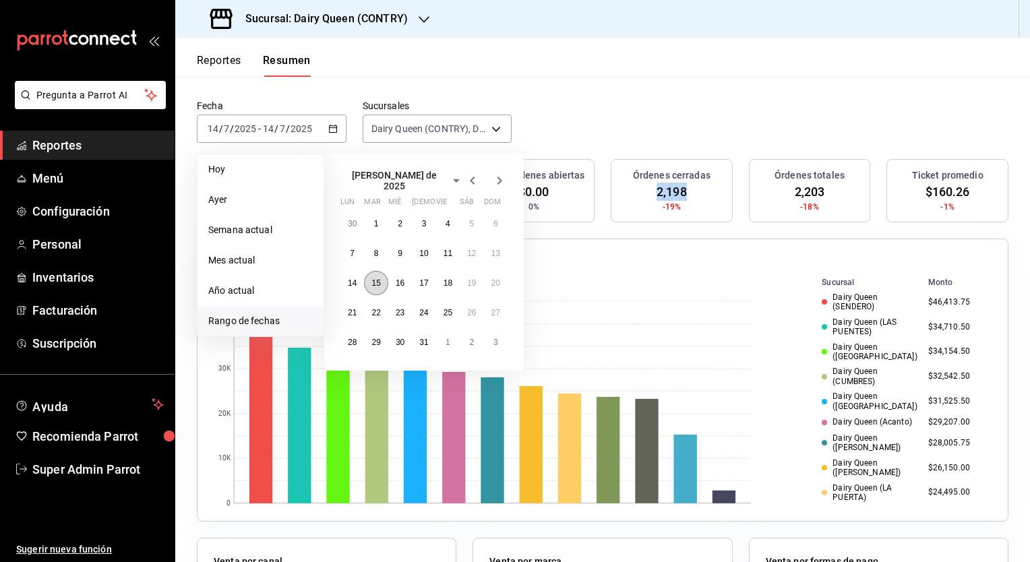
click at [374, 282] on button "15" at bounding box center [376, 283] width 24 height 24
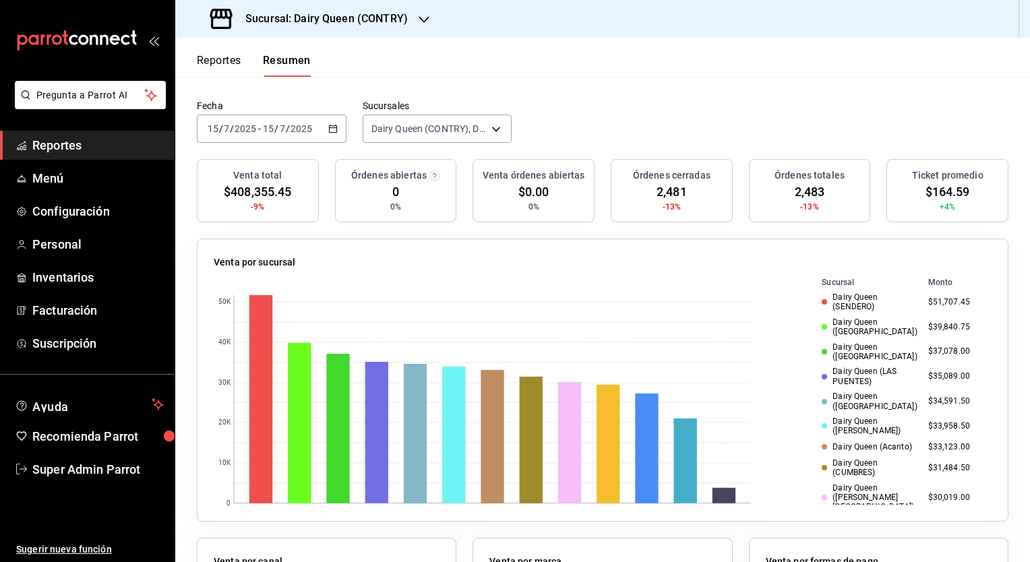
click at [943, 185] on span "$164.59" at bounding box center [948, 192] width 45 height 18
click at [662, 187] on span "2,481" at bounding box center [672, 192] width 30 height 18
click at [325, 132] on div "[DATE] [DATE] - [DATE] [DATE]" at bounding box center [272, 129] width 150 height 28
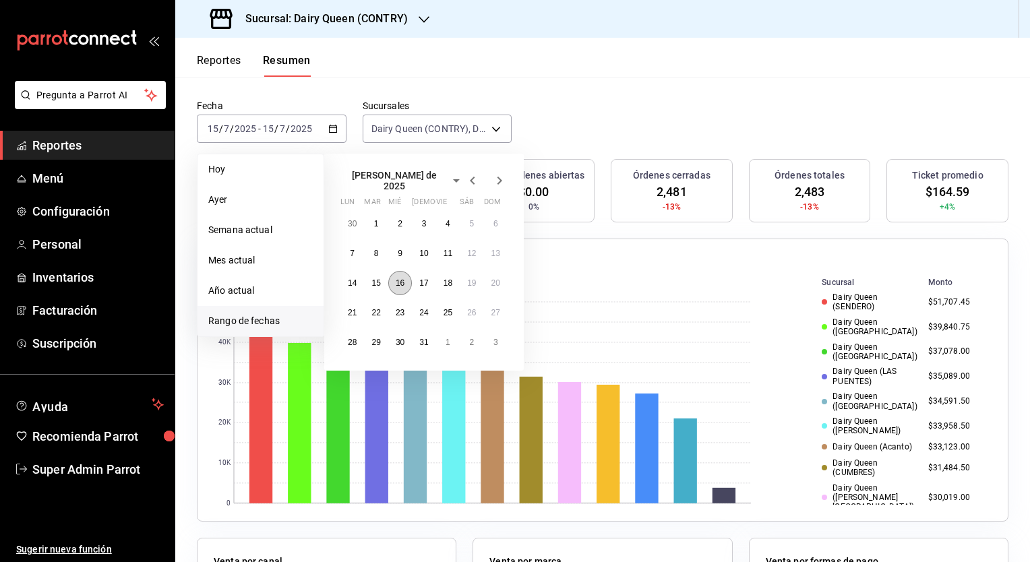
click at [403, 279] on abbr "16" at bounding box center [400, 283] width 9 height 9
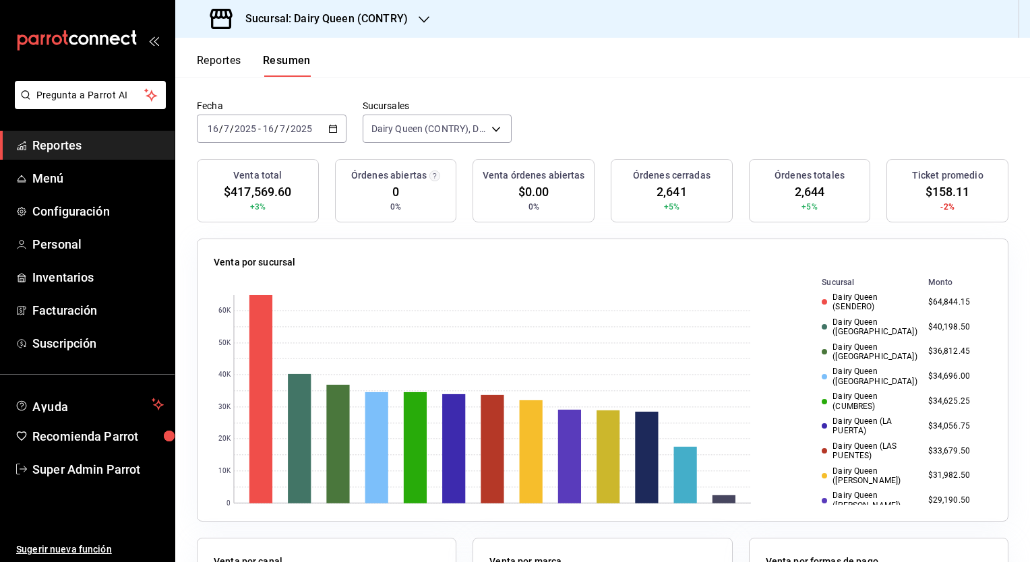
click at [944, 186] on span "$158.11" at bounding box center [948, 192] width 45 height 18
click at [660, 196] on span "2,641" at bounding box center [672, 192] width 30 height 18
click at [334, 129] on icon "button" at bounding box center [332, 128] width 9 height 9
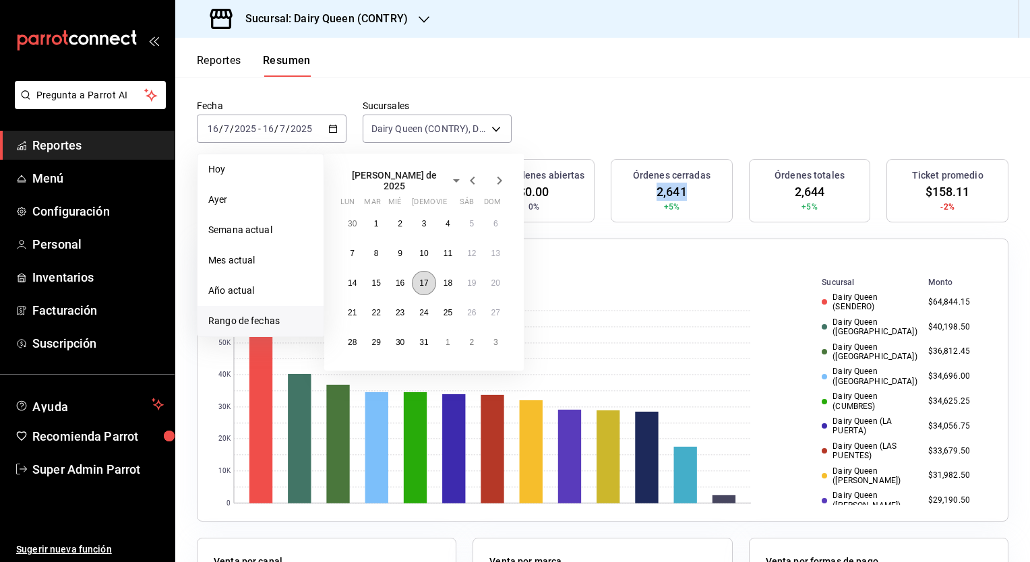
click at [419, 280] on abbr "17" at bounding box center [423, 283] width 9 height 9
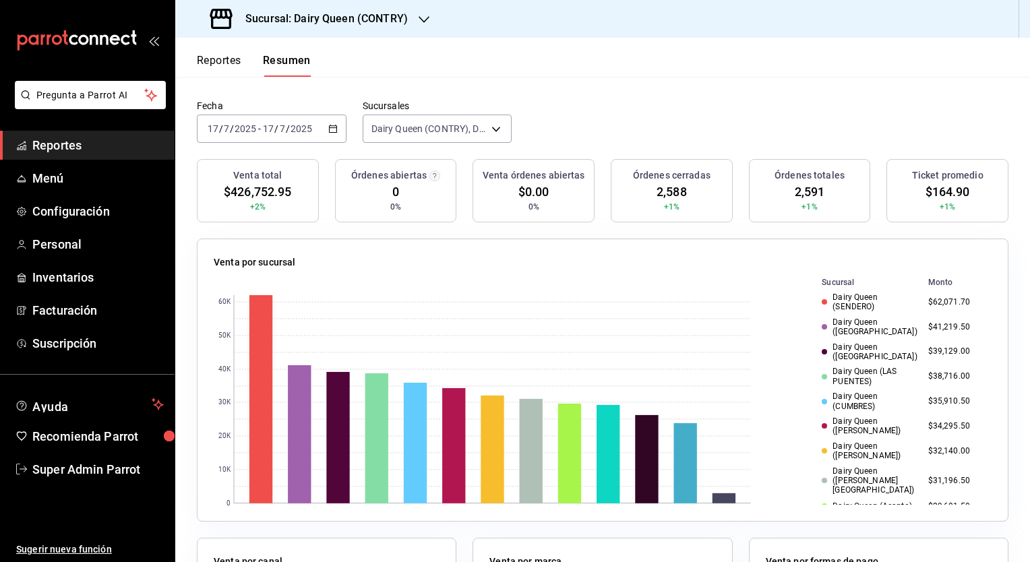
click at [941, 196] on span "$164.90" at bounding box center [948, 192] width 45 height 18
click at [664, 189] on span "2,588" at bounding box center [672, 192] width 30 height 18
click at [328, 133] on icon "button" at bounding box center [332, 128] width 9 height 9
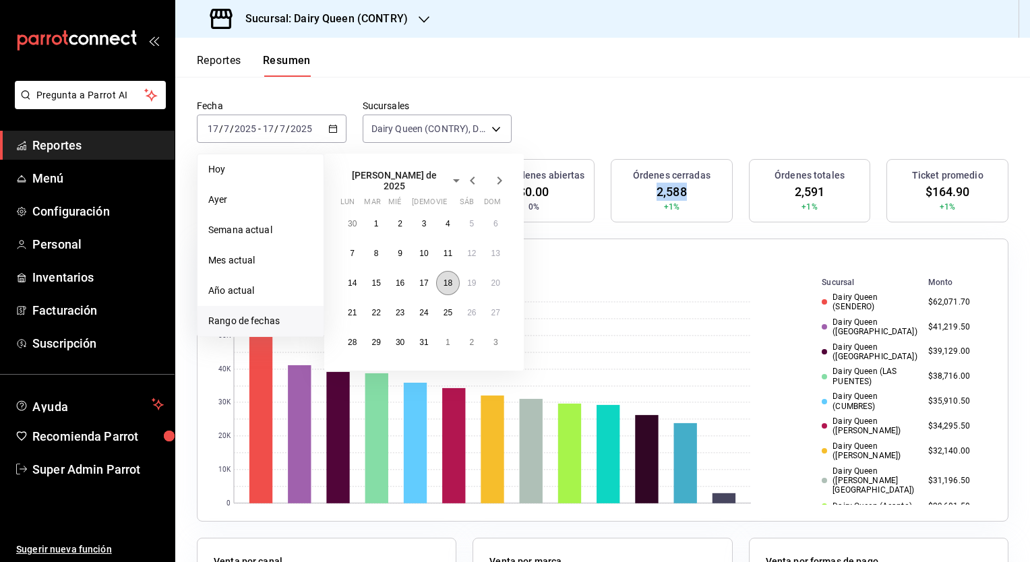
click at [449, 285] on button "18" at bounding box center [448, 283] width 24 height 24
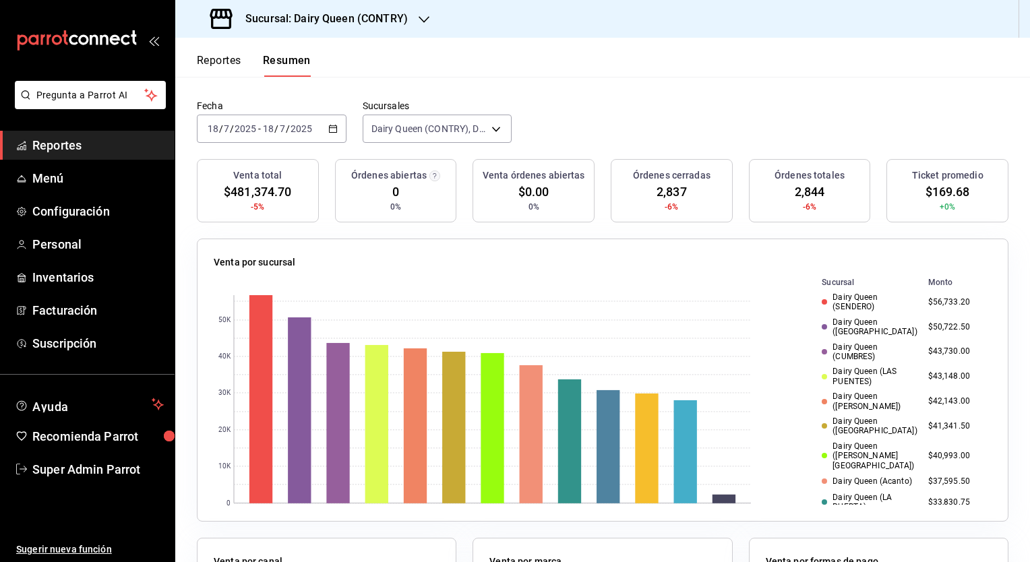
click at [926, 193] on span "$169.68" at bounding box center [948, 192] width 45 height 18
click at [657, 194] on span "2,837" at bounding box center [672, 192] width 30 height 18
click at [330, 137] on div "[DATE] [DATE] - [DATE] [DATE]" at bounding box center [272, 129] width 150 height 28
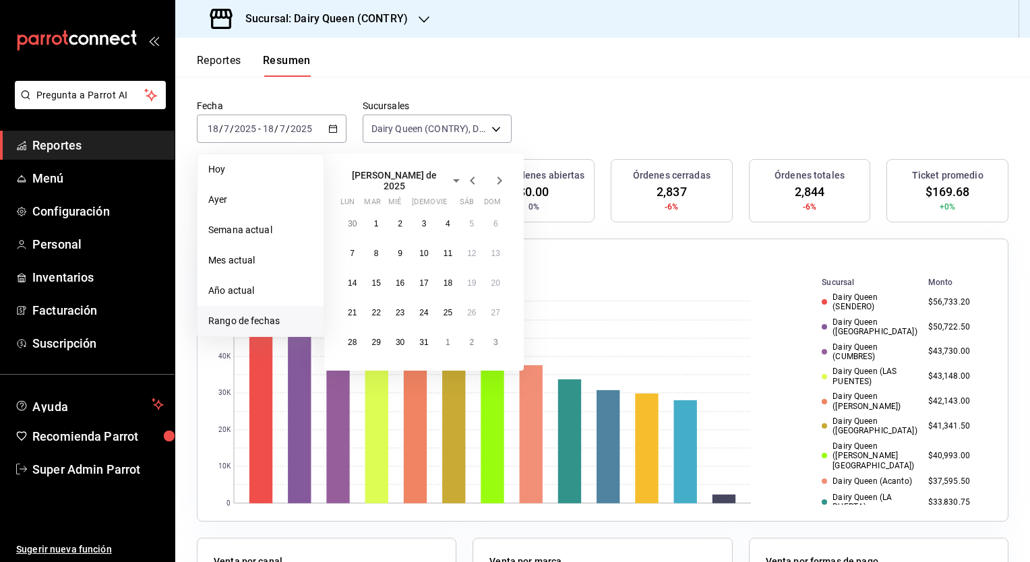
click at [460, 282] on div "30 1 2 3 4 5 6 7 8 9 10 11 12 13 14 15 16 17 18 19 20 21 22 23 24 25 26 27 28 2…" at bounding box center [424, 283] width 167 height 143
click at [465, 279] on button "19" at bounding box center [472, 283] width 24 height 24
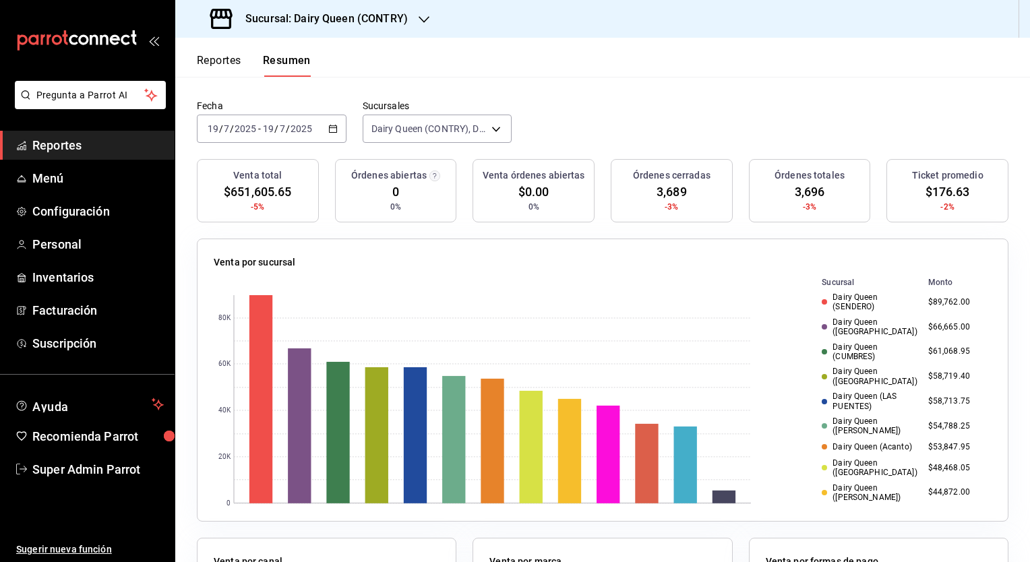
click at [329, 132] on icon "button" at bounding box center [332, 128] width 9 height 9
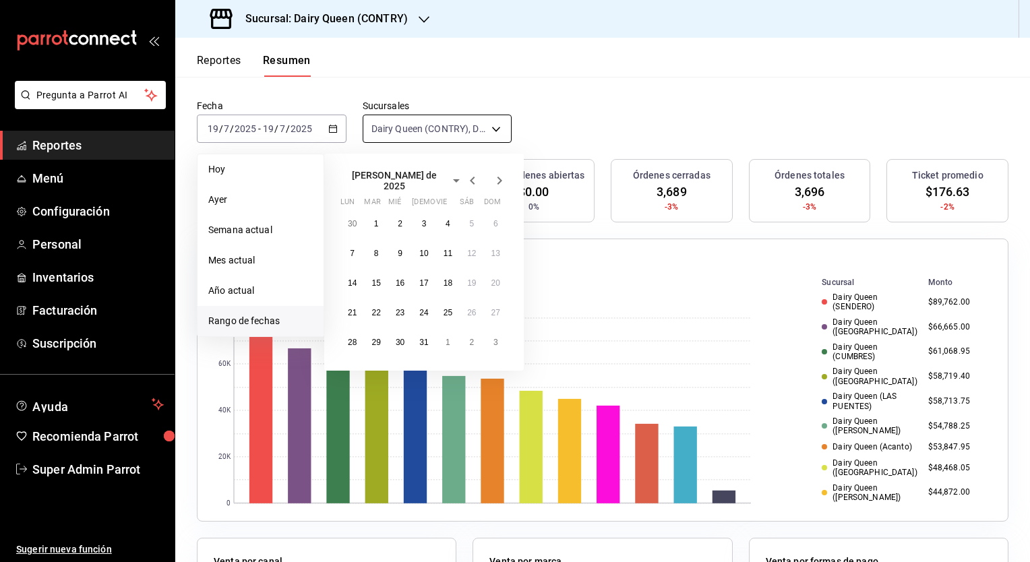
click at [418, 136] on body "Pregunta a Parrot AI Reportes Menú Configuración Personal Inventarios Facturaci…" at bounding box center [515, 281] width 1030 height 562
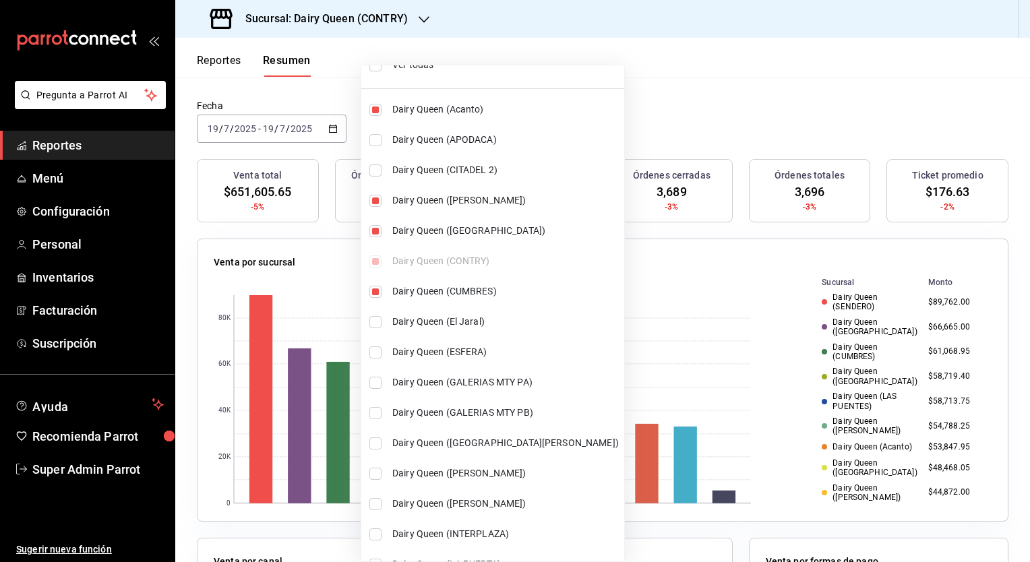
scroll to position [0, 0]
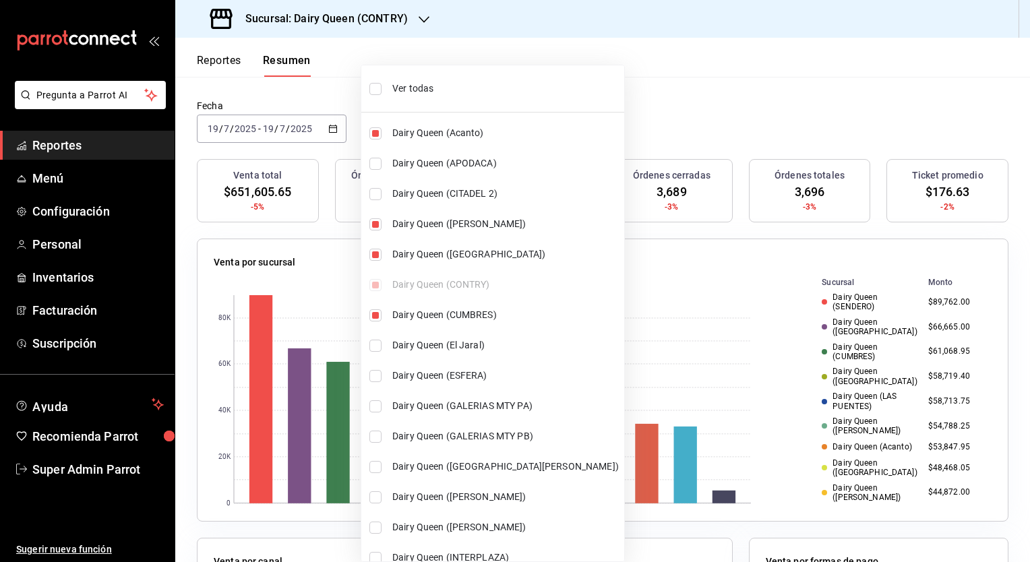
click at [648, 134] on div at bounding box center [515, 281] width 1030 height 562
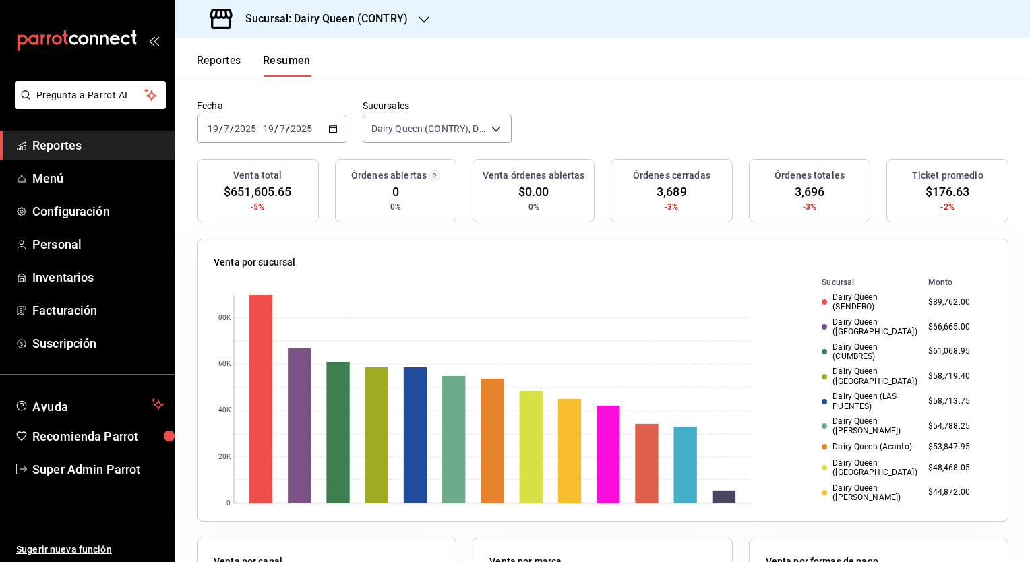
click at [332, 119] on div "[DATE] [DATE] - [DATE] [DATE]" at bounding box center [272, 129] width 150 height 28
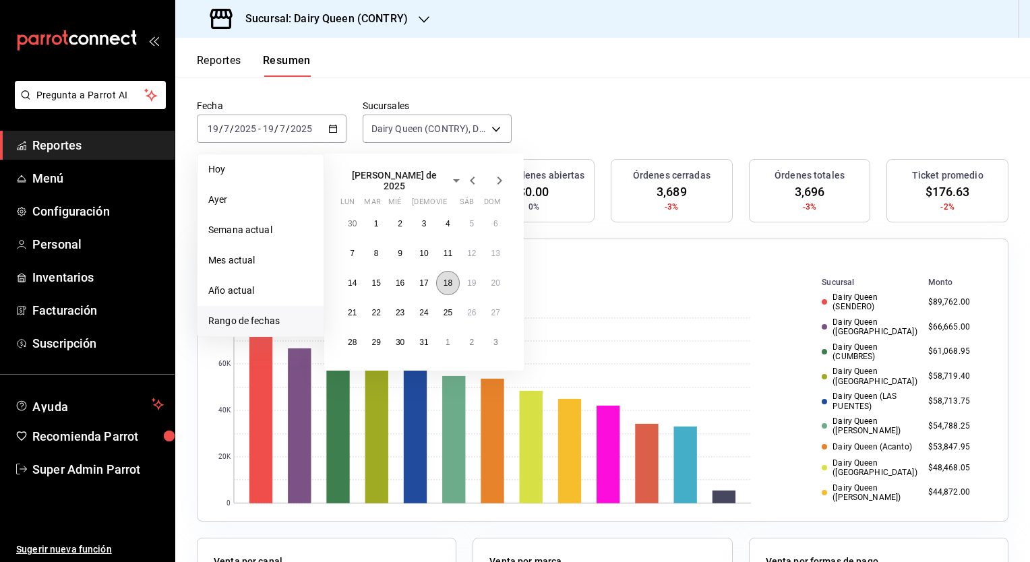
click at [450, 279] on abbr "18" at bounding box center [448, 283] width 9 height 9
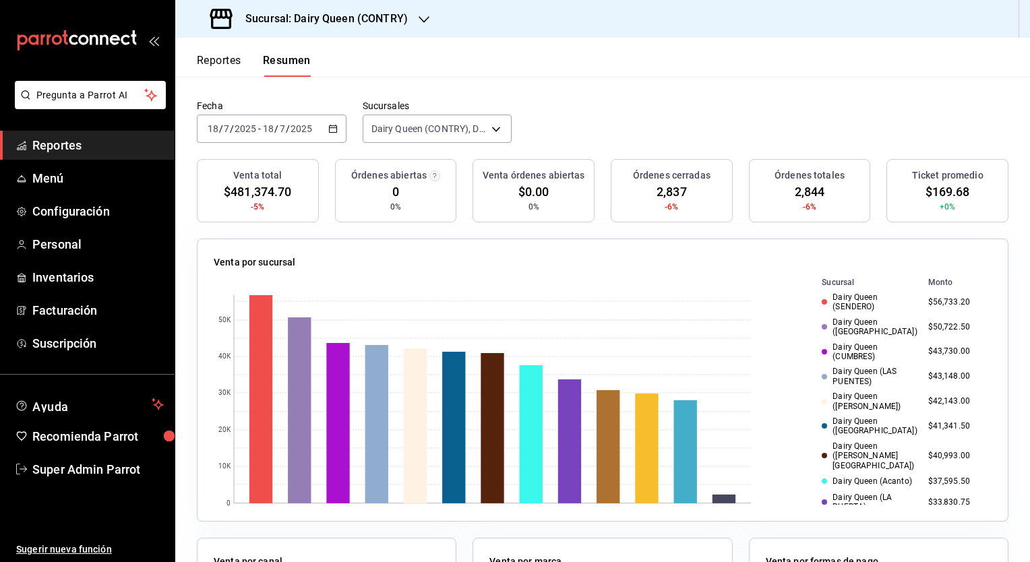
click at [328, 130] on icon "button" at bounding box center [332, 128] width 9 height 9
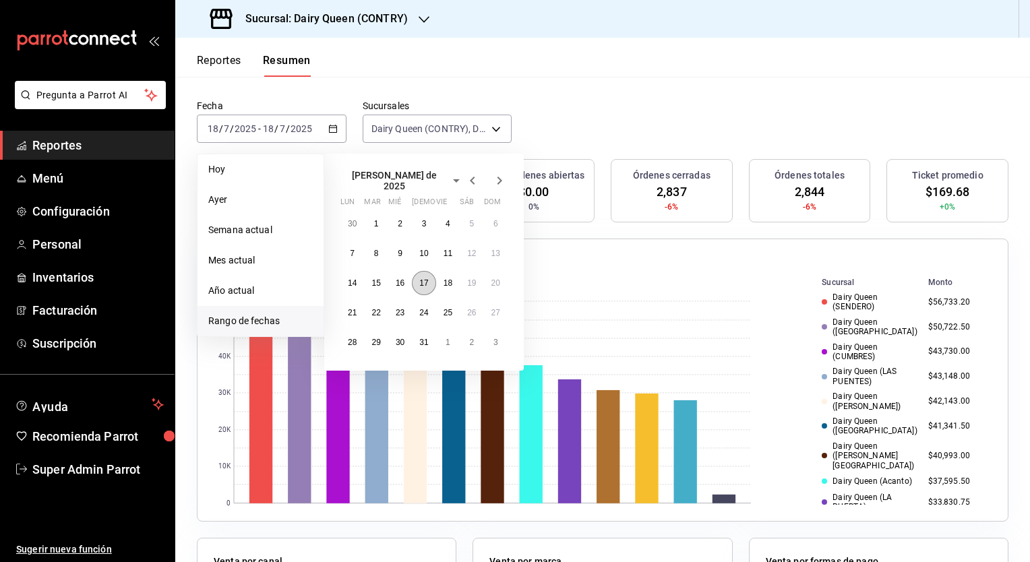
click at [423, 279] on abbr "17" at bounding box center [423, 283] width 9 height 9
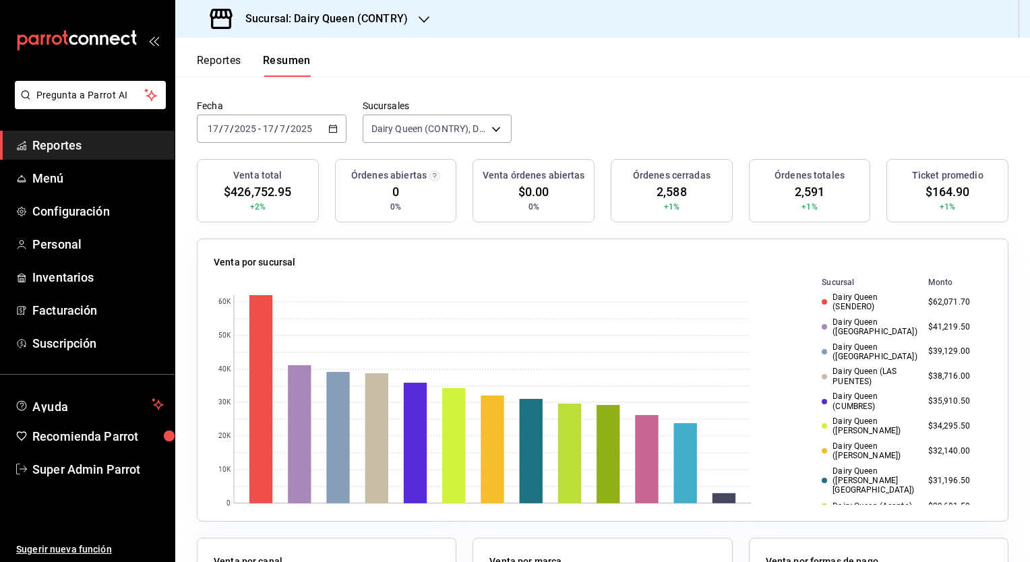
click at [336, 126] on div "[DATE] [DATE] - [DATE] [DATE]" at bounding box center [272, 129] width 150 height 28
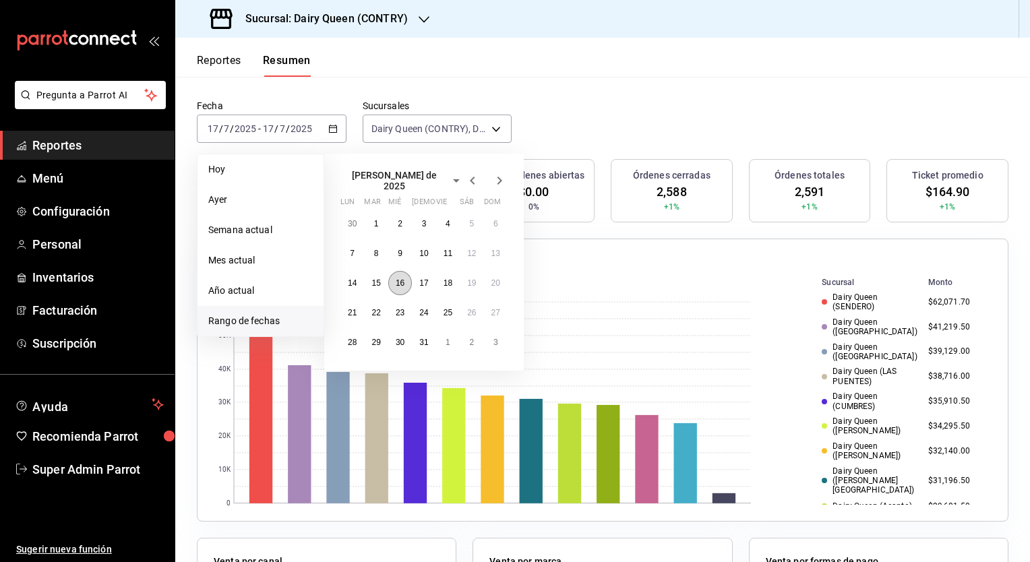
click at [402, 279] on abbr "16" at bounding box center [400, 283] width 9 height 9
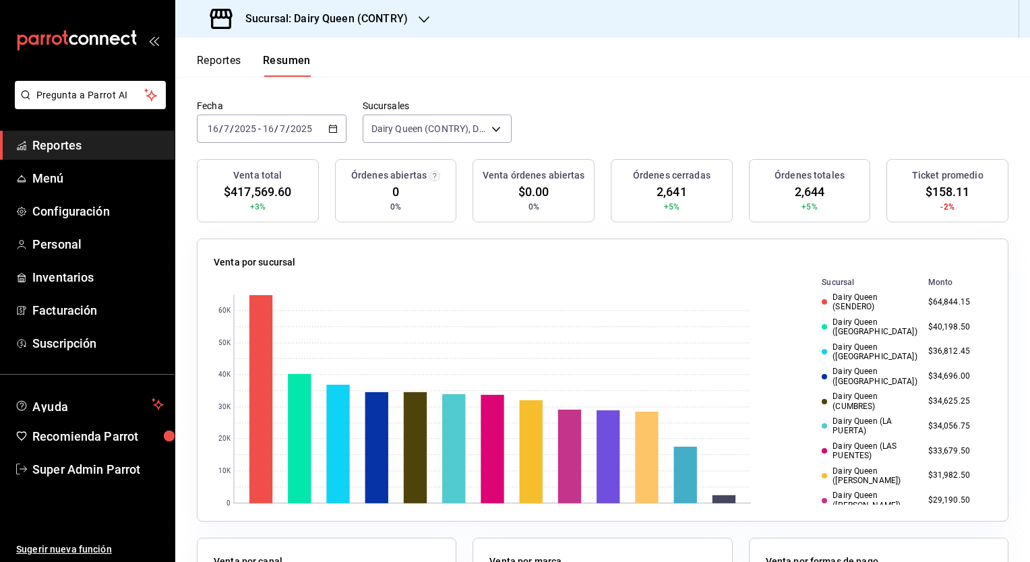
click at [329, 131] on \(Stroke\) "button" at bounding box center [333, 128] width 8 height 7
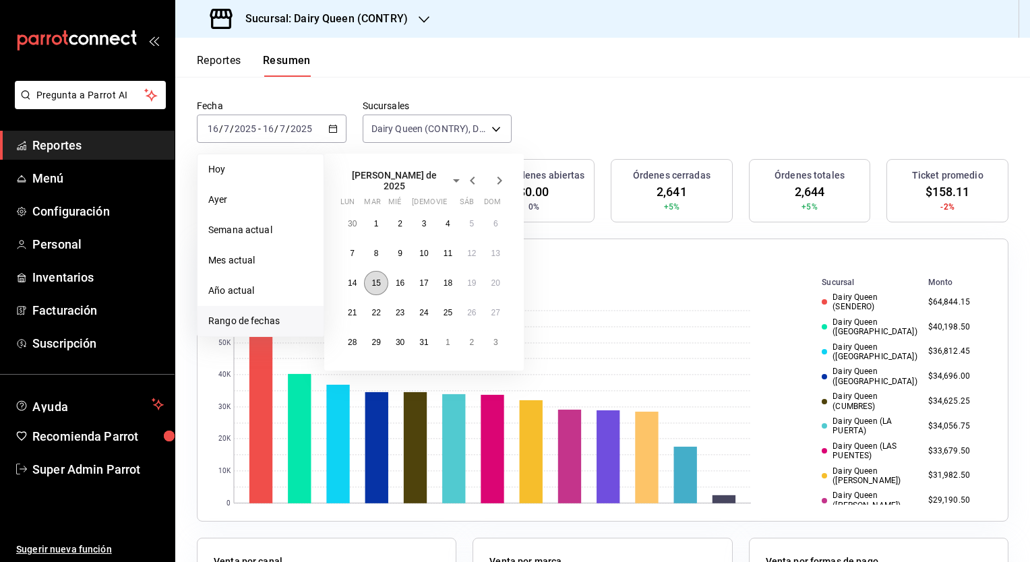
click at [372, 279] on abbr "15" at bounding box center [376, 283] width 9 height 9
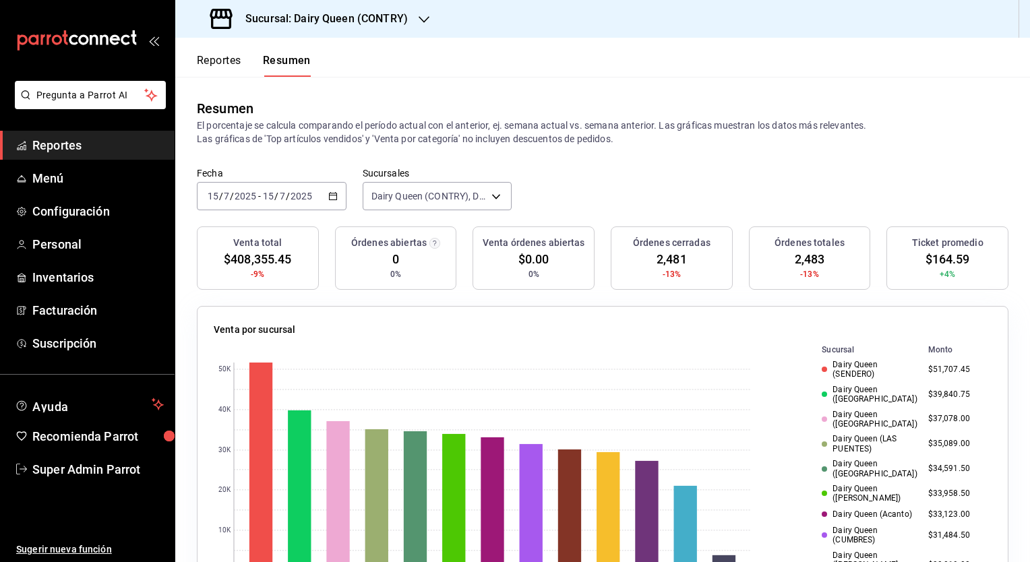
click at [335, 198] on icon "button" at bounding box center [332, 196] width 9 height 9
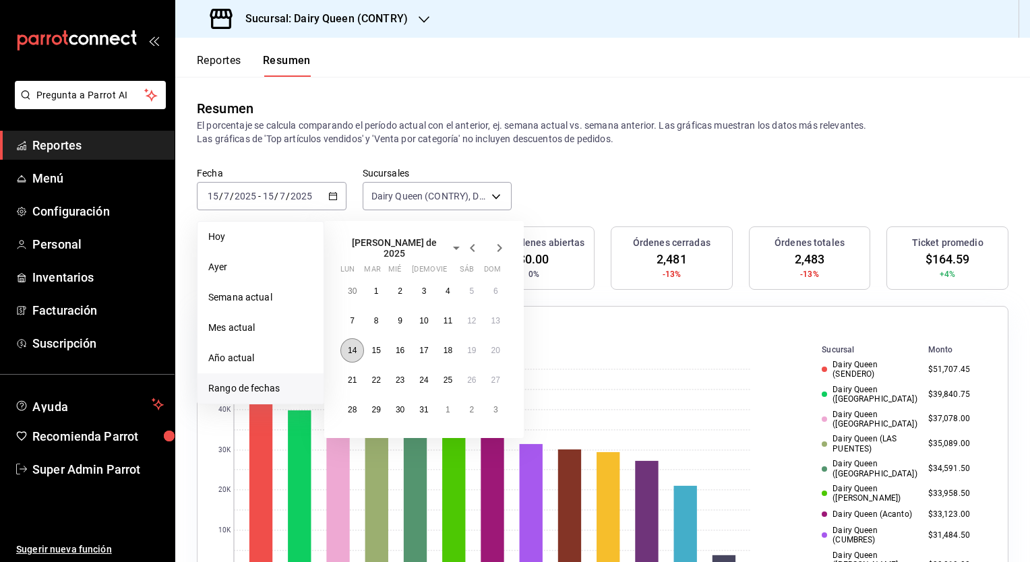
click at [353, 346] on abbr "14" at bounding box center [352, 350] width 9 height 9
